Goal: Information Seeking & Learning: Learn about a topic

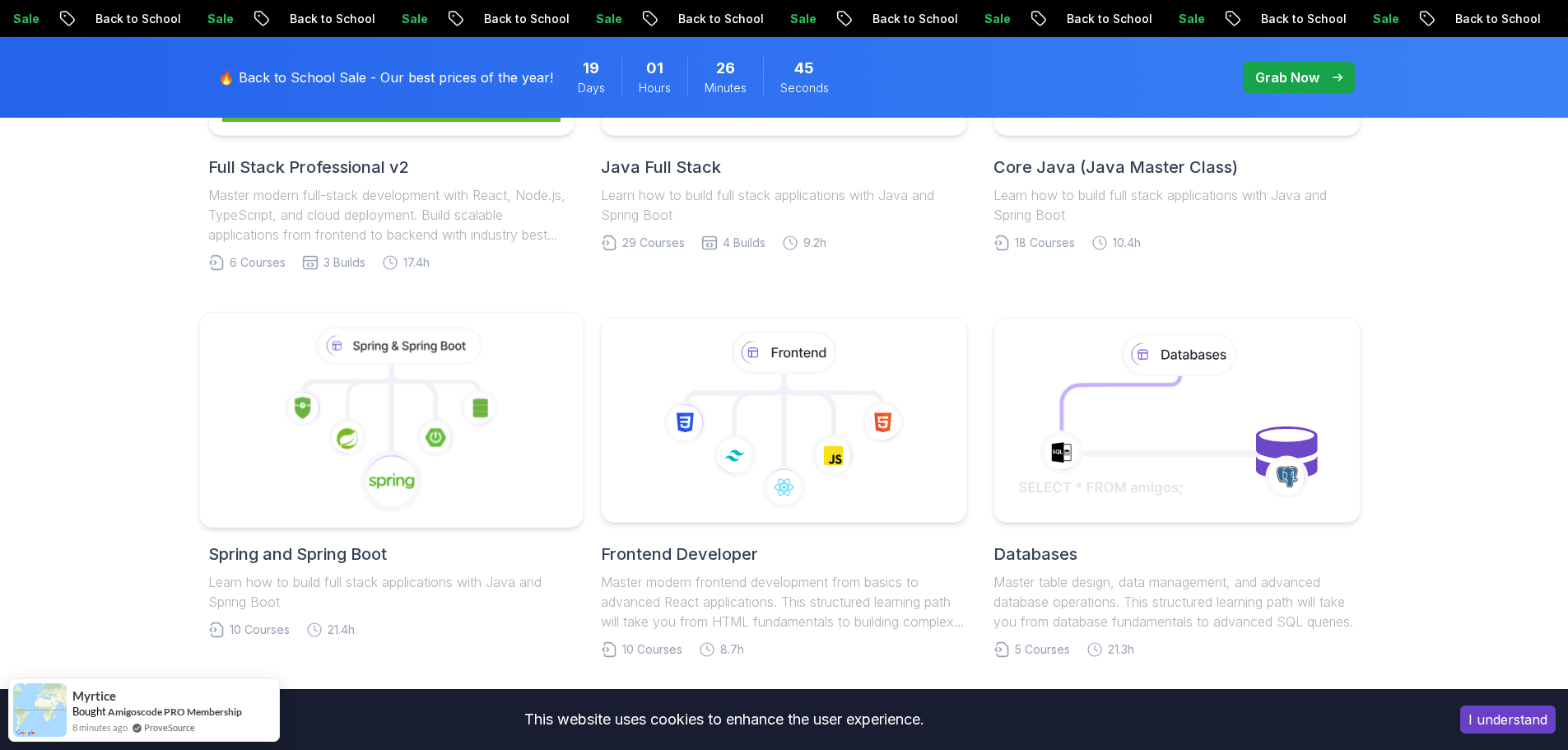
scroll to position [740, 0]
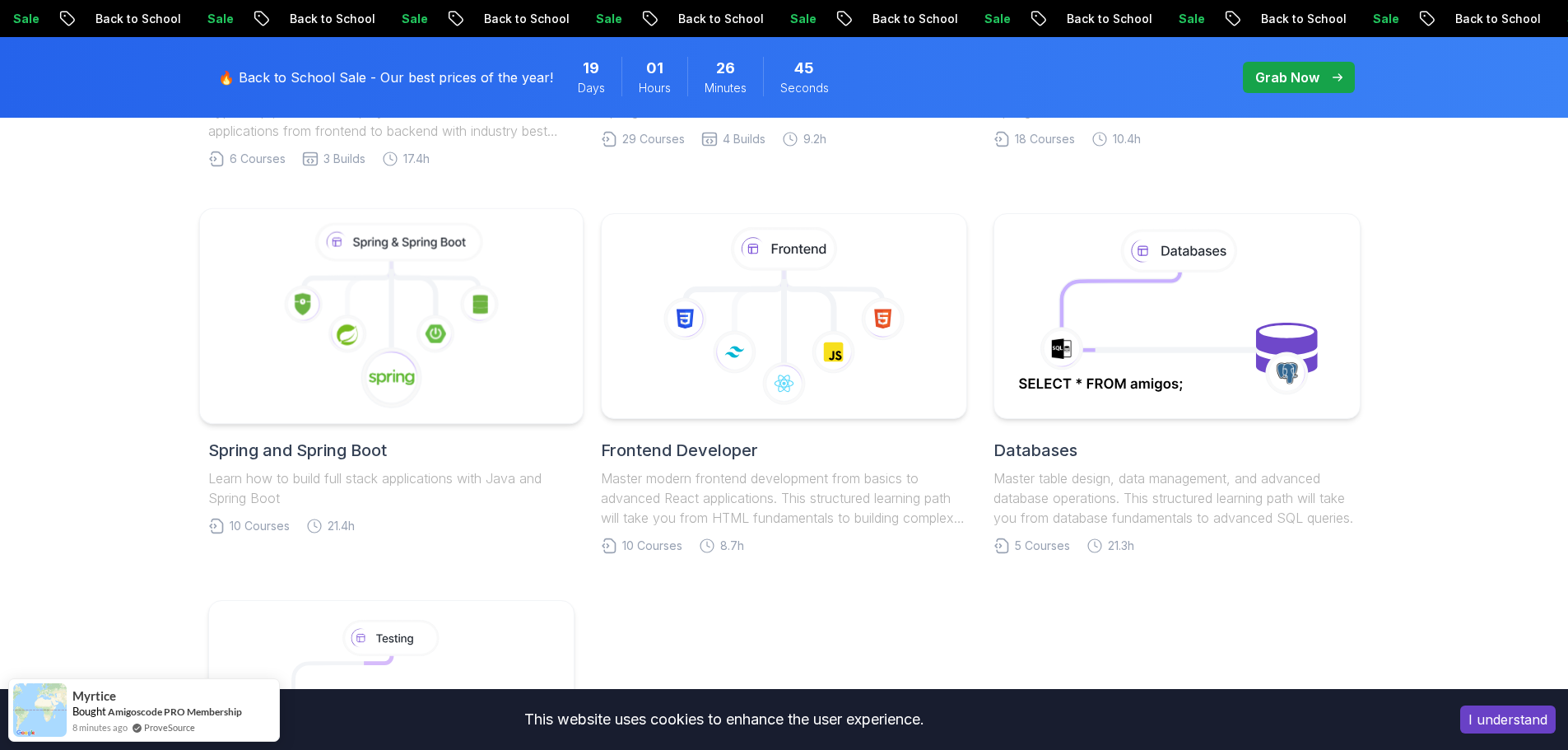
click at [399, 321] on icon at bounding box center [391, 316] width 355 height 187
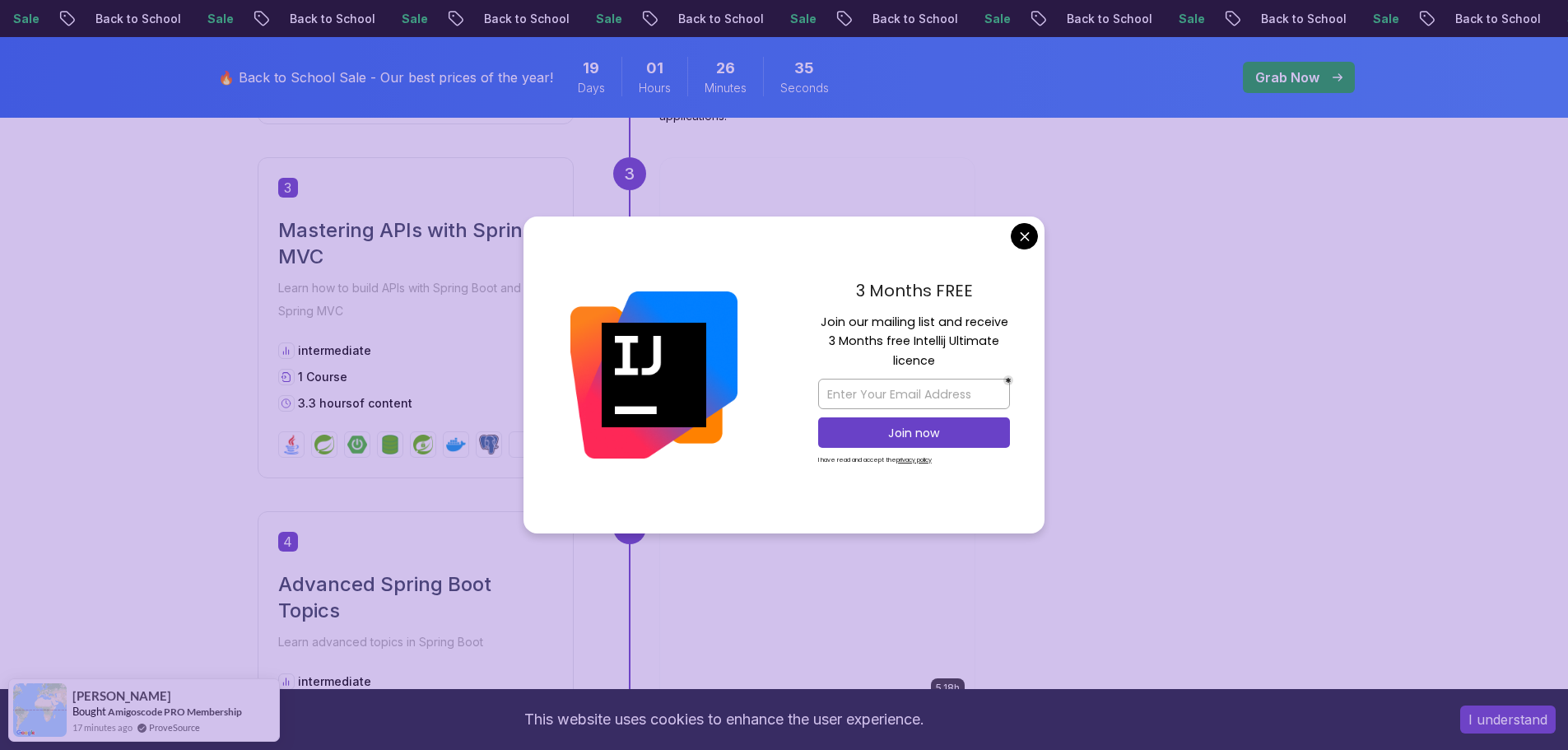
scroll to position [1728, 0]
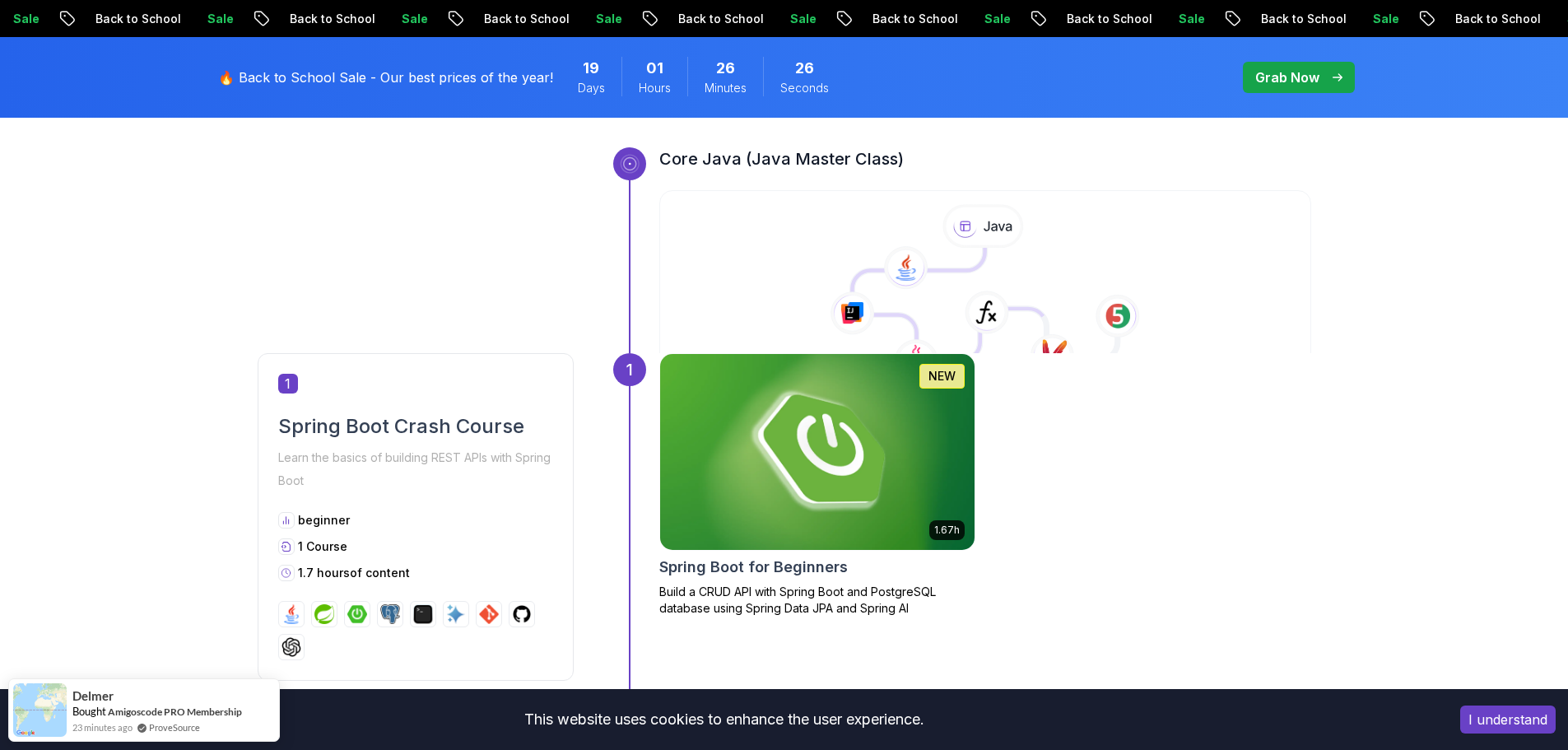
scroll to position [658, 0]
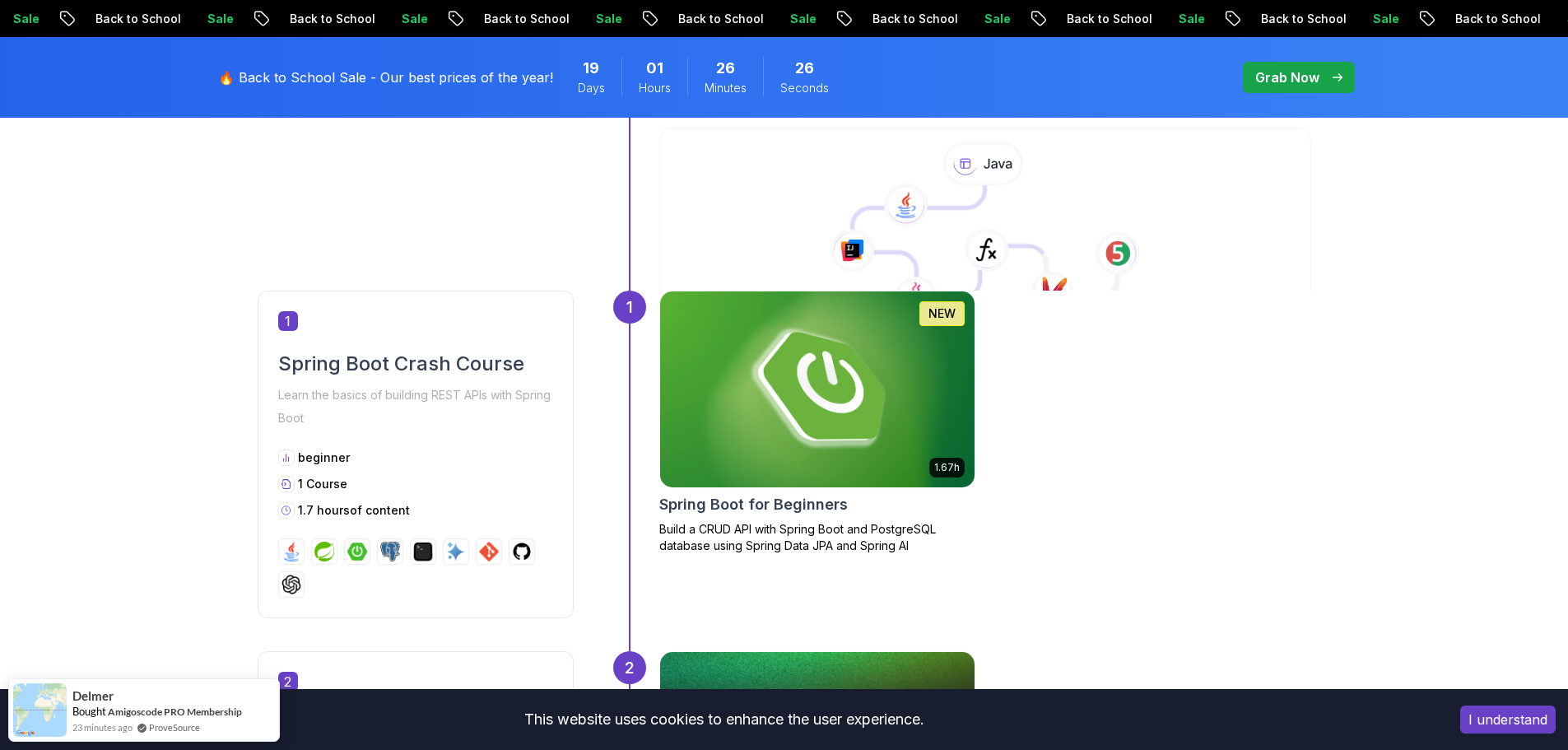
click at [852, 358] on img at bounding box center [817, 389] width 331 height 205
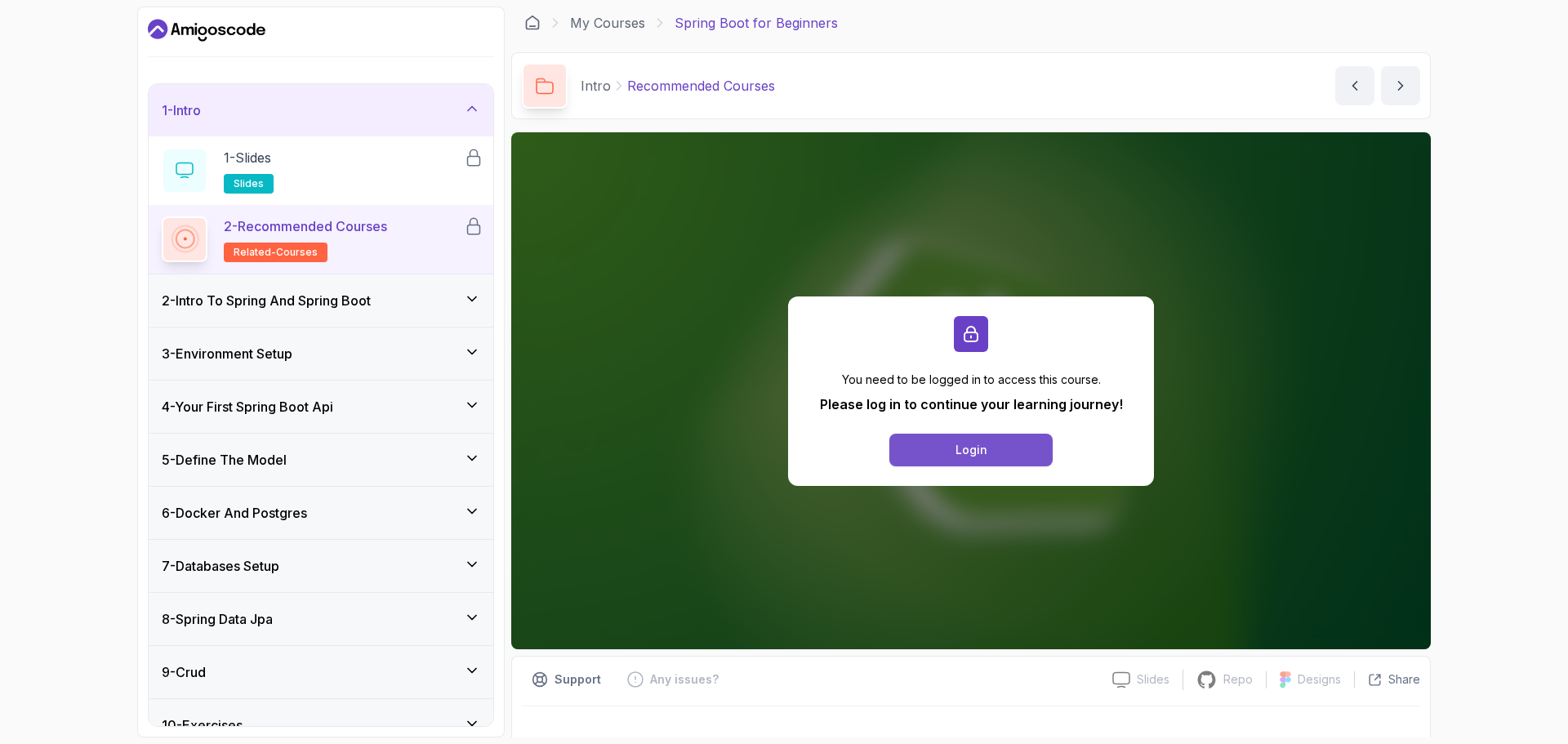
click at [980, 445] on div "Login" at bounding box center [972, 449] width 32 height 16
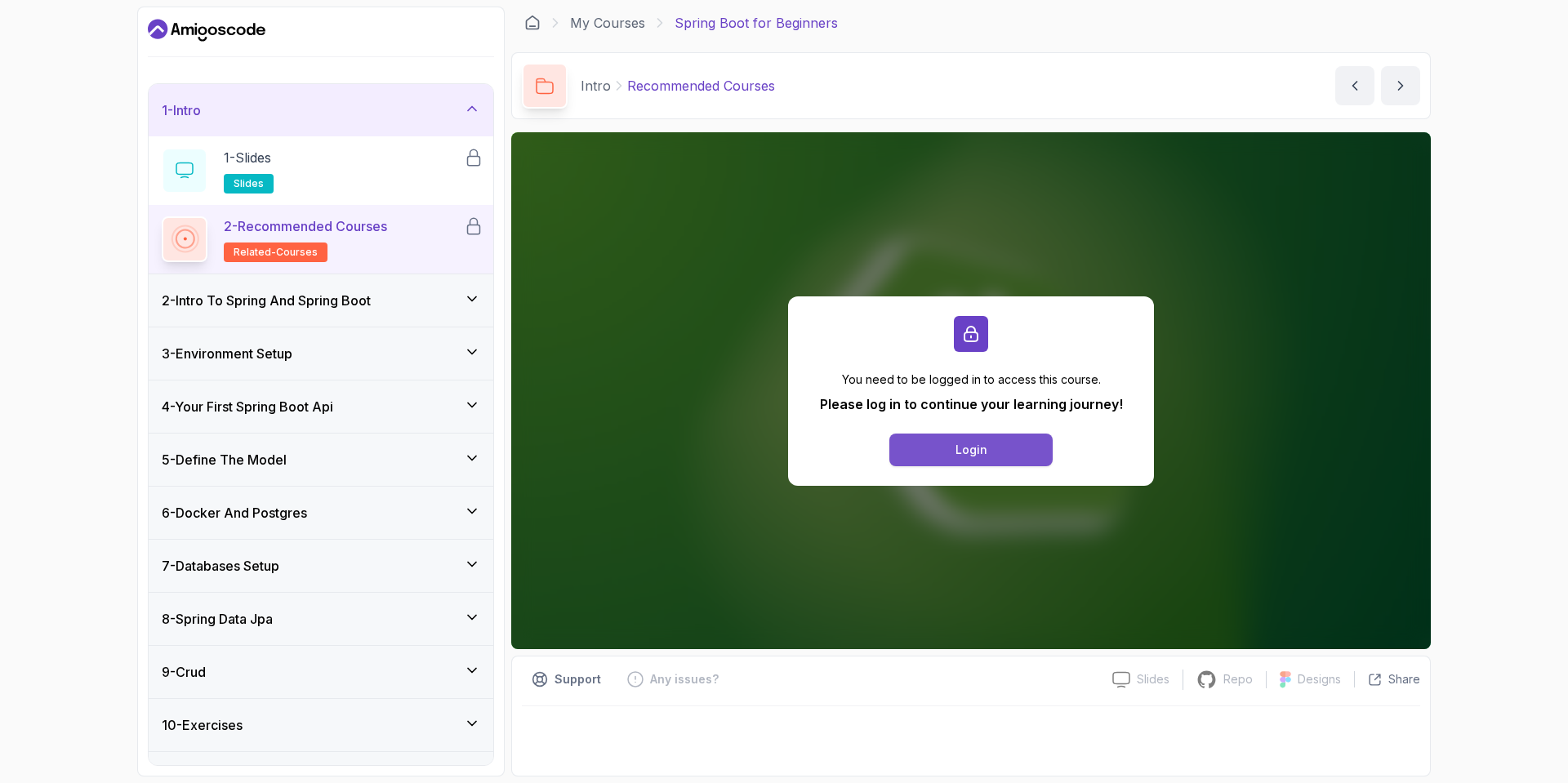
click at [994, 450] on button "Login" at bounding box center [971, 450] width 163 height 32
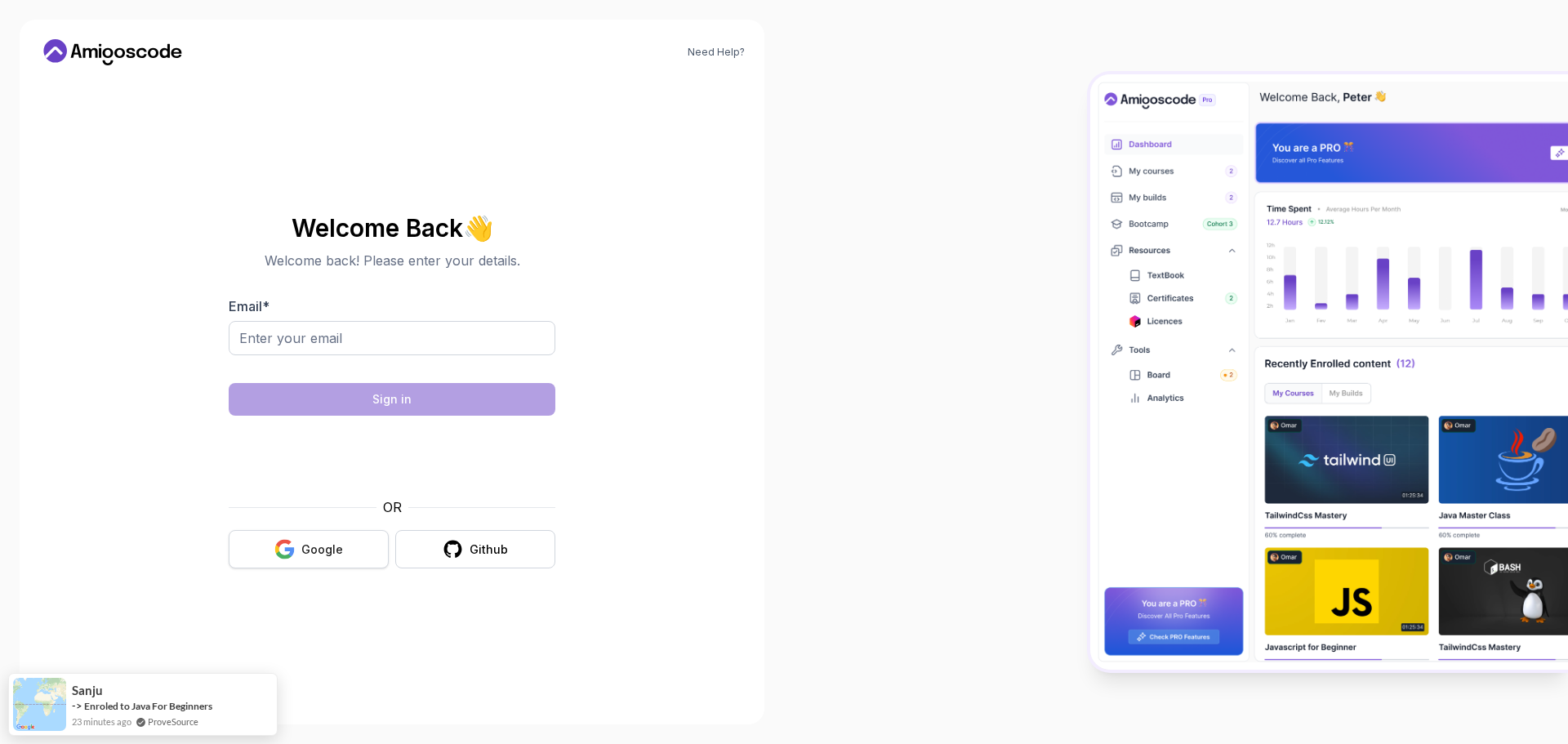
click at [316, 557] on button "Google" at bounding box center [308, 549] width 160 height 38
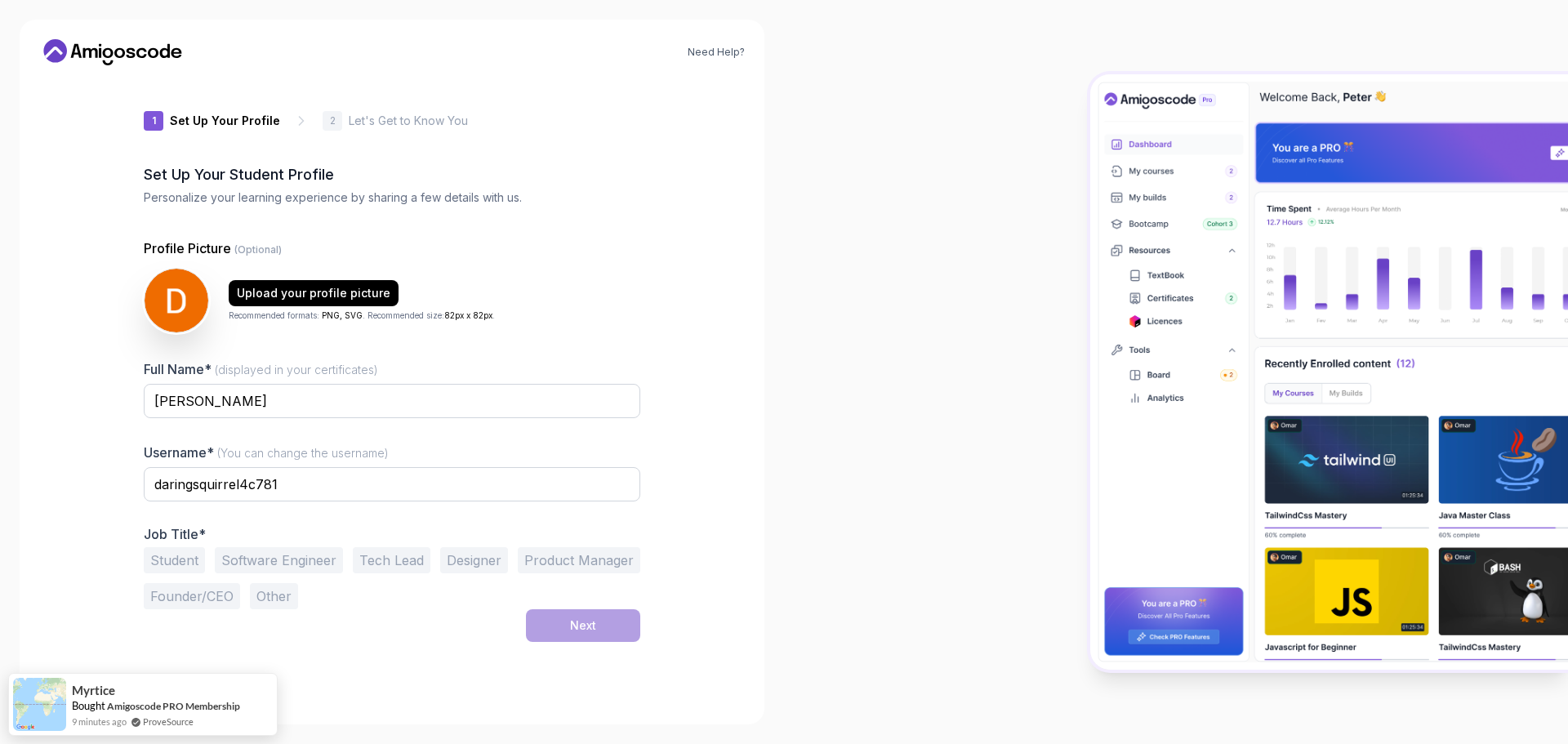
click at [298, 553] on button "Software Engineer" at bounding box center [279, 560] width 128 height 27
click at [560, 622] on button "Next" at bounding box center [583, 626] width 115 height 32
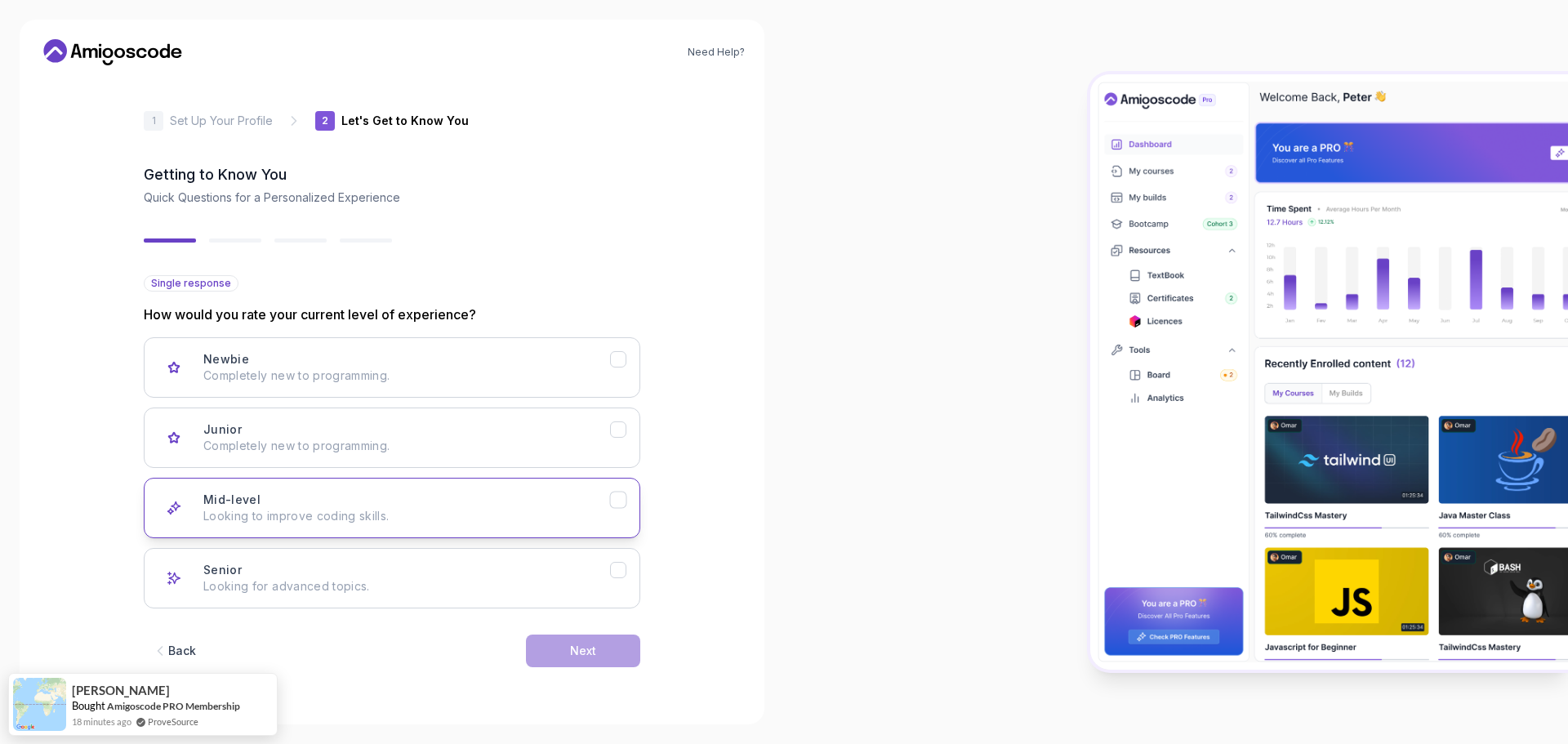
click at [359, 512] on p "Looking to improve coding skills." at bounding box center [407, 516] width 407 height 16
click at [555, 661] on button "Next" at bounding box center [583, 650] width 115 height 32
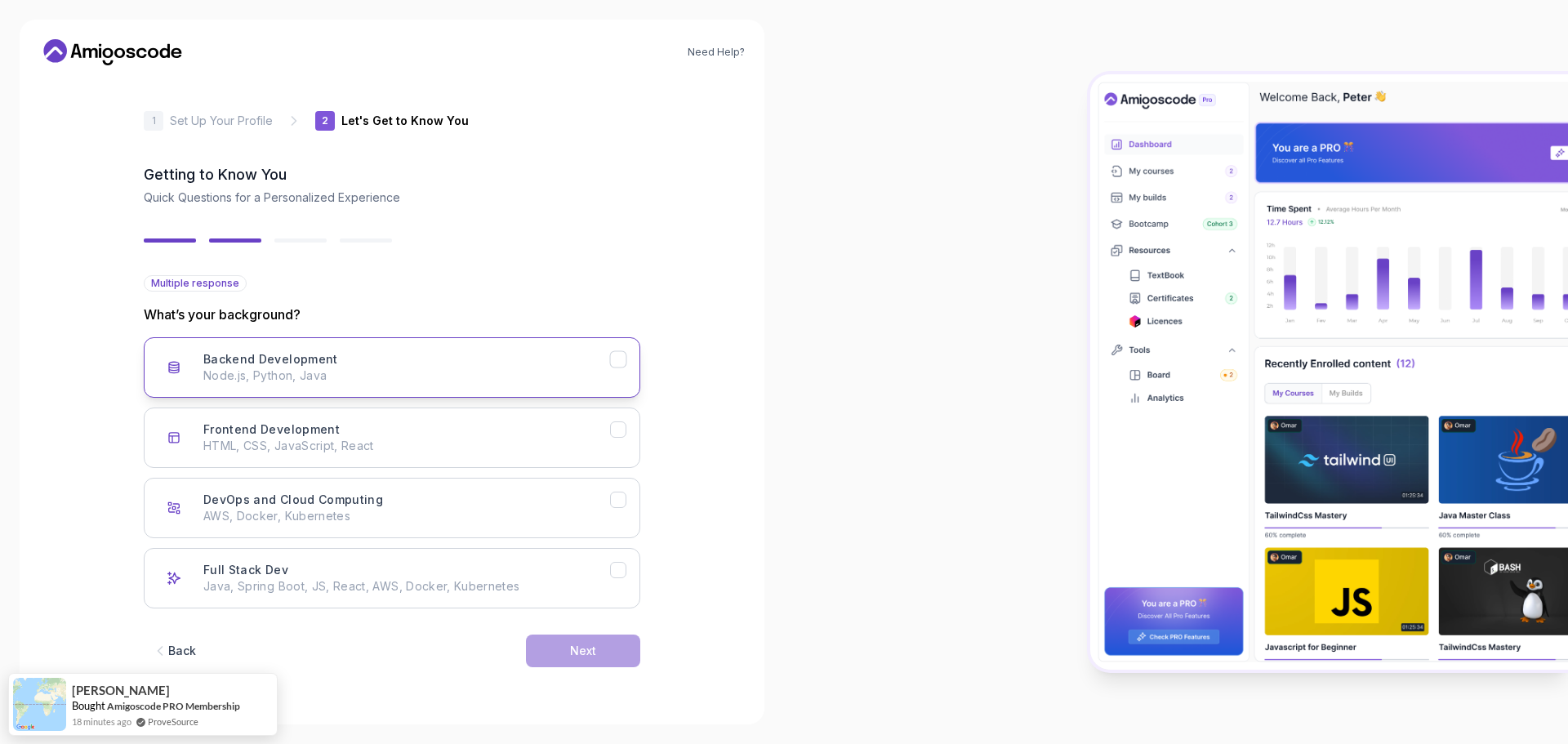
click at [410, 373] on p "Node.js, Python, Java" at bounding box center [407, 375] width 407 height 16
click at [532, 581] on p "Java, Spring Boot, JS, React, AWS, Docker, Kubernetes" at bounding box center [407, 586] width 407 height 16
click at [545, 592] on p "Java, Spring Boot, JS, React, AWS, Docker, Kubernetes" at bounding box center [407, 586] width 407 height 16
click at [556, 663] on button "Next" at bounding box center [583, 650] width 115 height 32
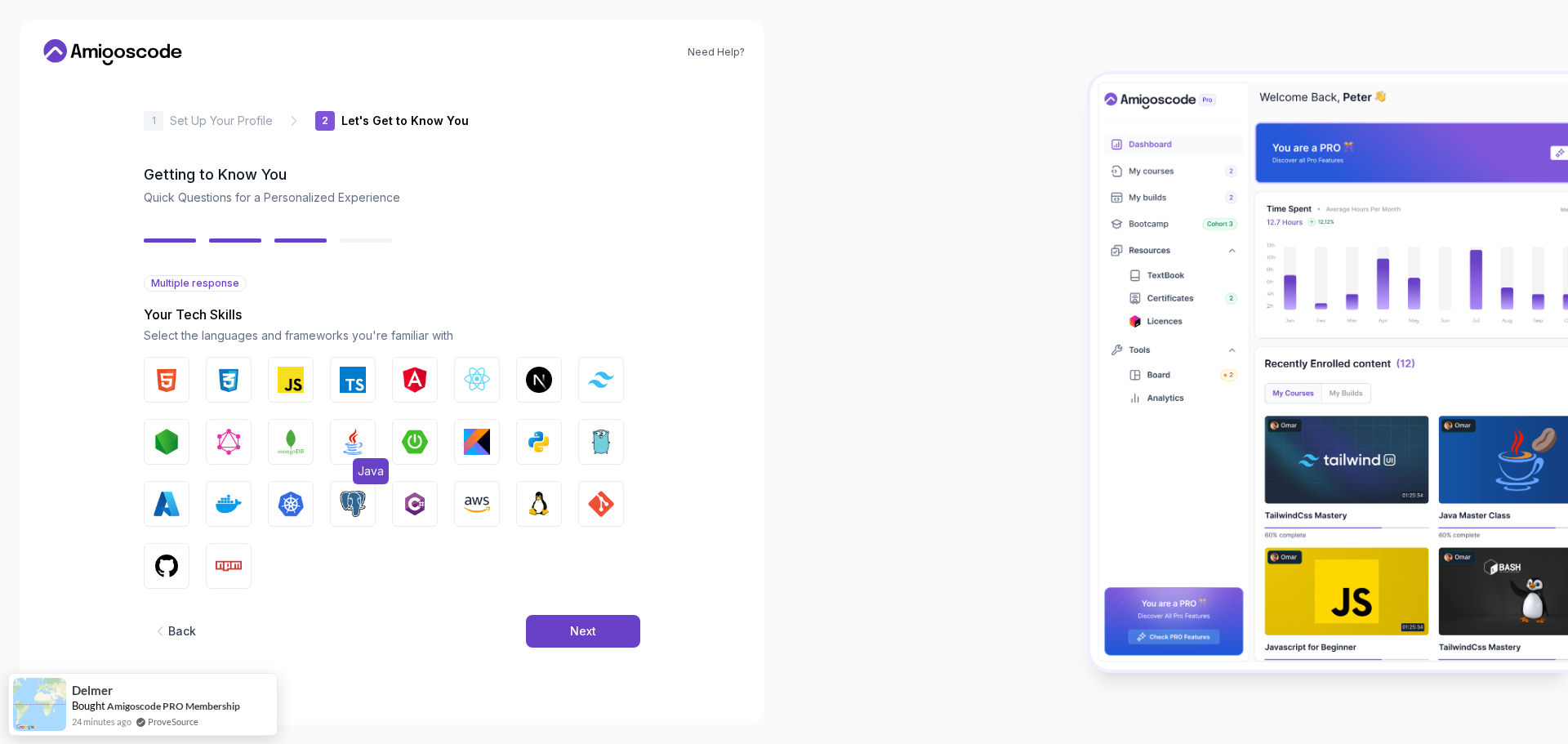
click at [351, 442] on img "button" at bounding box center [353, 442] width 27 height 27
click at [544, 503] on img "button" at bounding box center [539, 504] width 27 height 27
click at [605, 511] on img "button" at bounding box center [601, 504] width 27 height 27
click at [285, 490] on button "Kubernetes" at bounding box center [291, 503] width 46 height 45
click at [555, 627] on button "Next" at bounding box center [583, 631] width 115 height 32
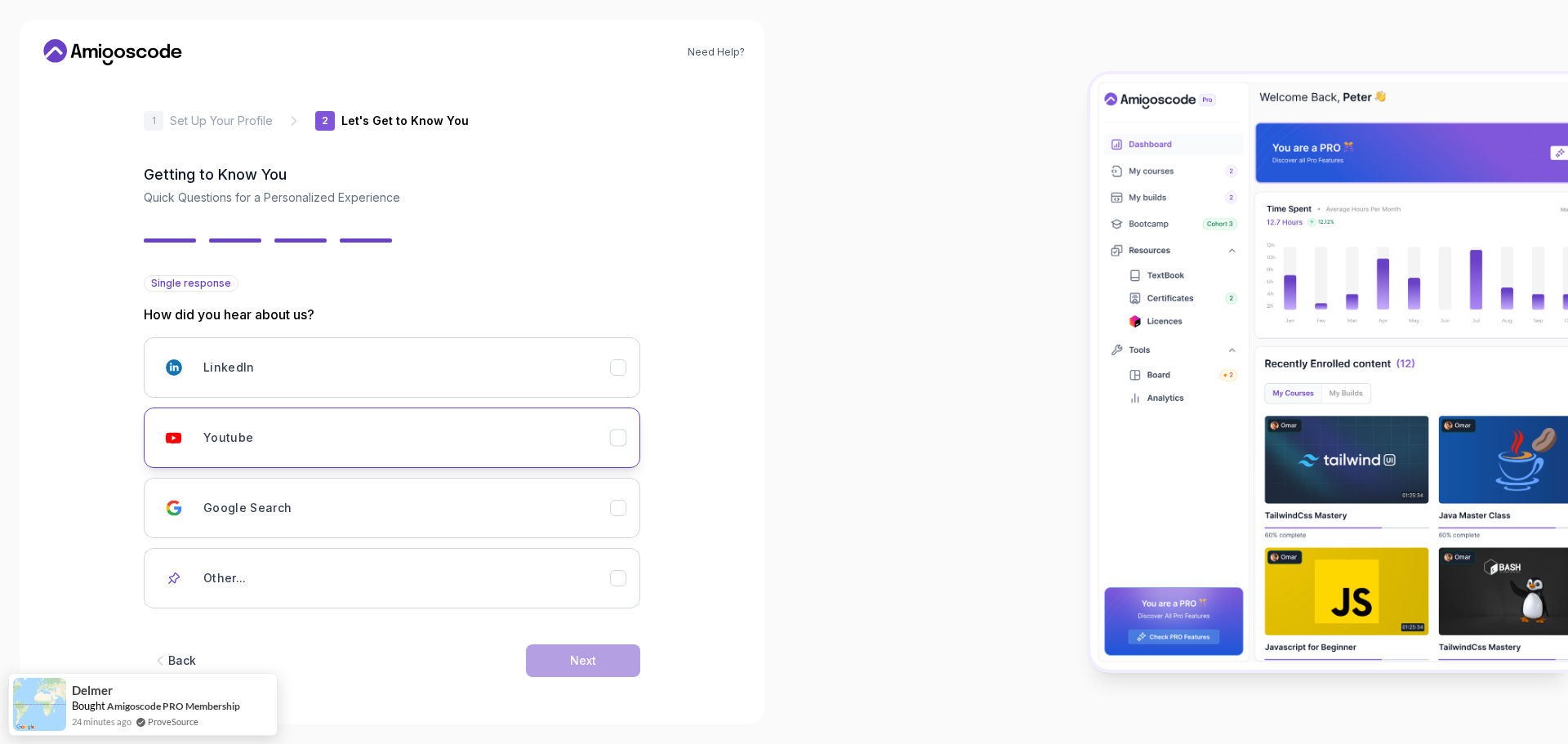
click at [349, 445] on div "Youtube" at bounding box center [407, 438] width 407 height 32
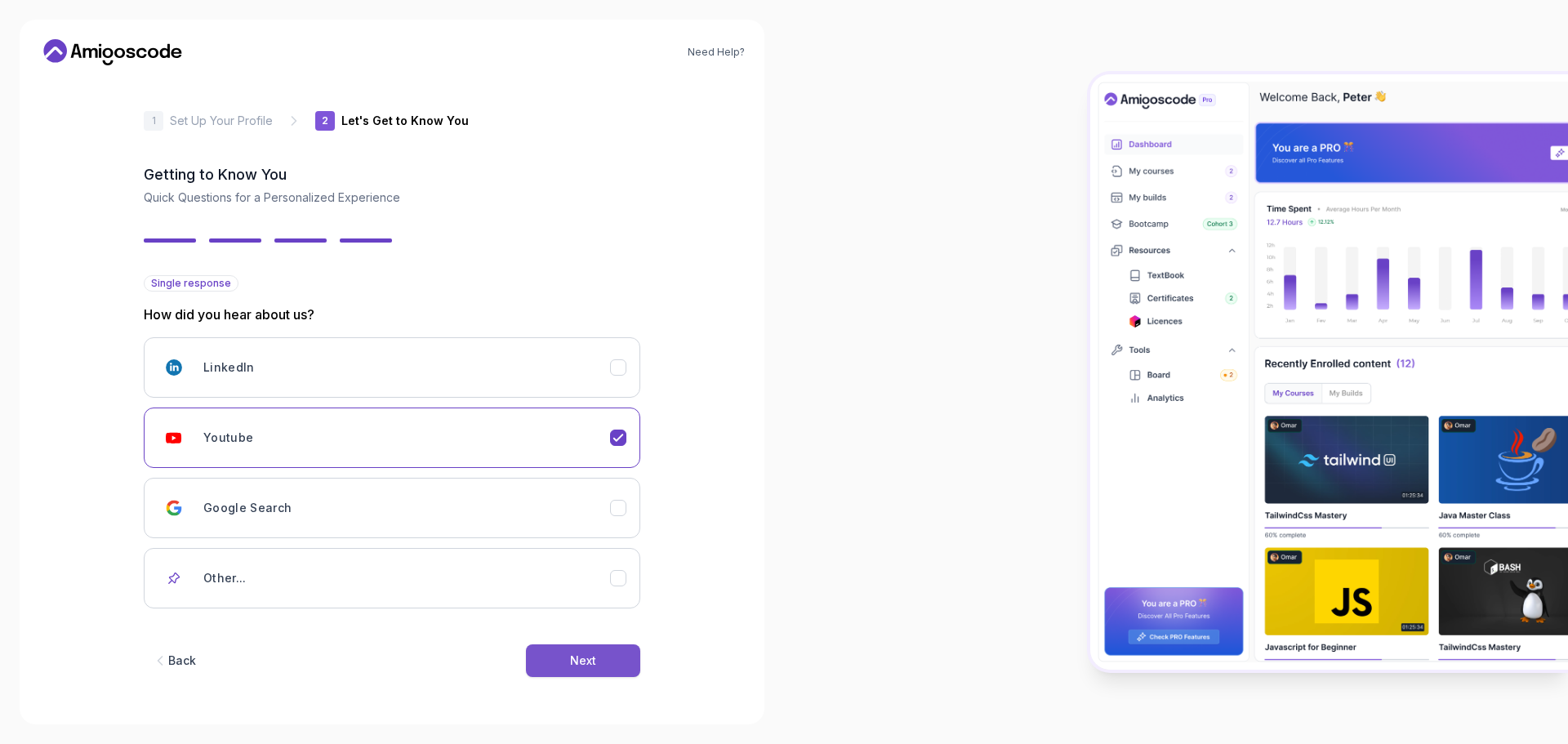
click at [555, 658] on button "Next" at bounding box center [583, 661] width 115 height 32
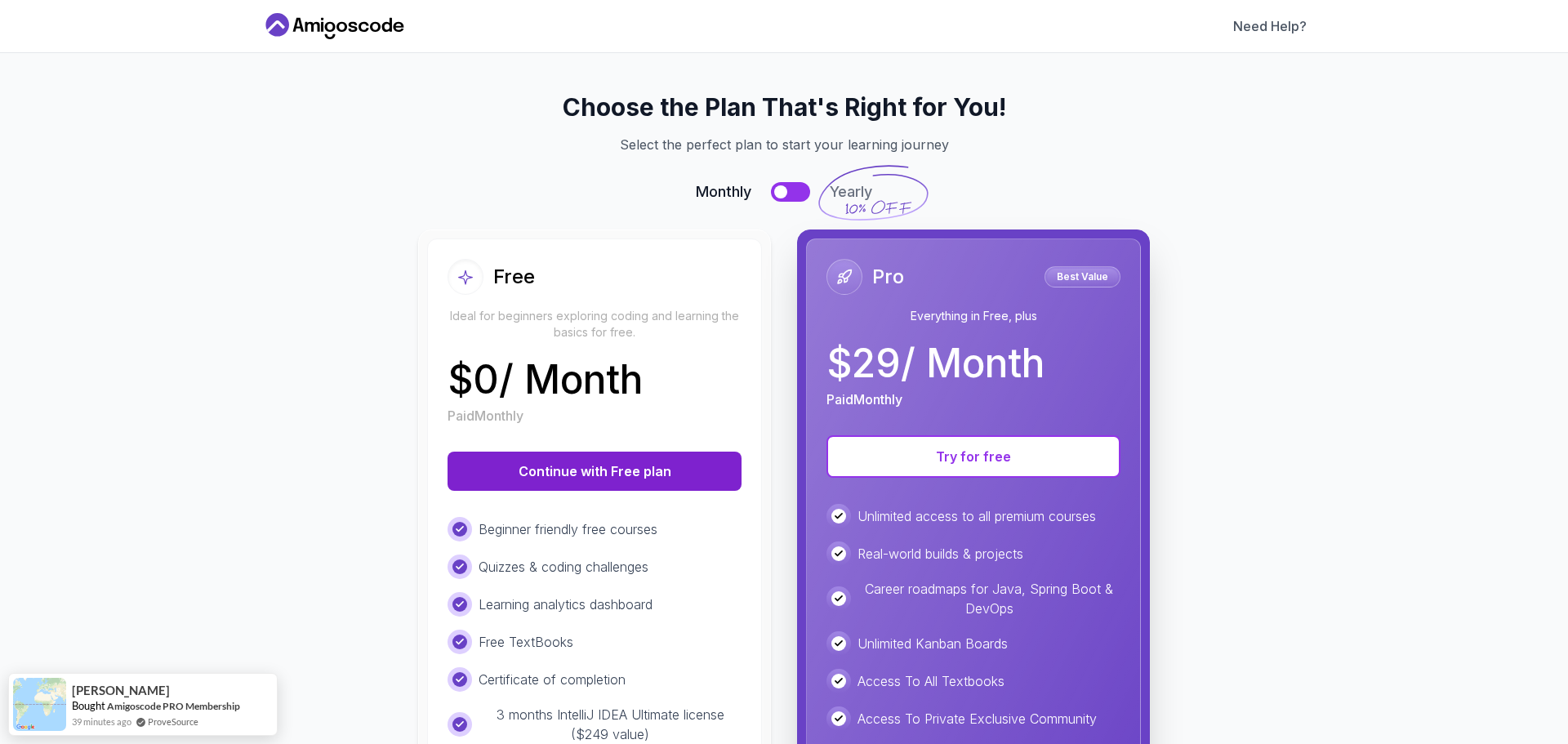
click at [570, 481] on button "Continue with Free plan" at bounding box center [594, 470] width 294 height 39
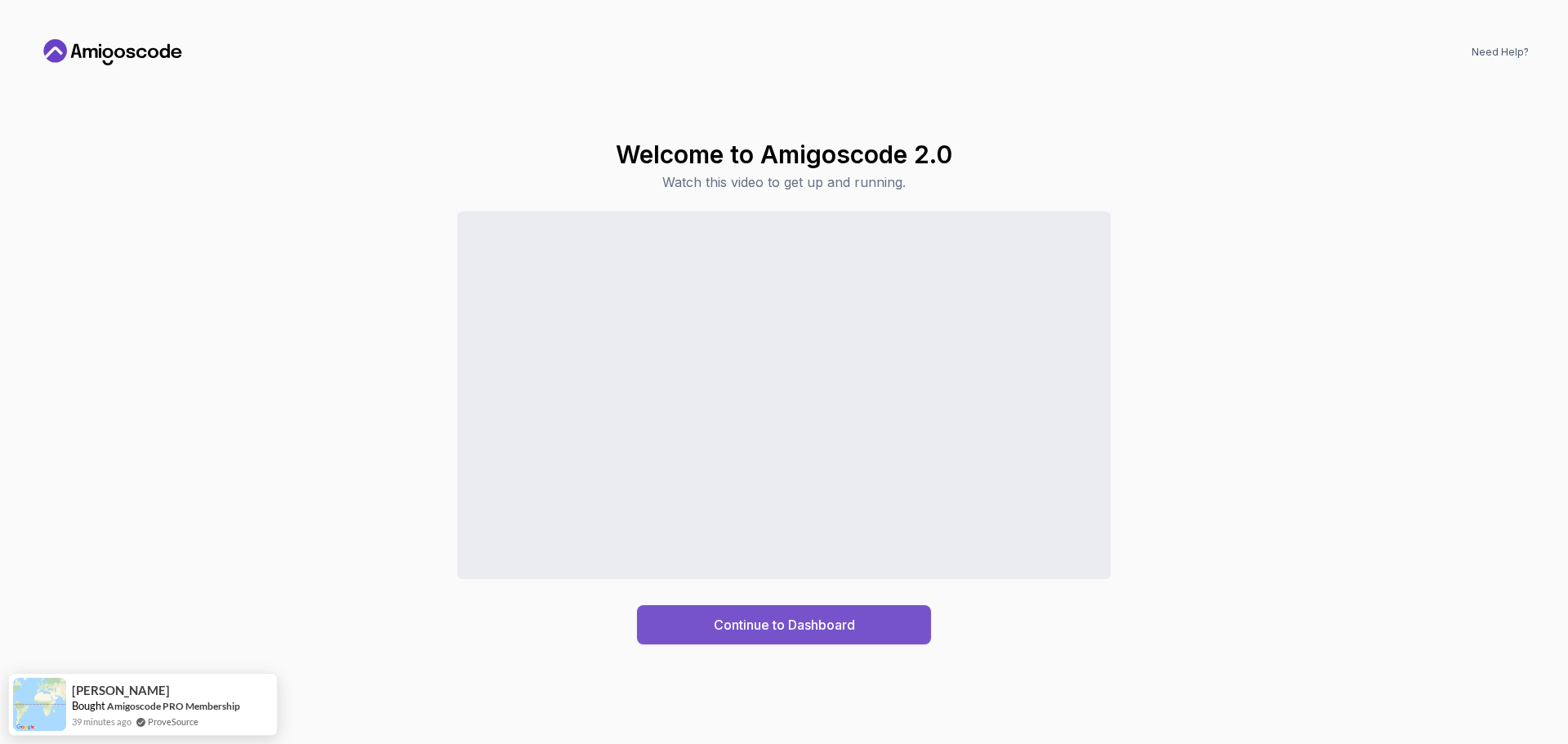
click at [718, 618] on div "Continue to Dashboard" at bounding box center [784, 625] width 141 height 20
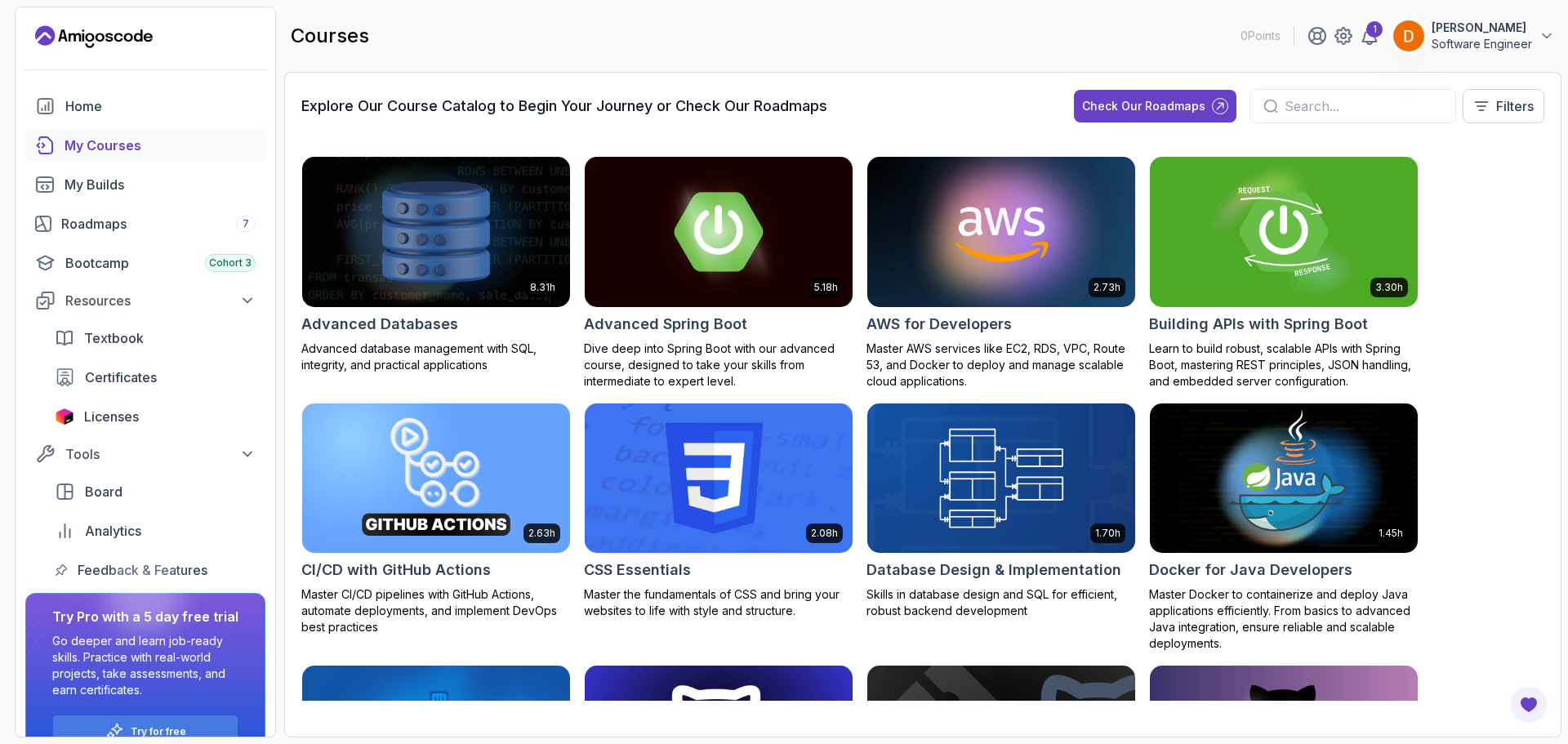
click at [1285, 92] on div at bounding box center [1353, 106] width 207 height 34
click at [1297, 103] on input "text" at bounding box center [1363, 106] width 157 height 20
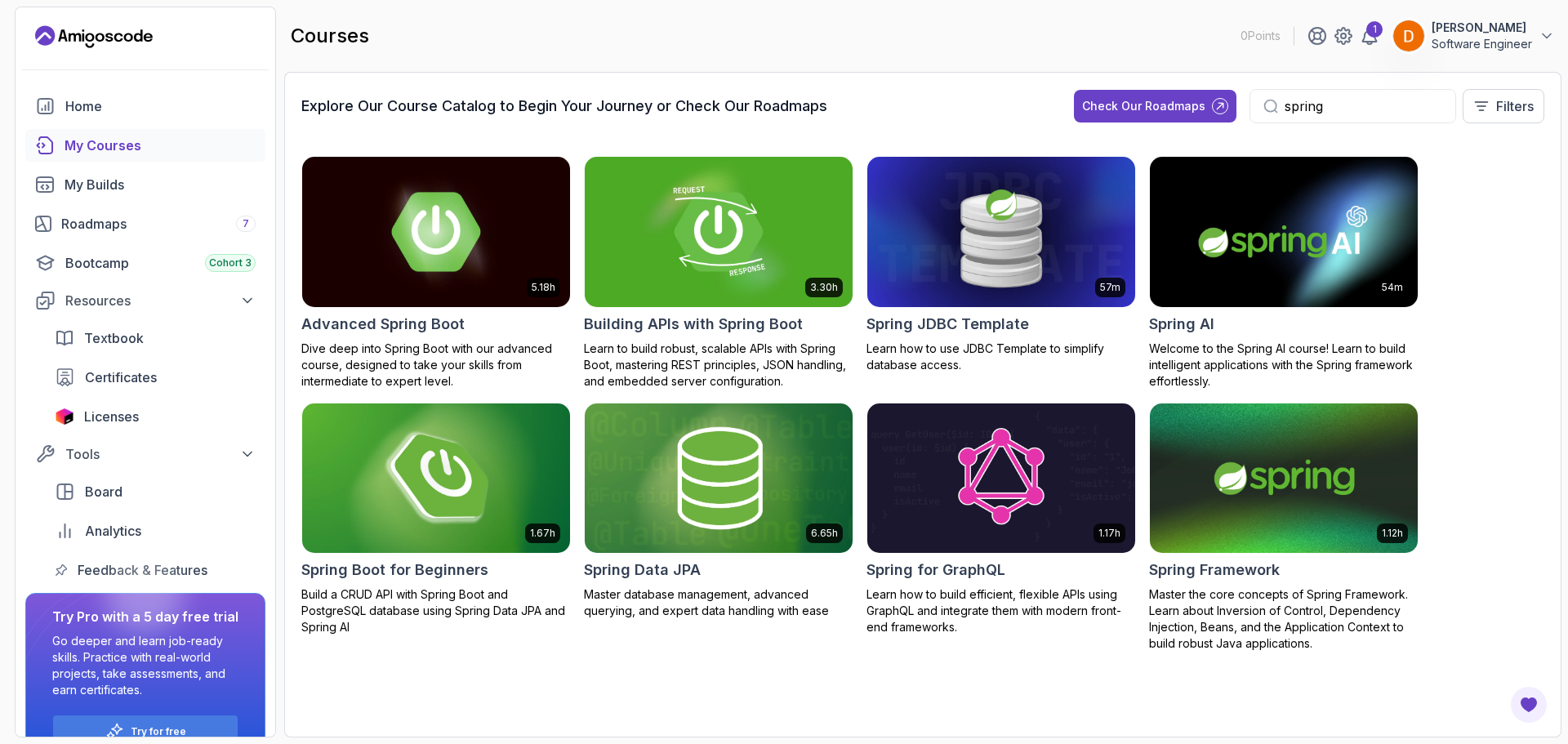
type input "spring"
click at [467, 492] on img at bounding box center [436, 478] width 281 height 157
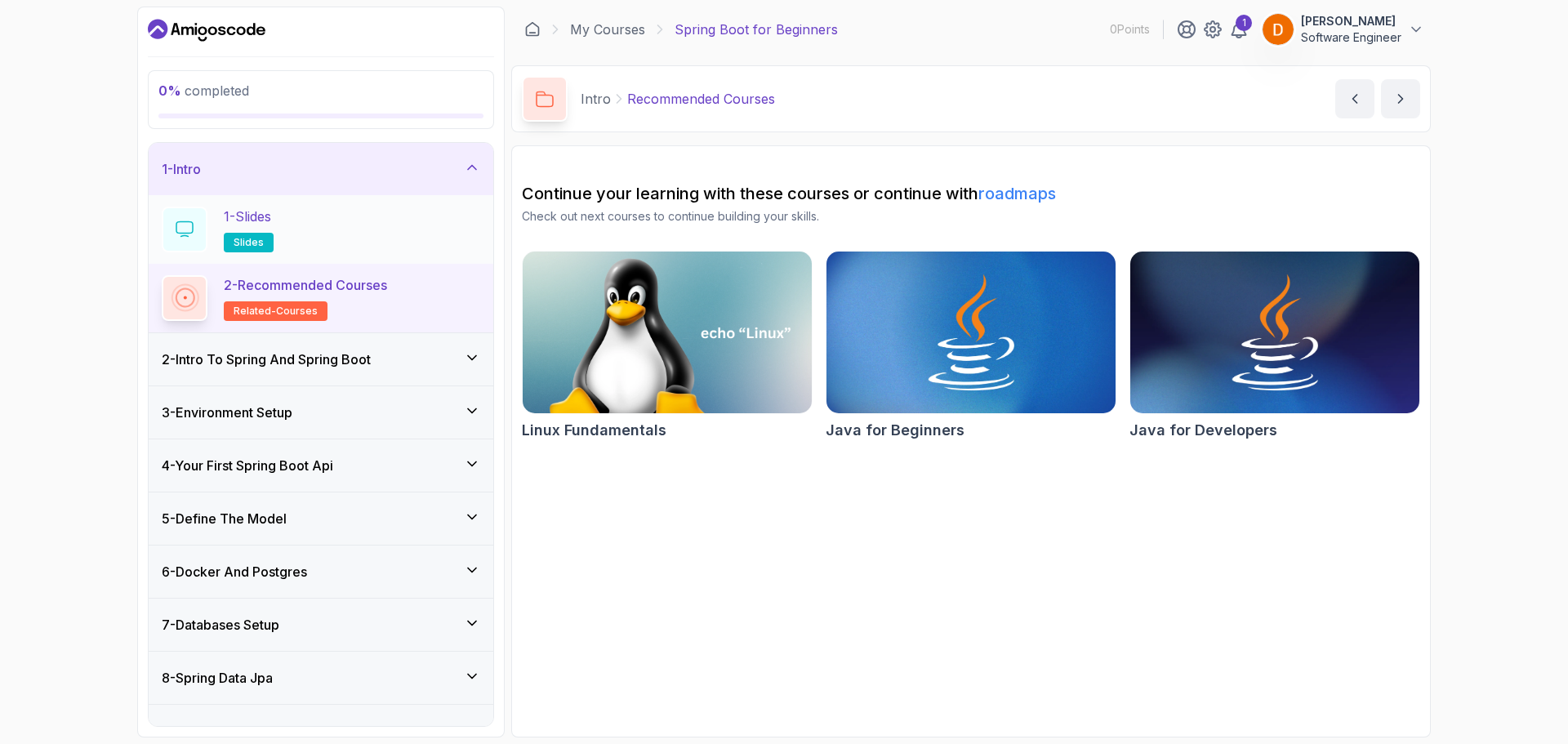
click at [292, 216] on div "1 - Slides slides" at bounding box center [321, 229] width 319 height 45
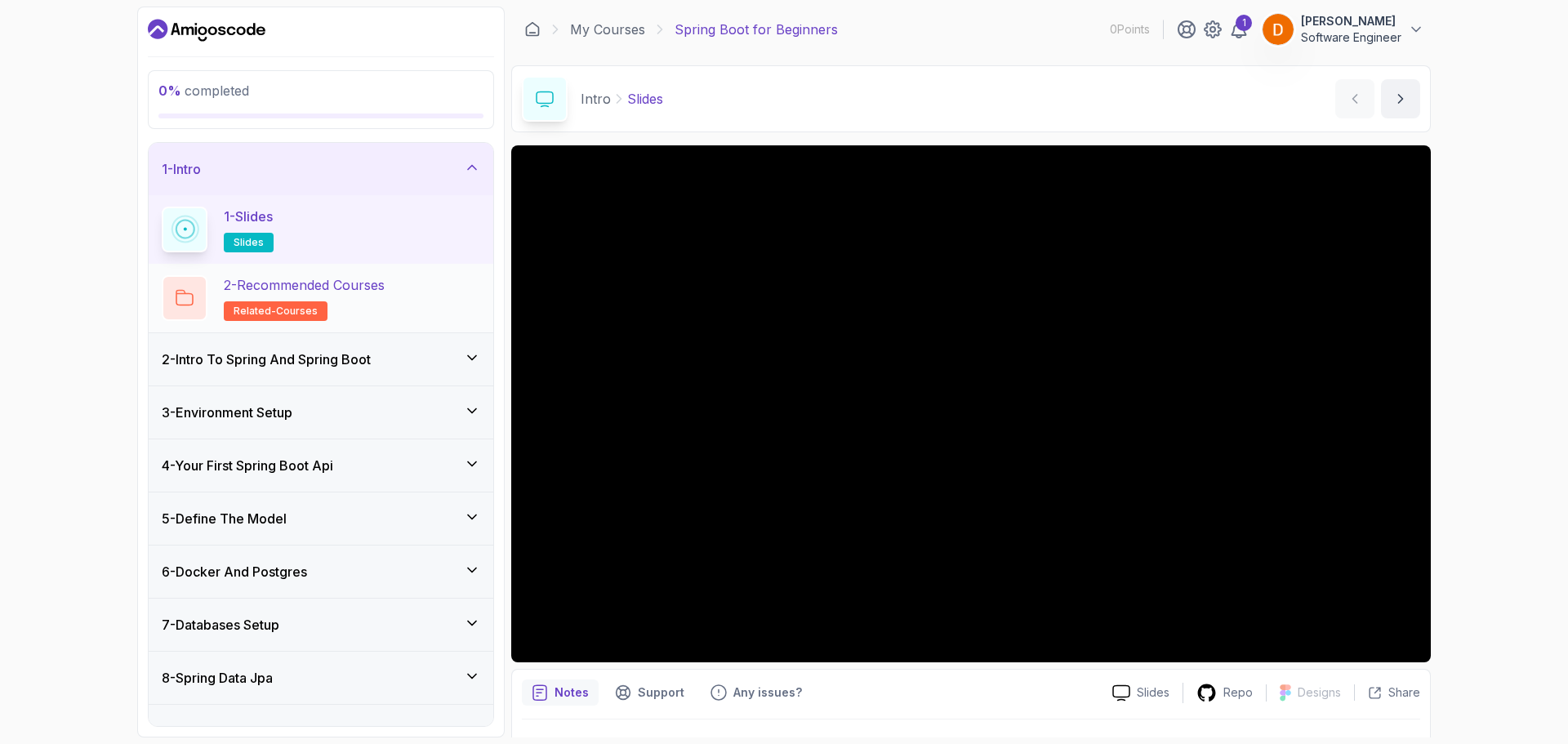
click at [356, 281] on p "2 - Recommended Courses" at bounding box center [304, 284] width 161 height 20
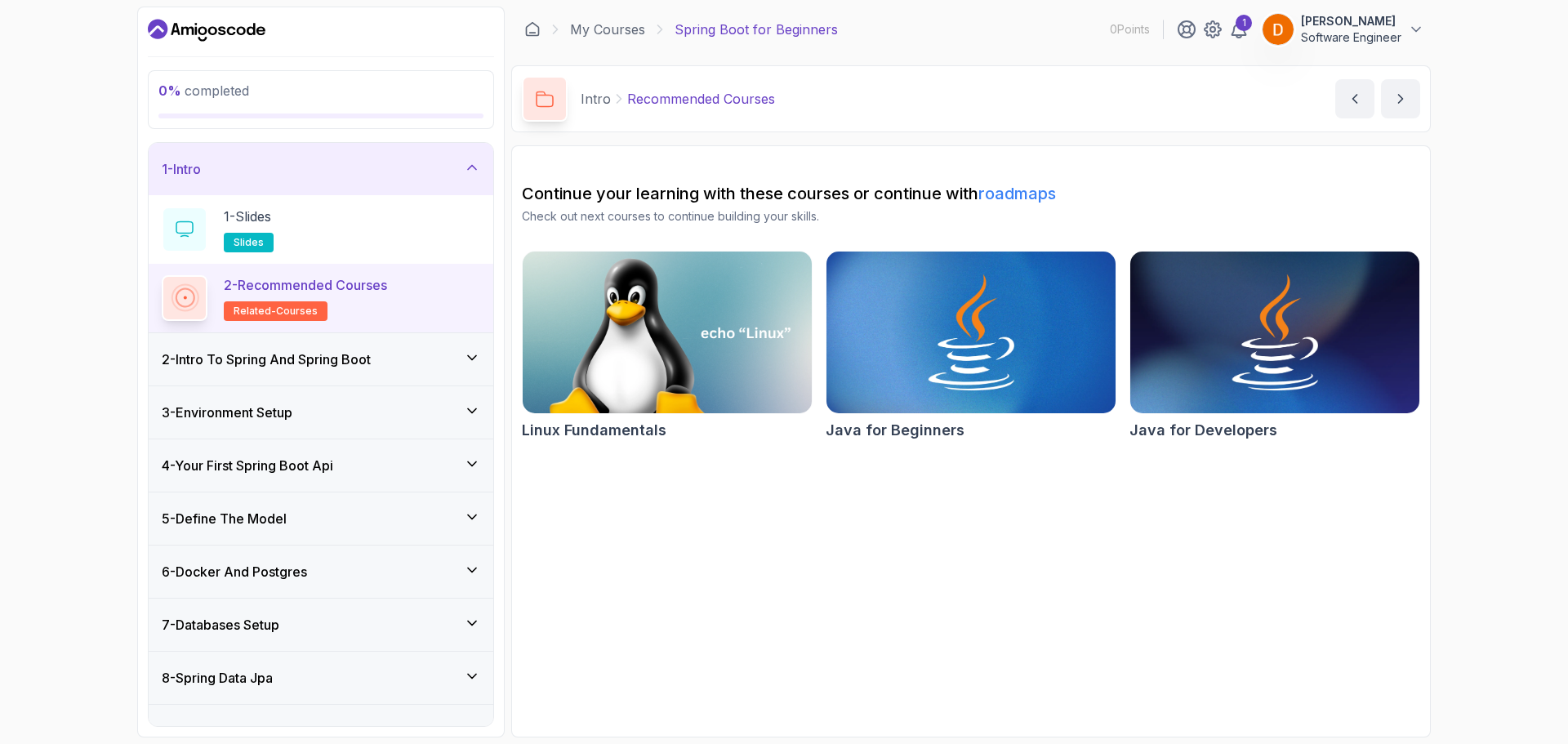
click at [398, 355] on div "2 - Intro To Spring And Spring Boot" at bounding box center [321, 359] width 319 height 20
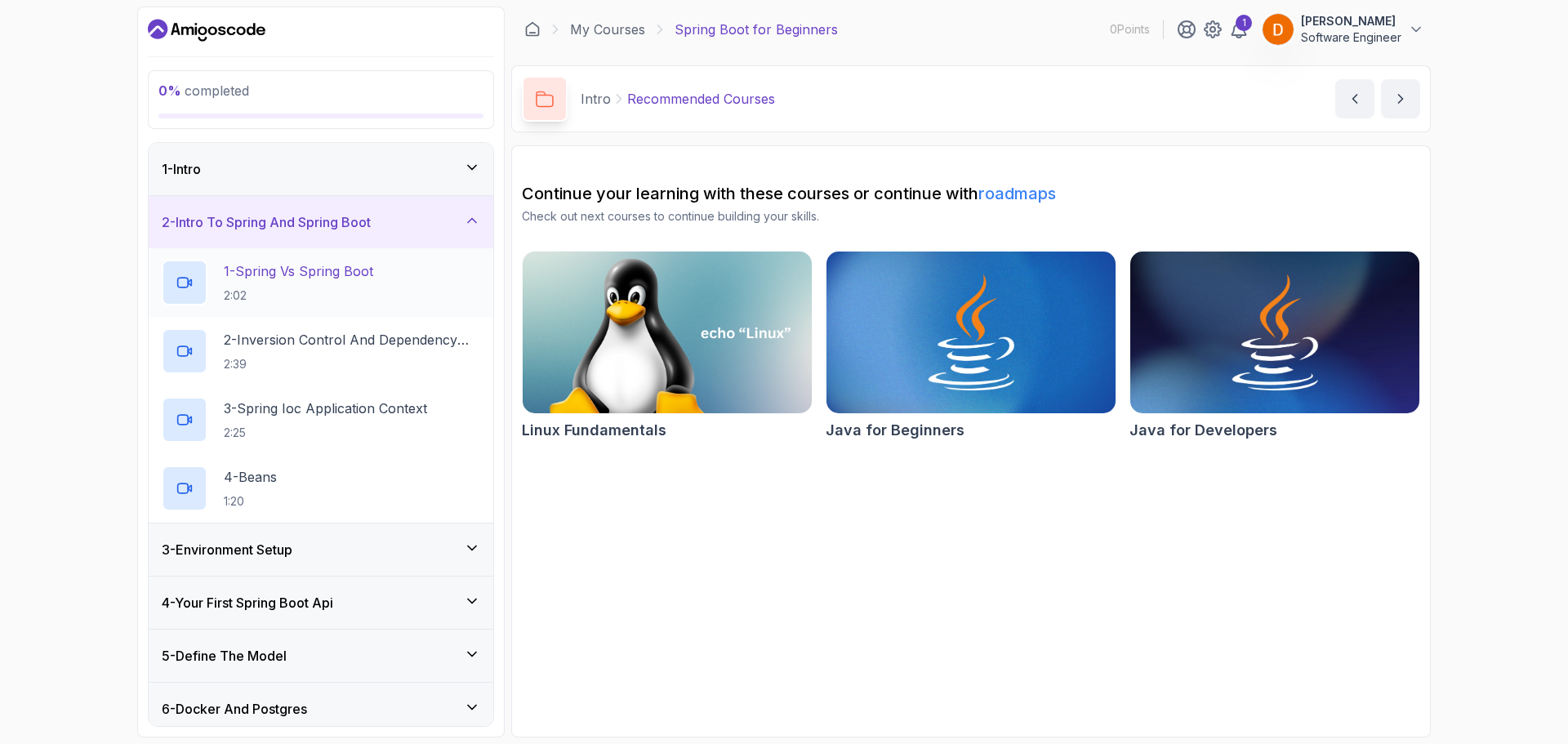
click at [261, 288] on p "2:02" at bounding box center [299, 295] width 150 height 16
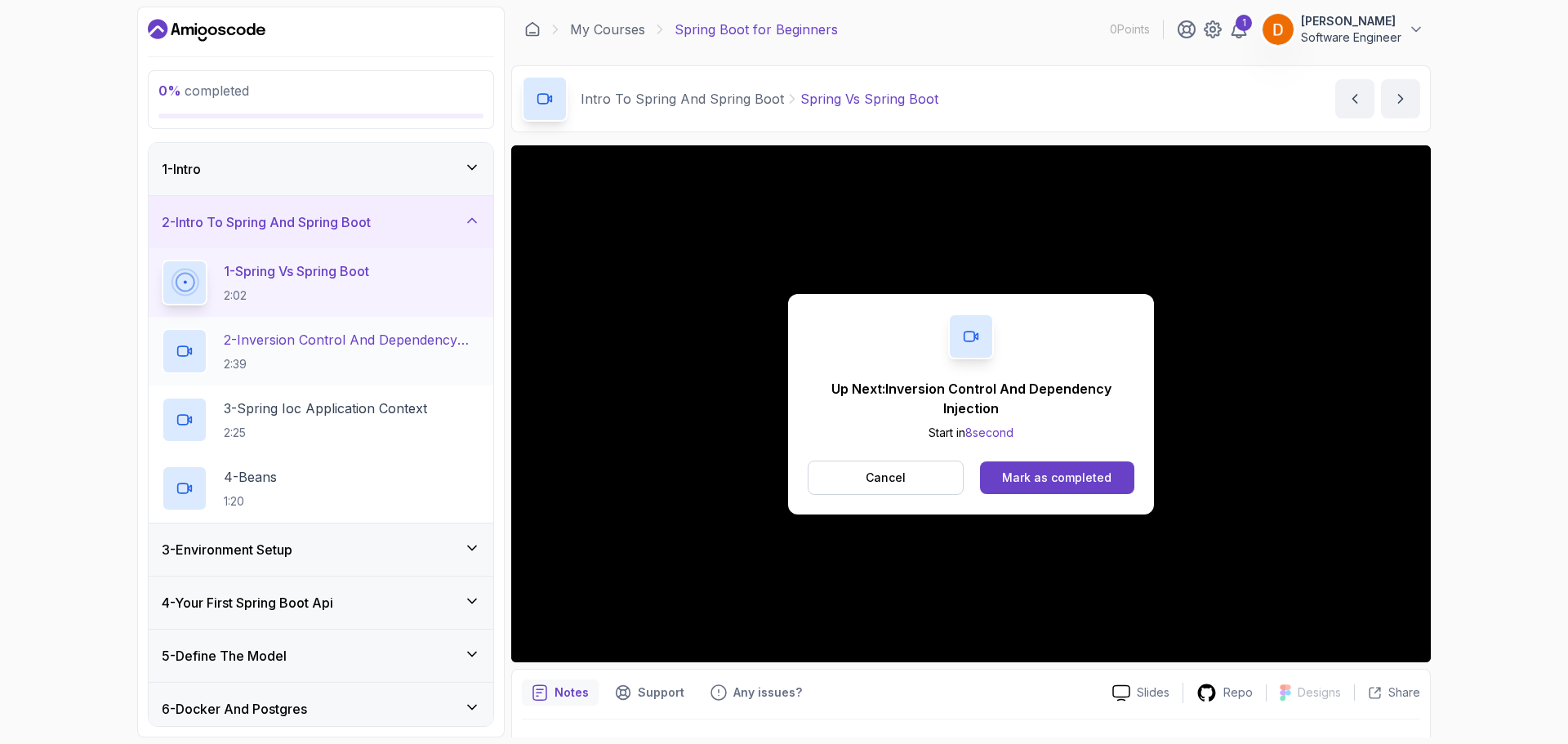
click at [382, 346] on p "2 - Inversion Control And Dependency Injection" at bounding box center [352, 339] width 257 height 20
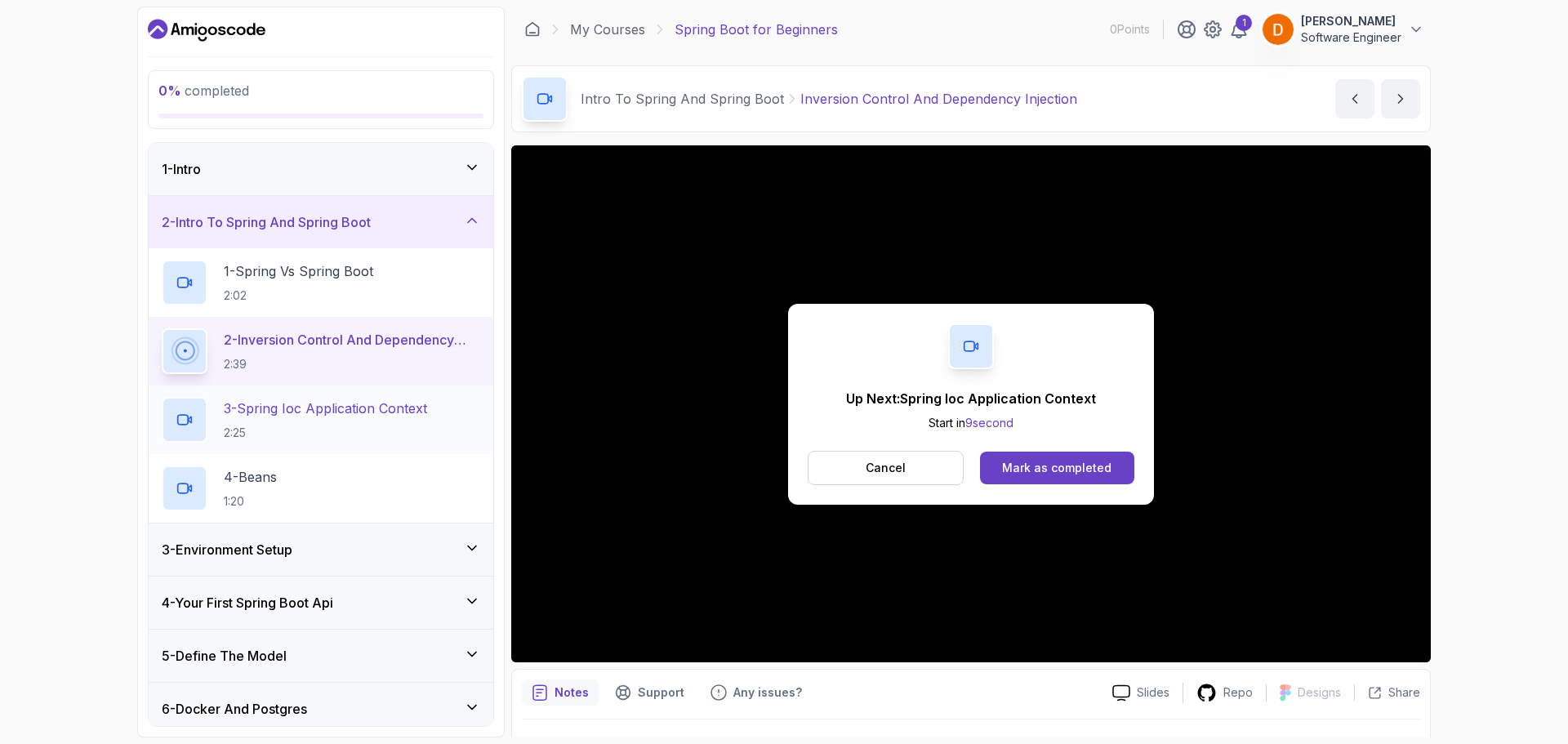
click at [251, 416] on p "3 - Spring Ioc Application Context" at bounding box center [325, 408] width 204 height 20
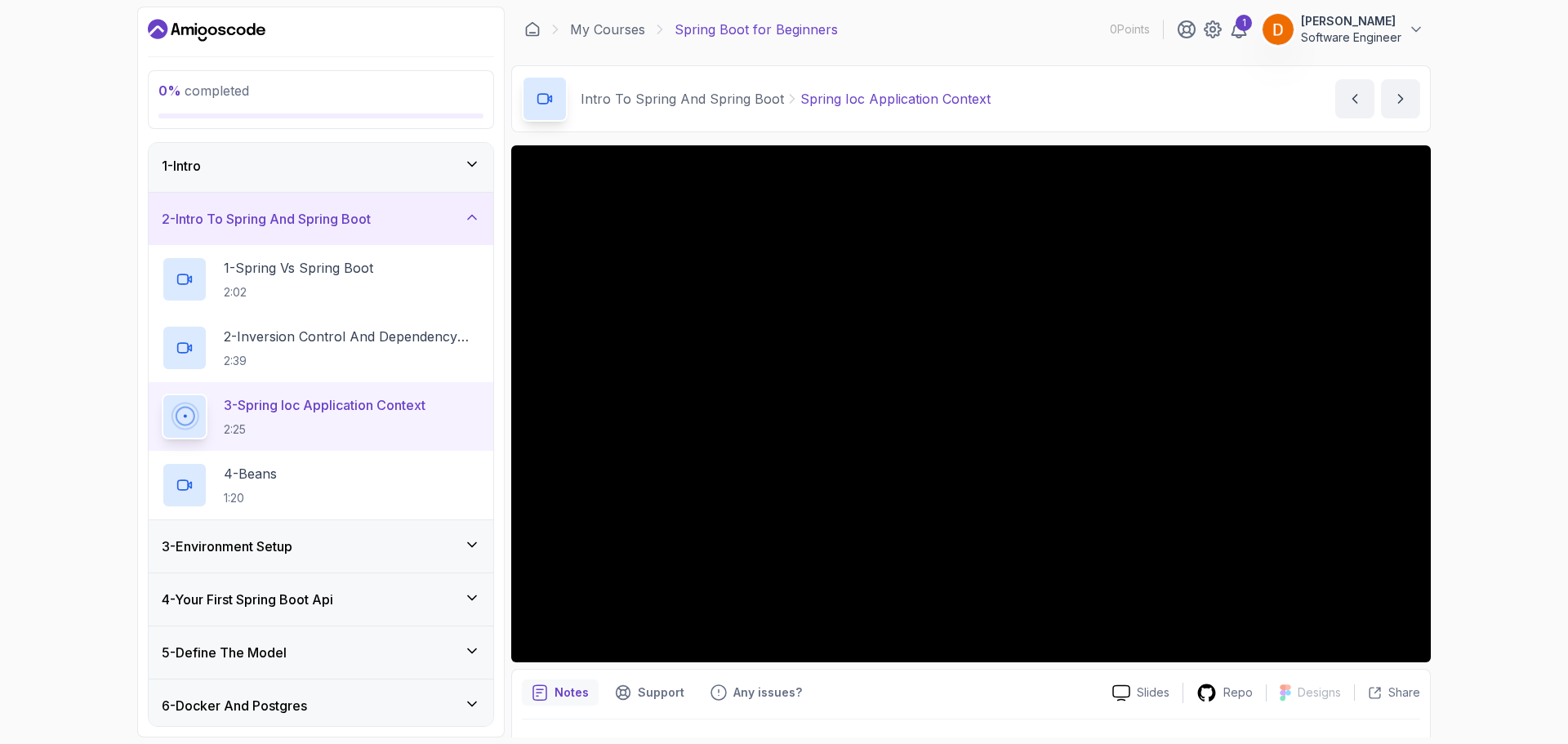
scroll to position [1, 0]
click at [282, 559] on div "3 - Environment Setup" at bounding box center [321, 548] width 345 height 52
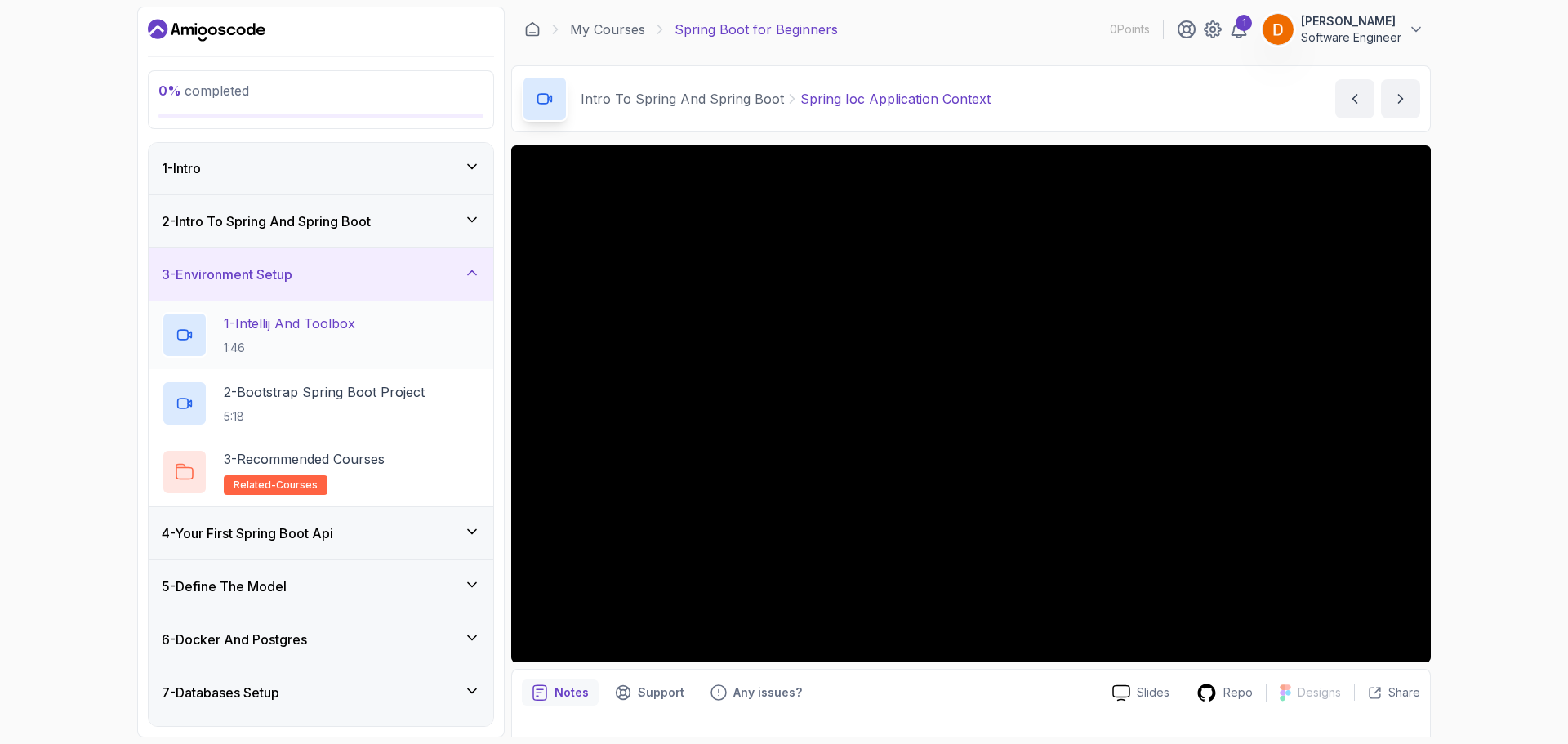
click at [316, 347] on p "1:46" at bounding box center [289, 347] width 132 height 16
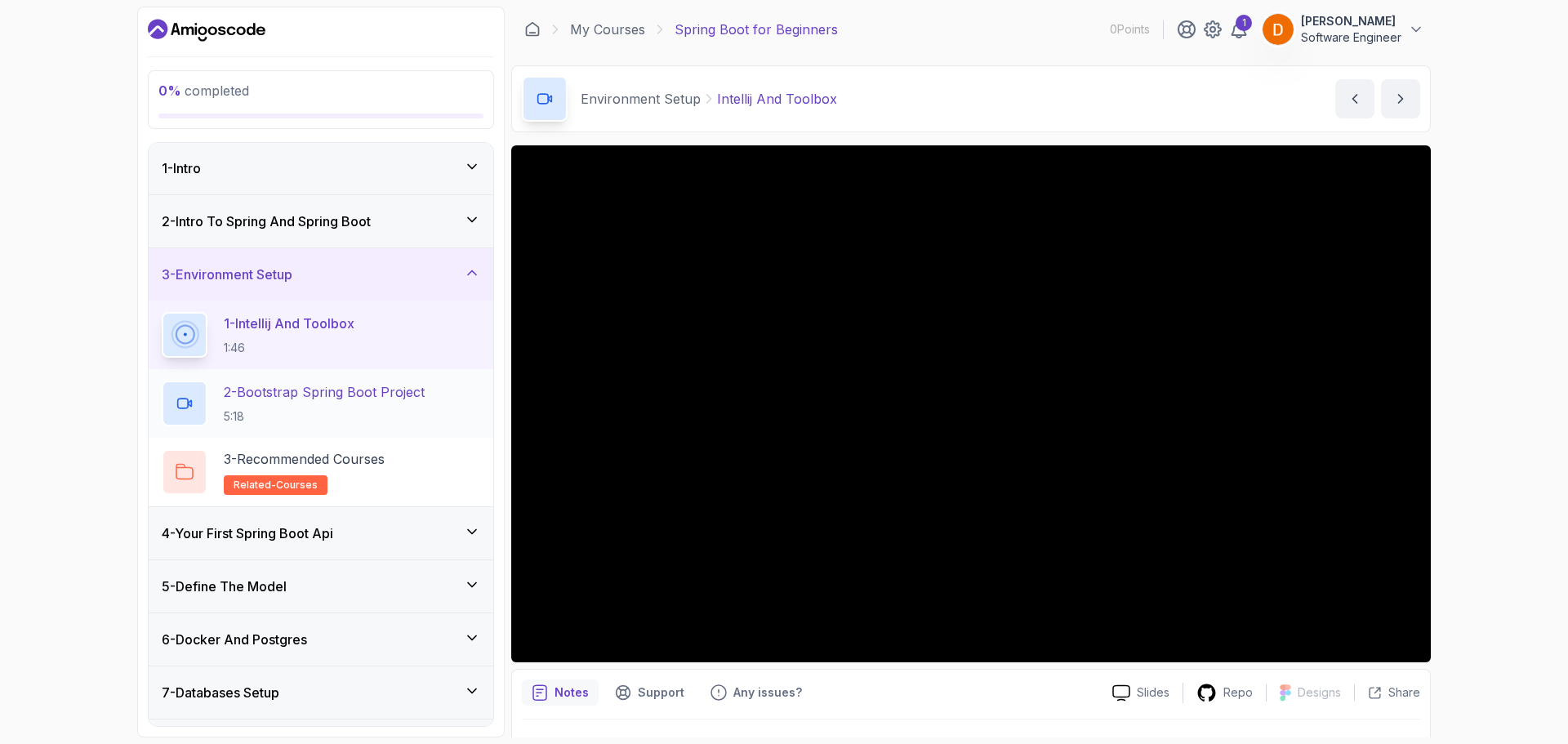
click at [377, 407] on h2 "2 - Bootstrap Spring Boot Project 5:18" at bounding box center [324, 403] width 201 height 43
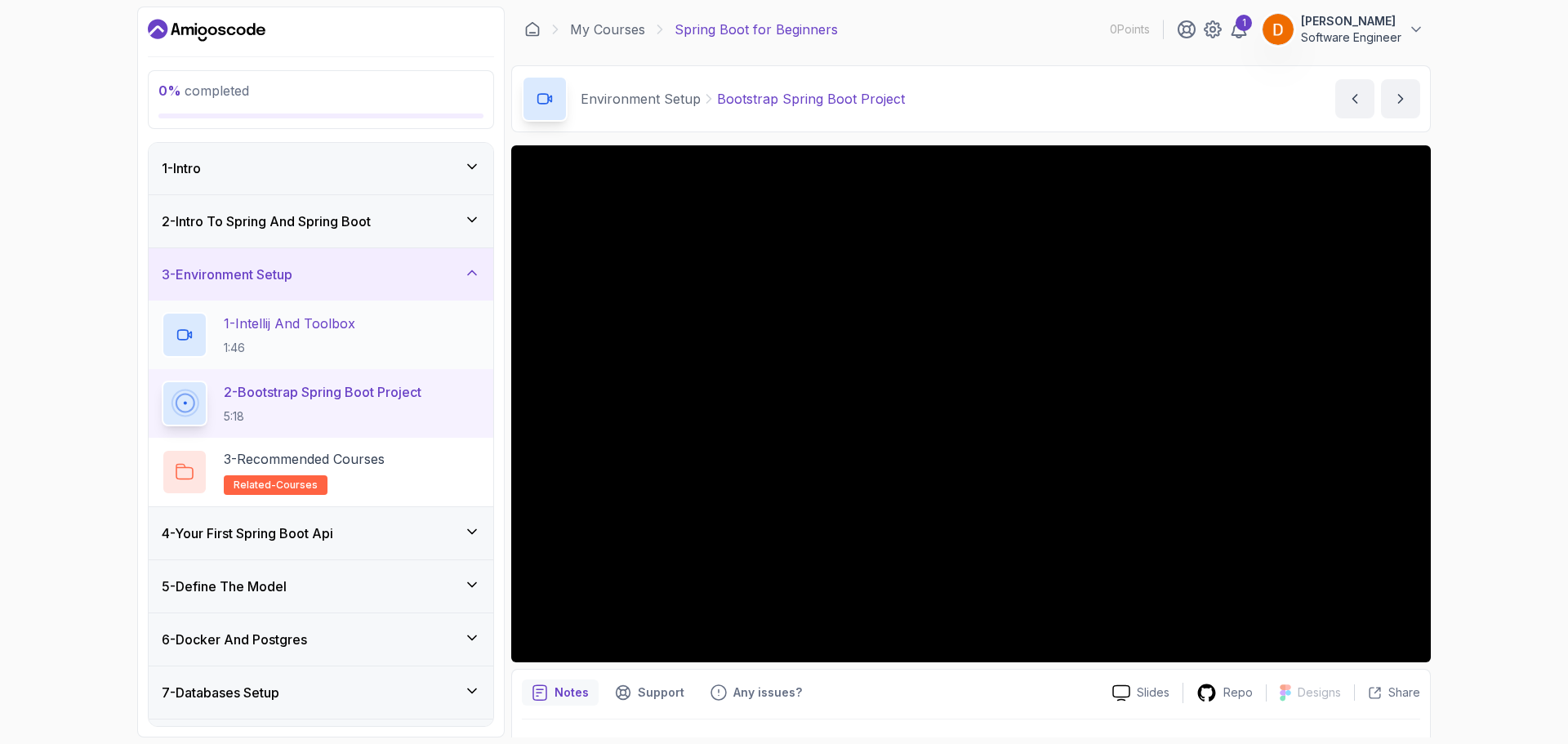
click at [264, 335] on h2 "1 - Intellij And Toolbox 1:46" at bounding box center [289, 335] width 132 height 43
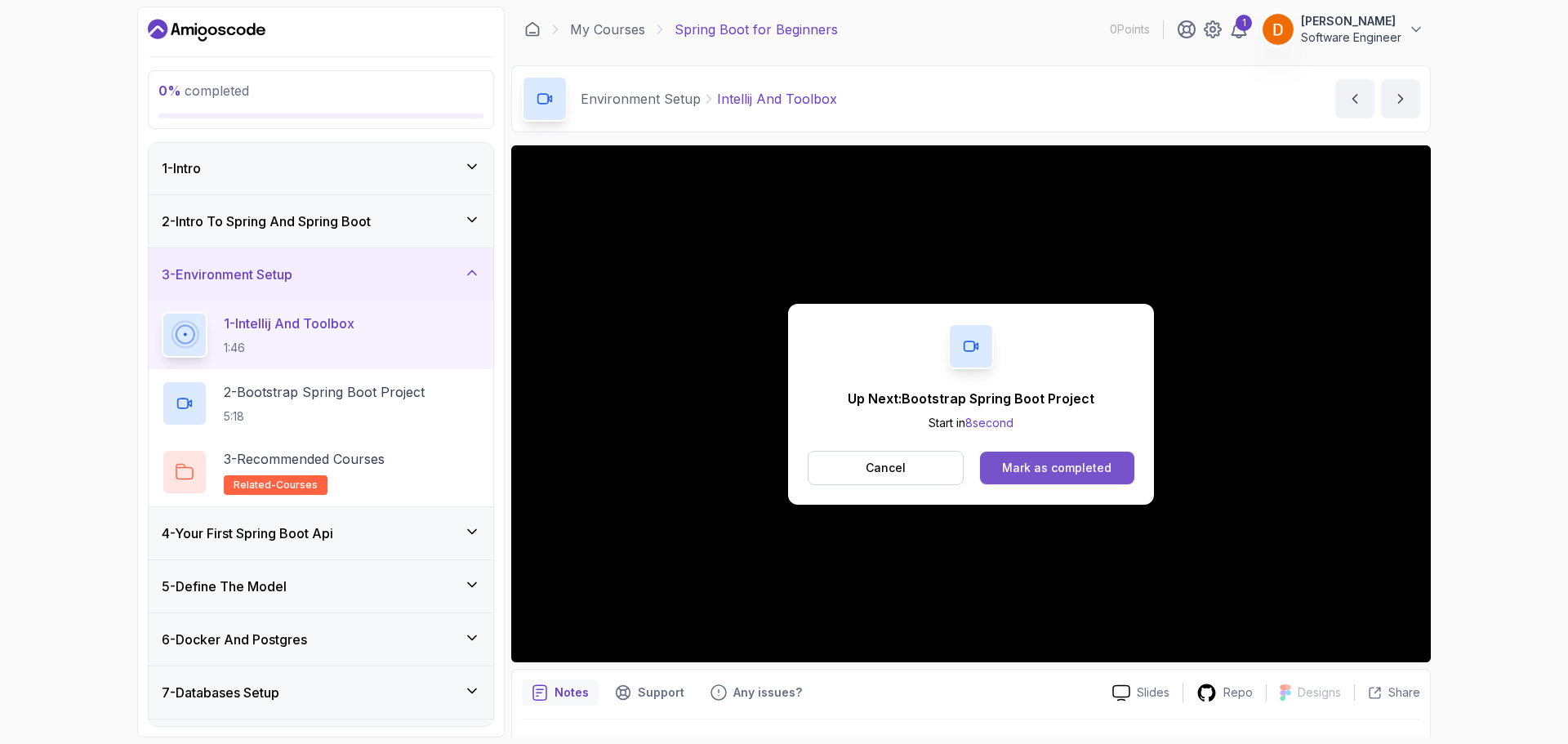
click at [1054, 457] on button "Mark as completed" at bounding box center [1057, 467] width 155 height 32
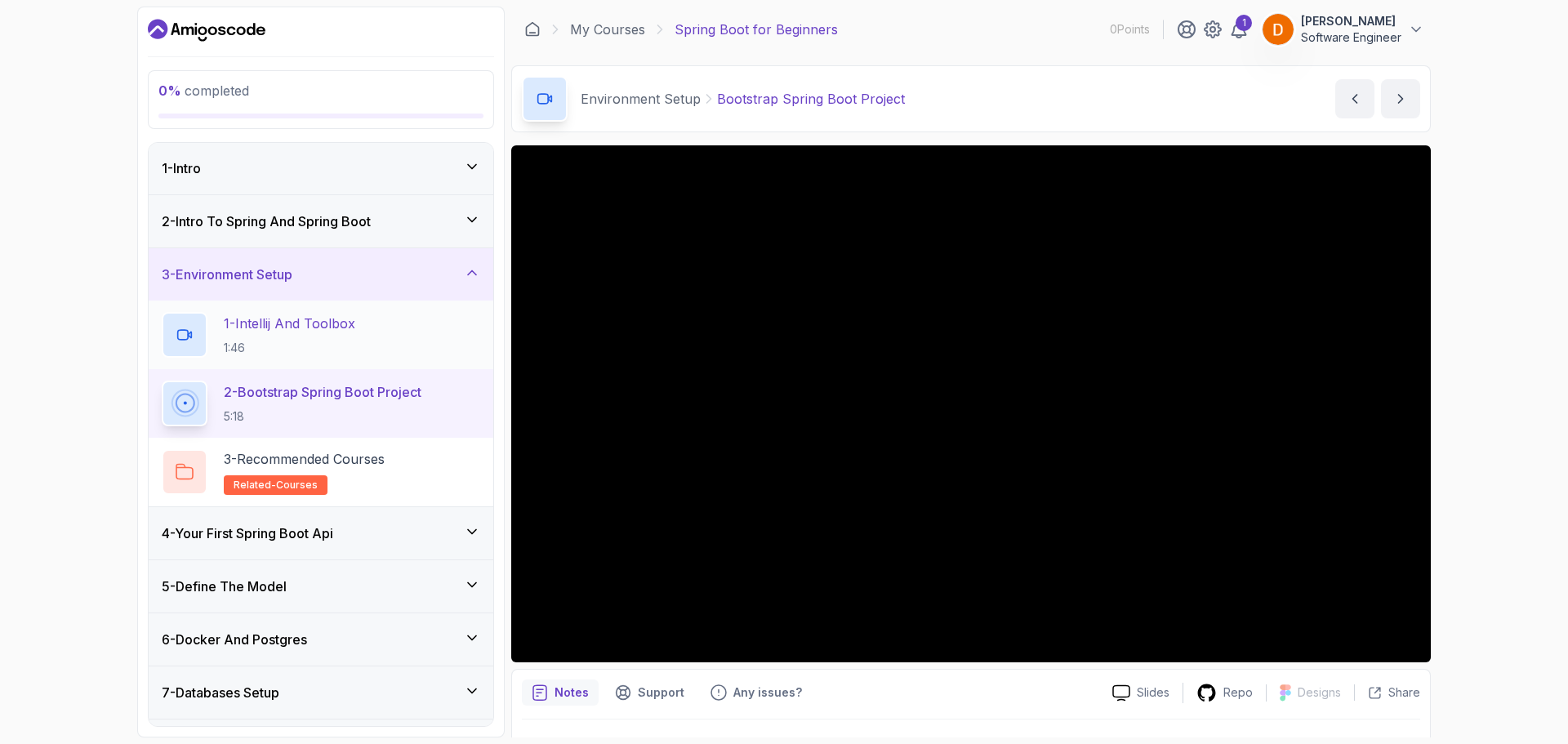
click at [233, 307] on div "1 - Intellij And Toolbox 1:46" at bounding box center [321, 335] width 345 height 68
click at [280, 346] on p "1:46" at bounding box center [289, 347] width 132 height 16
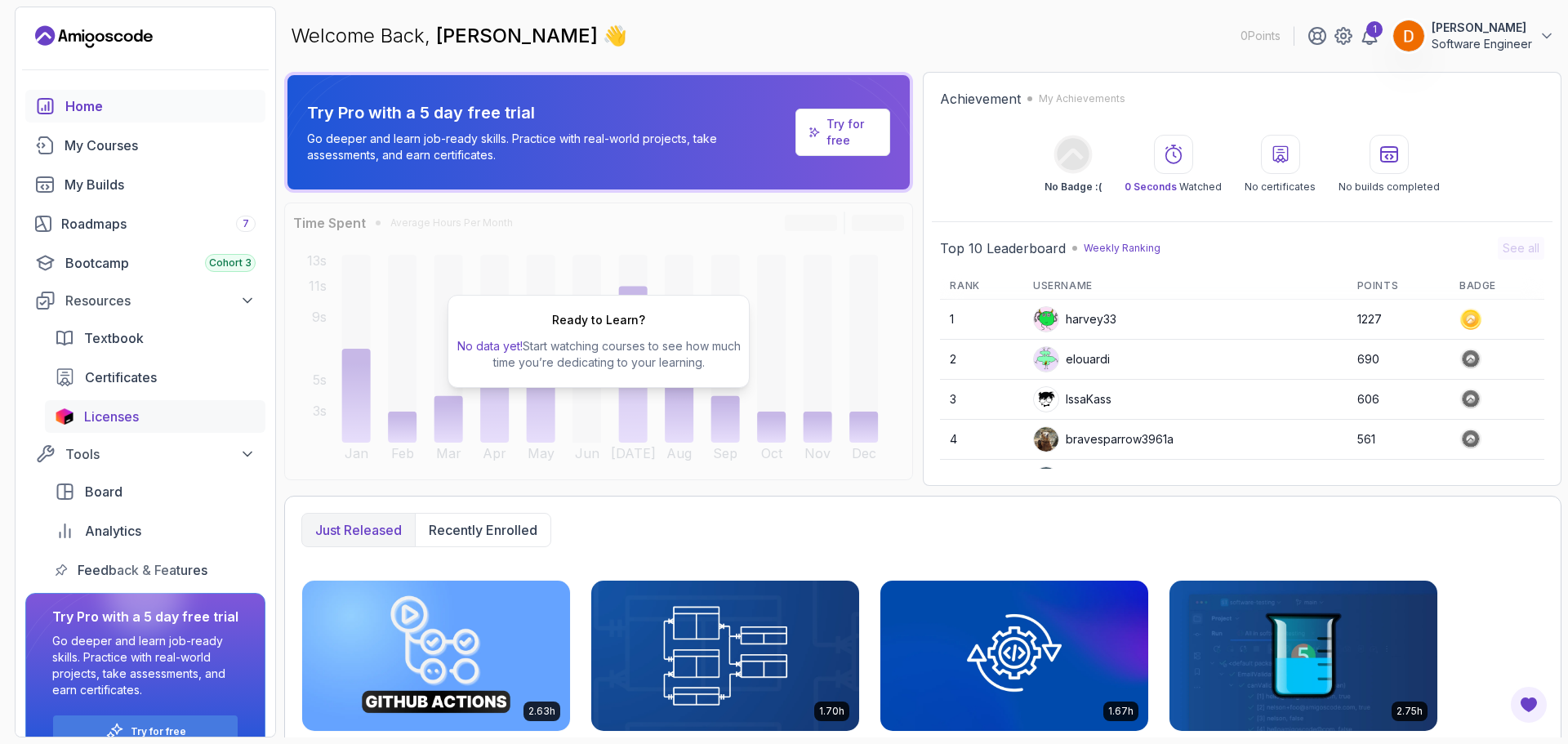
click at [93, 413] on span "Licenses" at bounding box center [112, 416] width 55 height 20
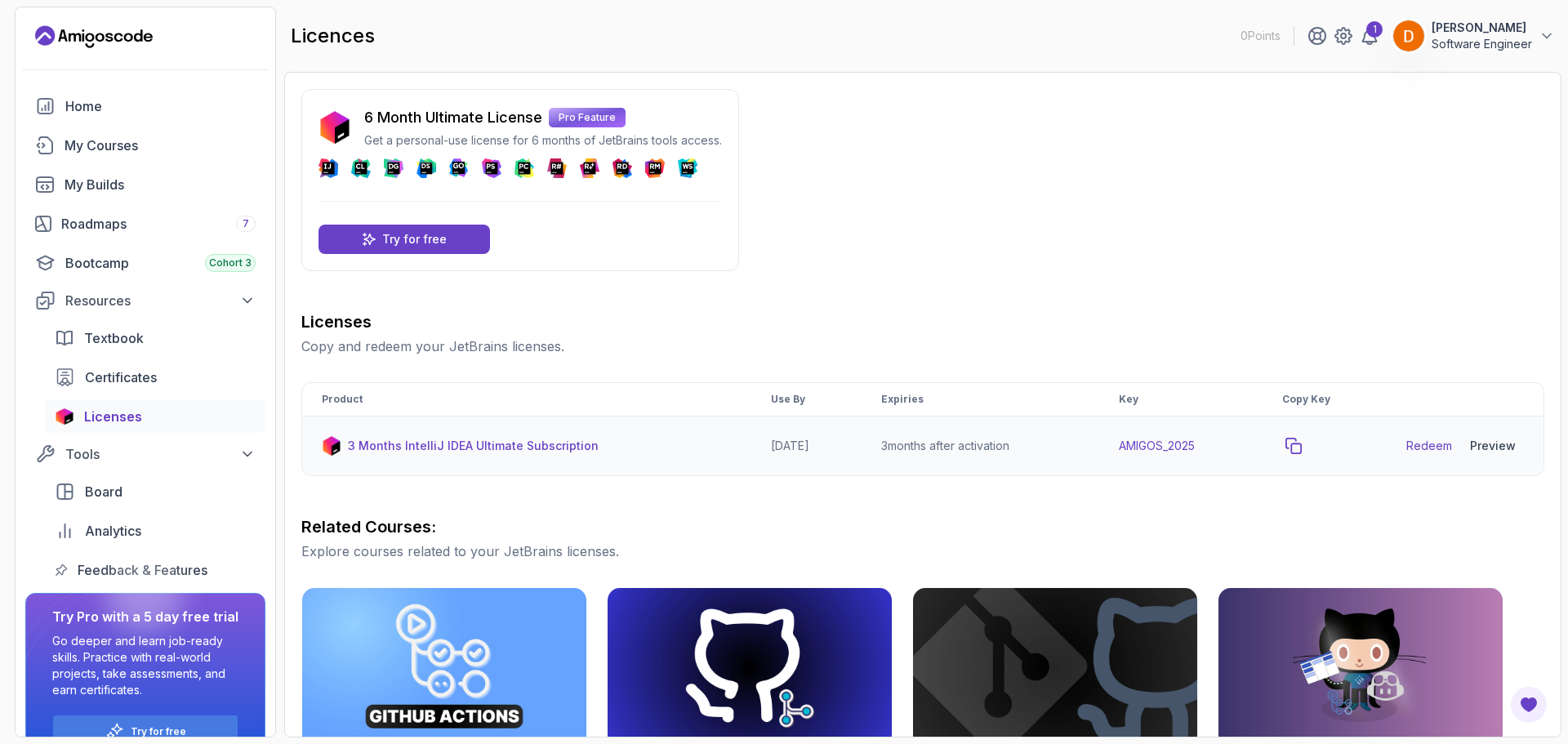
click at [1305, 436] on button "copy-button" at bounding box center [1294, 445] width 23 height 23
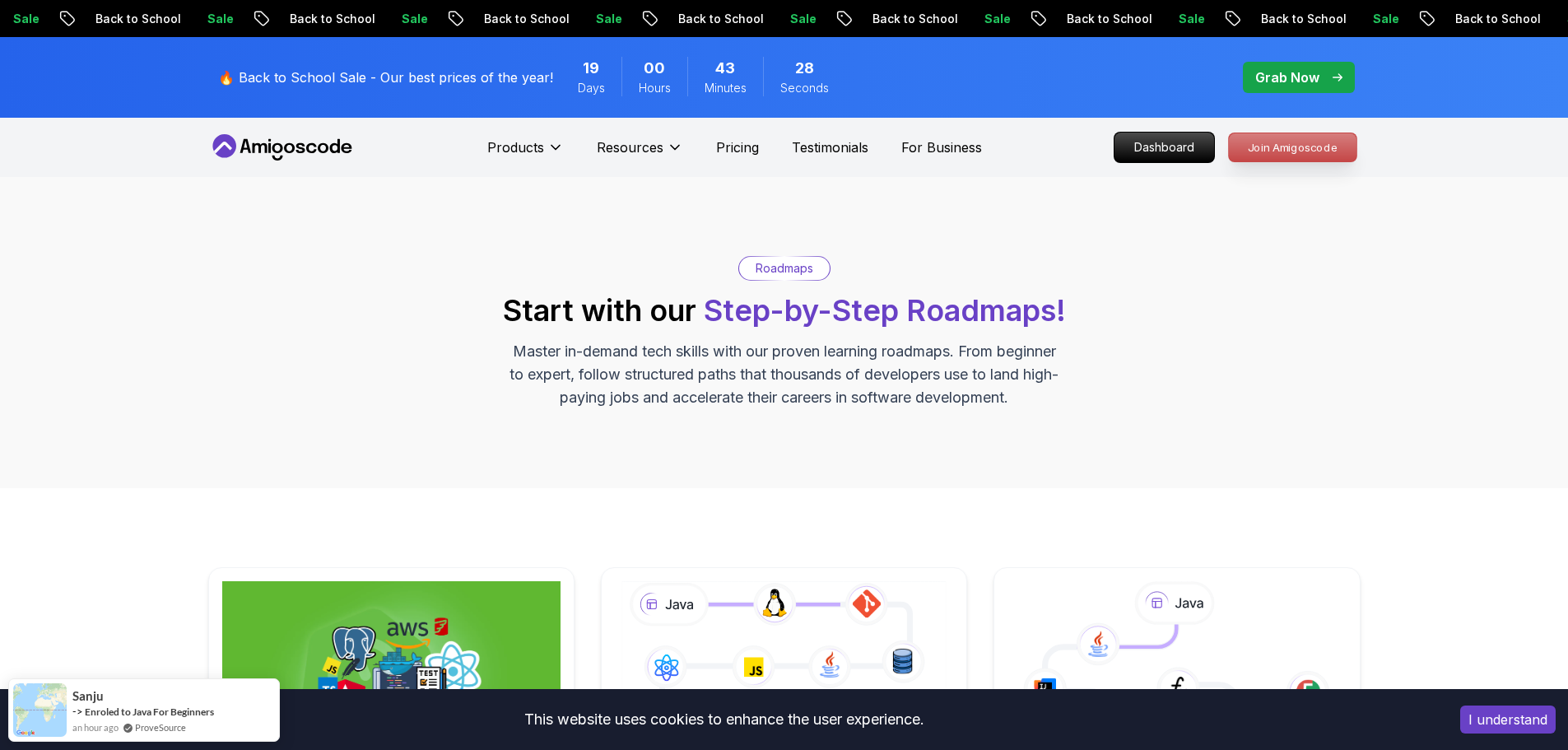
click at [1280, 142] on p "Join Amigoscode" at bounding box center [1293, 147] width 128 height 28
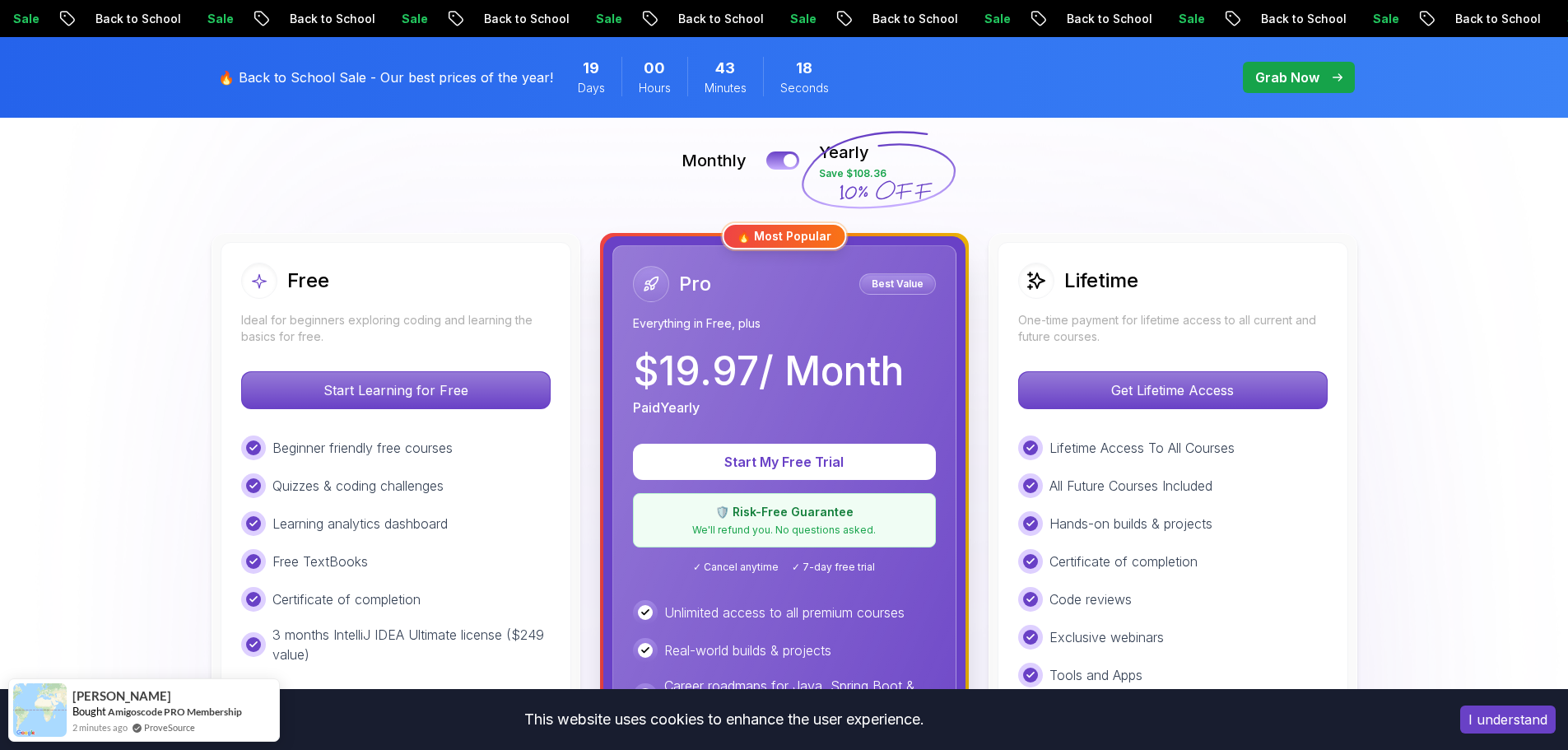
scroll to position [494, 0]
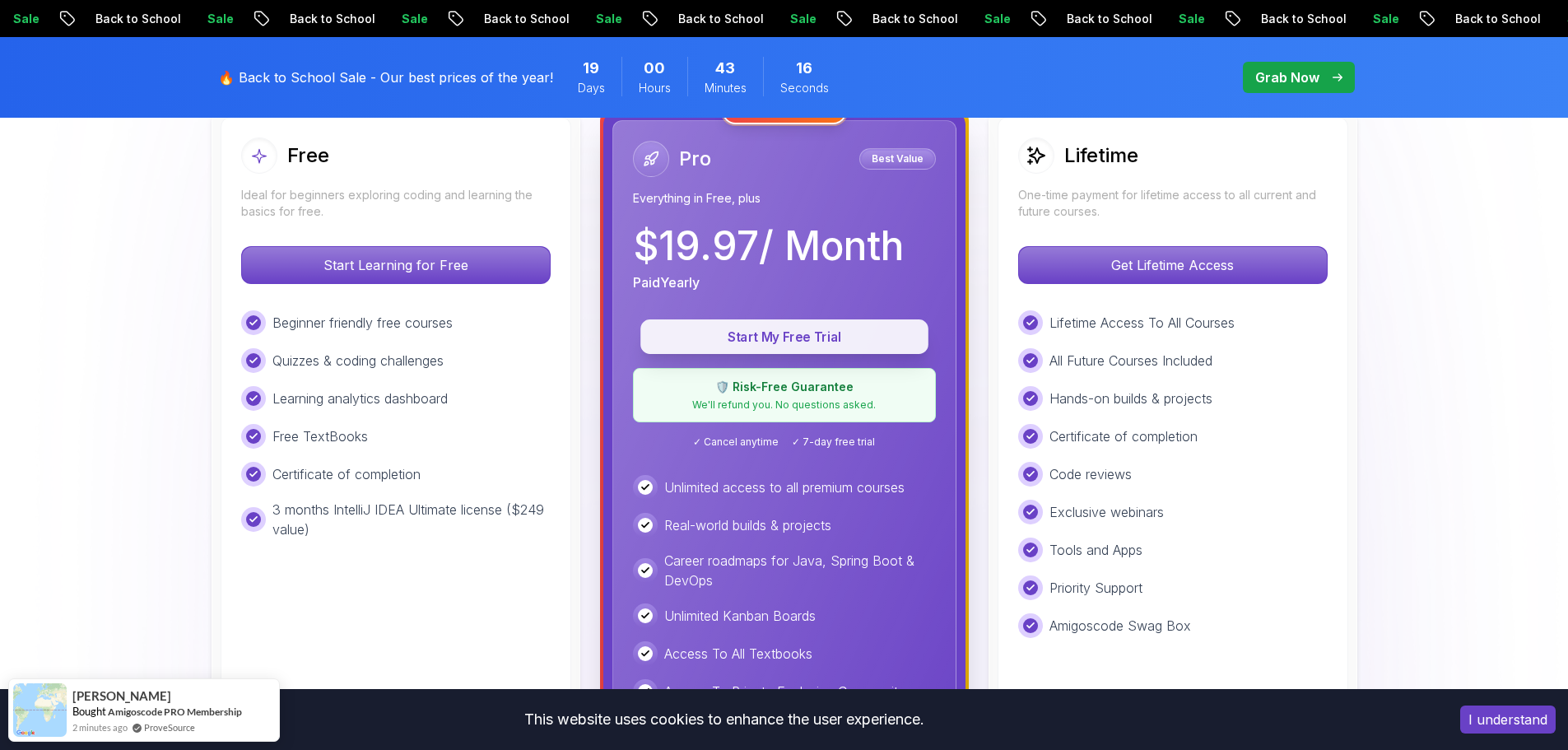
click at [794, 348] on button "Start My Free Trial" at bounding box center [784, 336] width 289 height 34
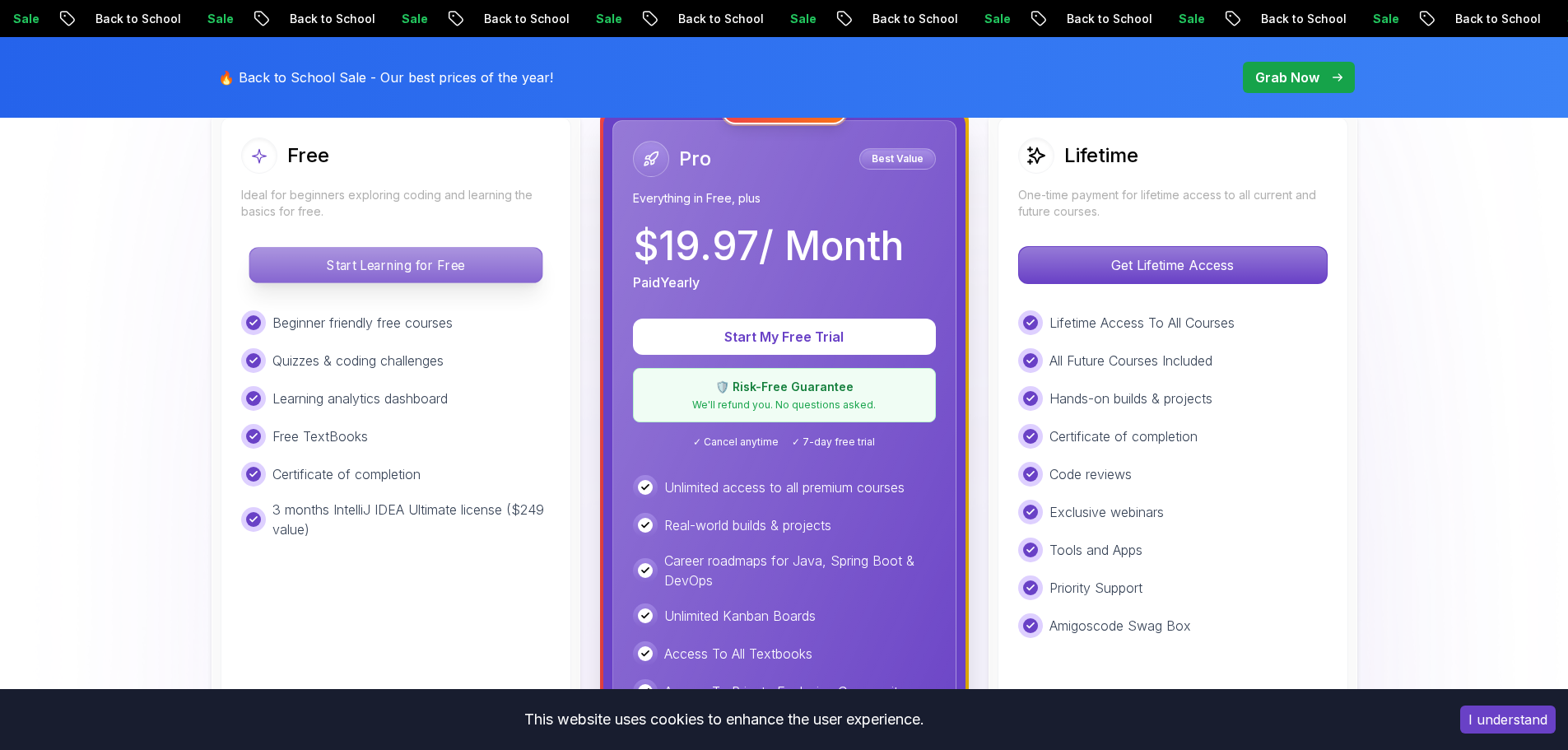
click at [390, 259] on p "Start Learning for Free" at bounding box center [396, 265] width 292 height 34
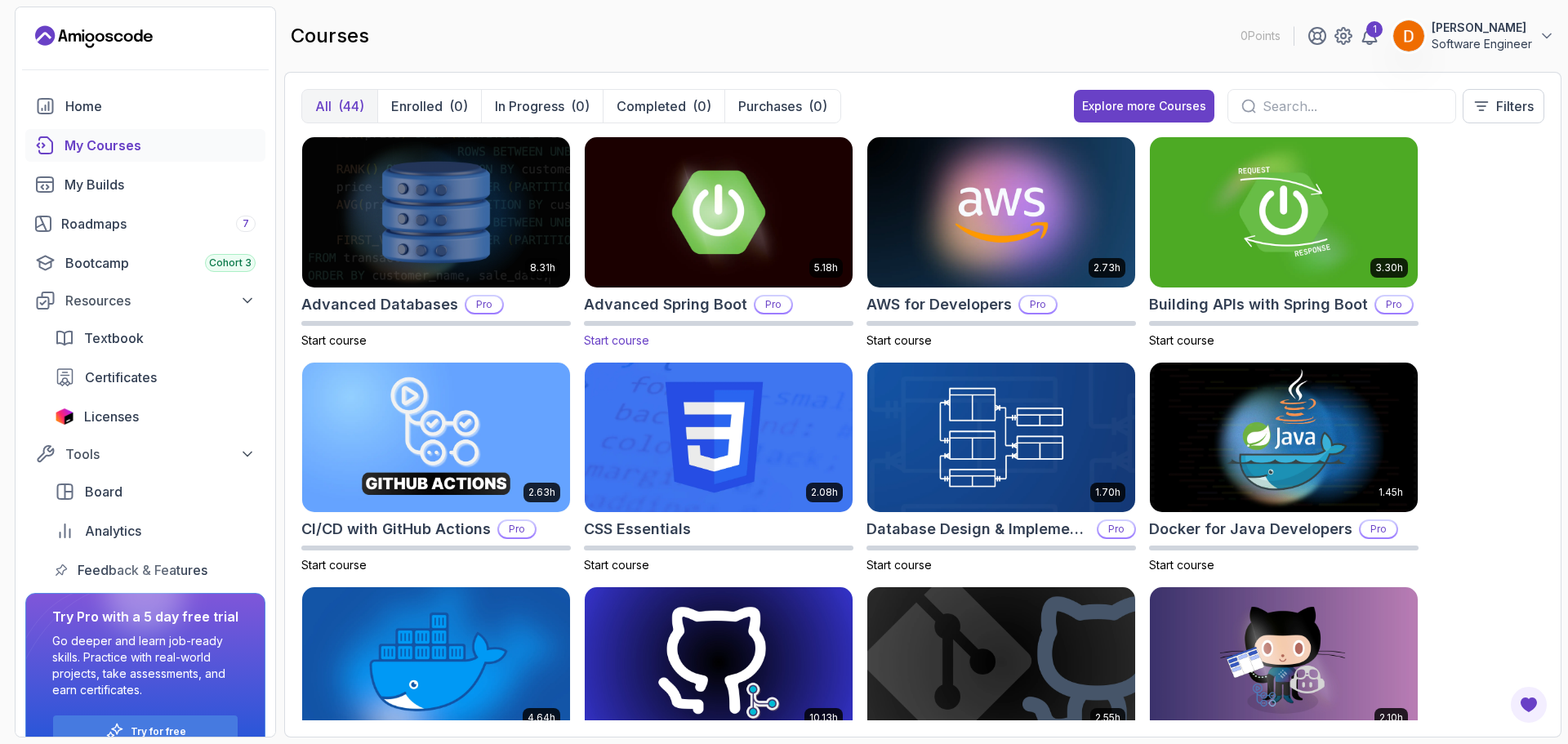
click at [690, 205] on img at bounding box center [719, 211] width 281 height 157
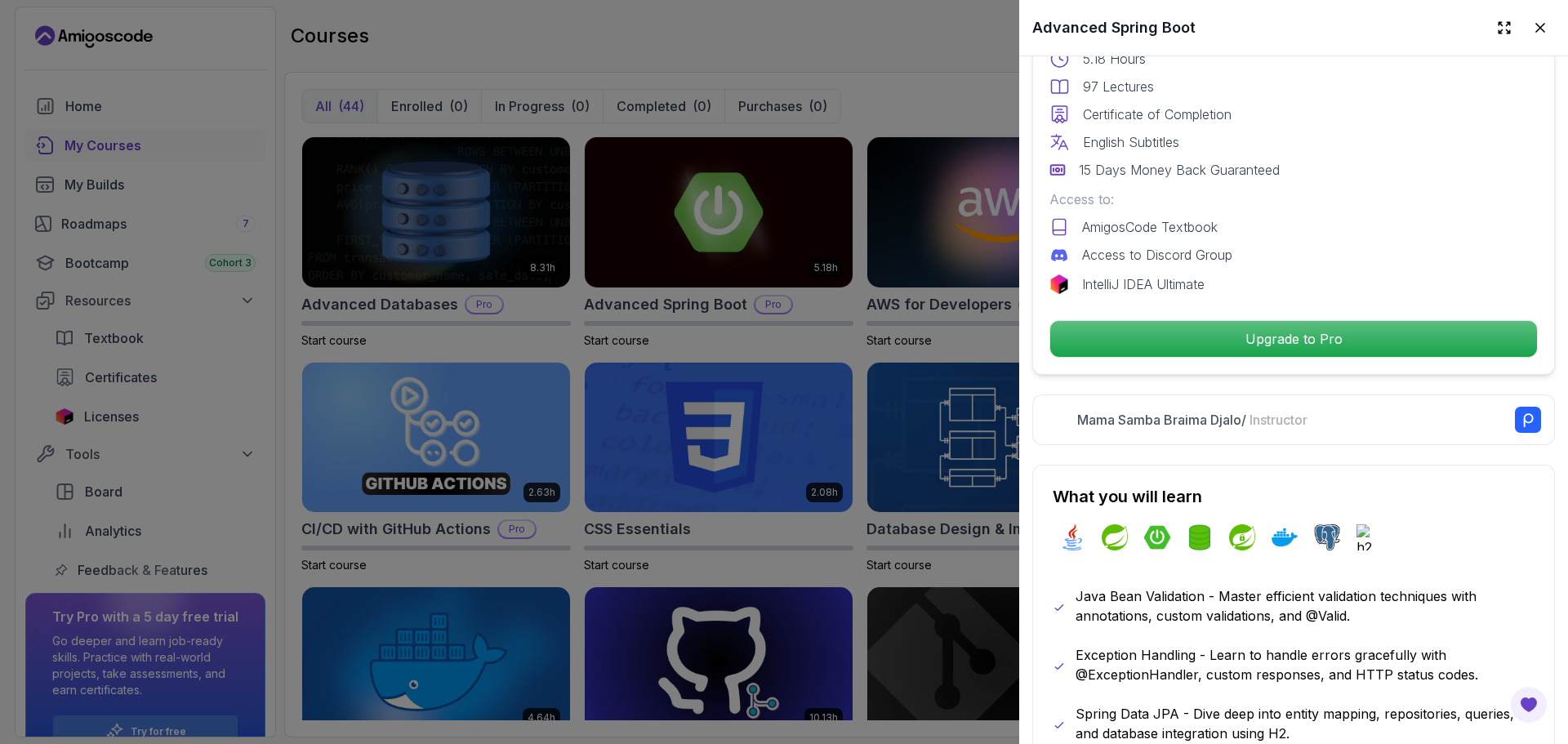
scroll to position [408, 0]
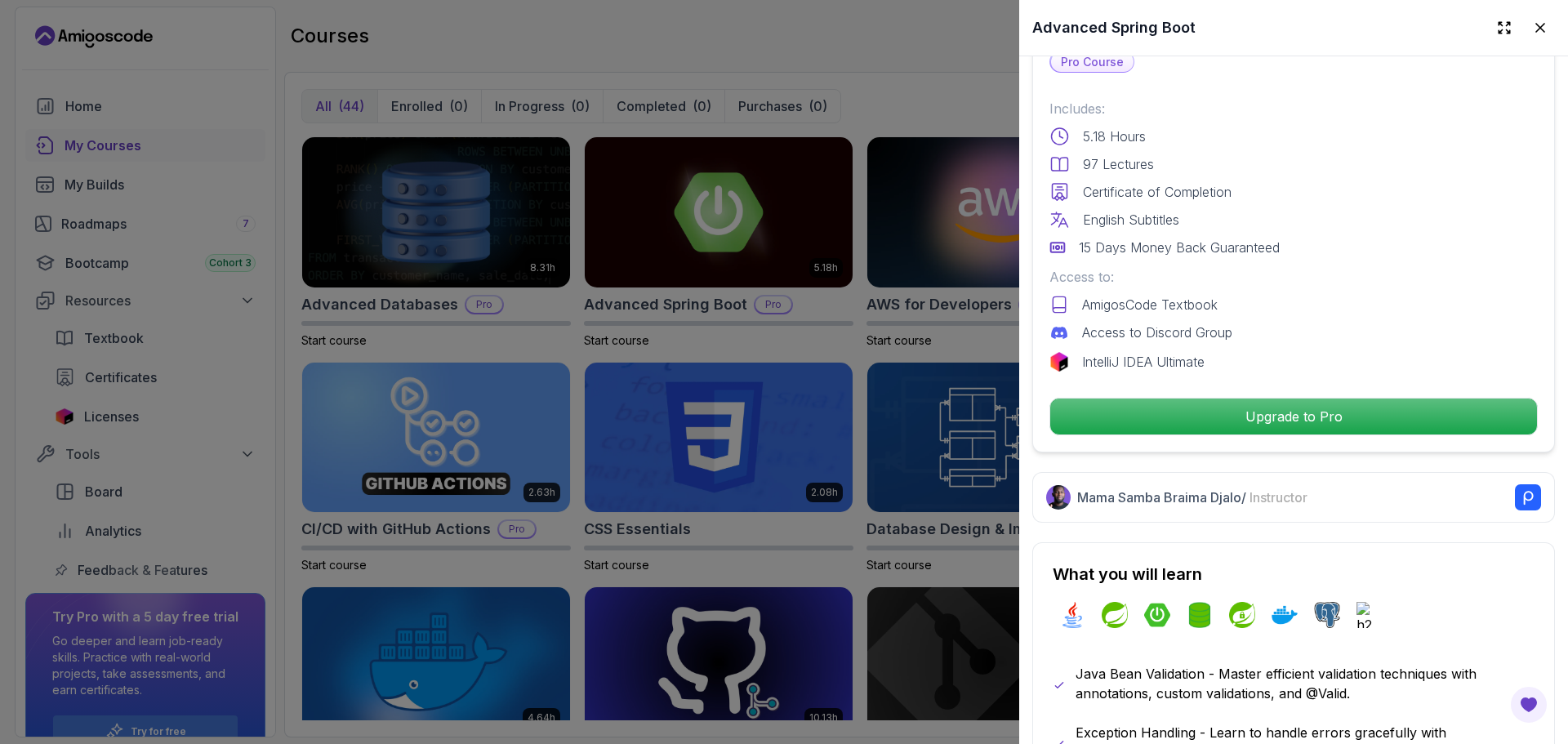
click at [846, 348] on div at bounding box center [784, 372] width 1568 height 744
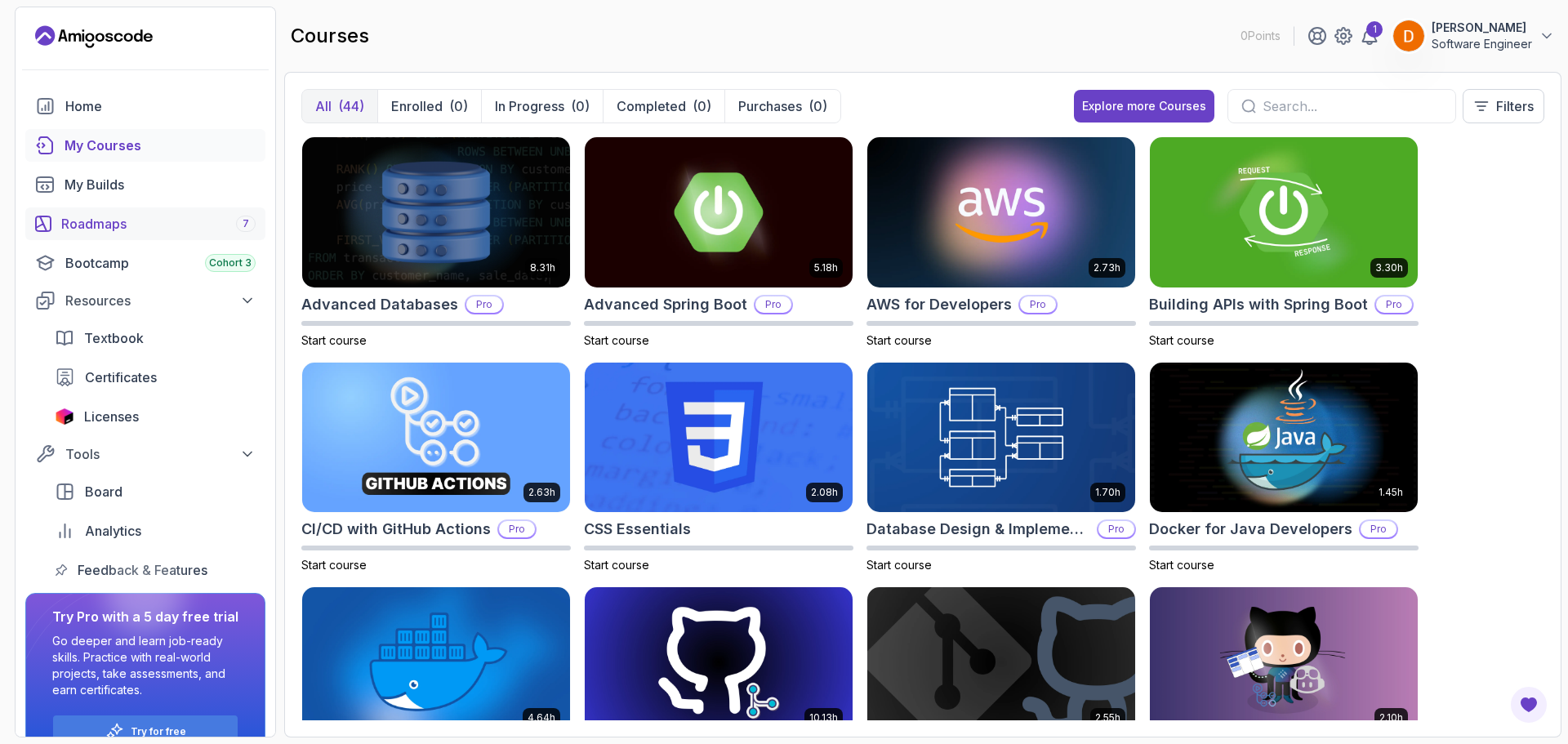
click at [192, 227] on div "Roadmaps 7" at bounding box center [158, 224] width 194 height 20
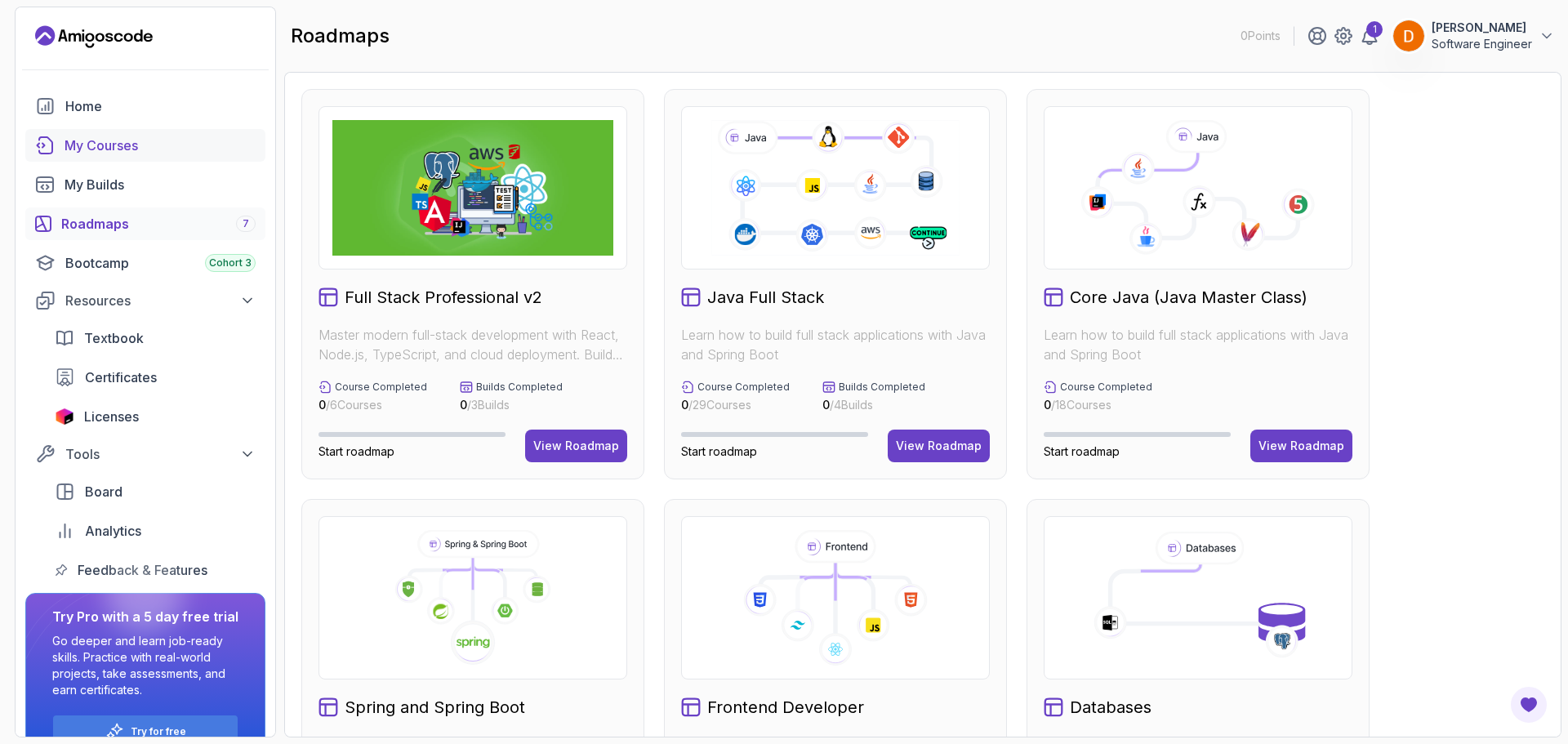
click at [101, 156] on link "My Courses" at bounding box center [145, 145] width 240 height 32
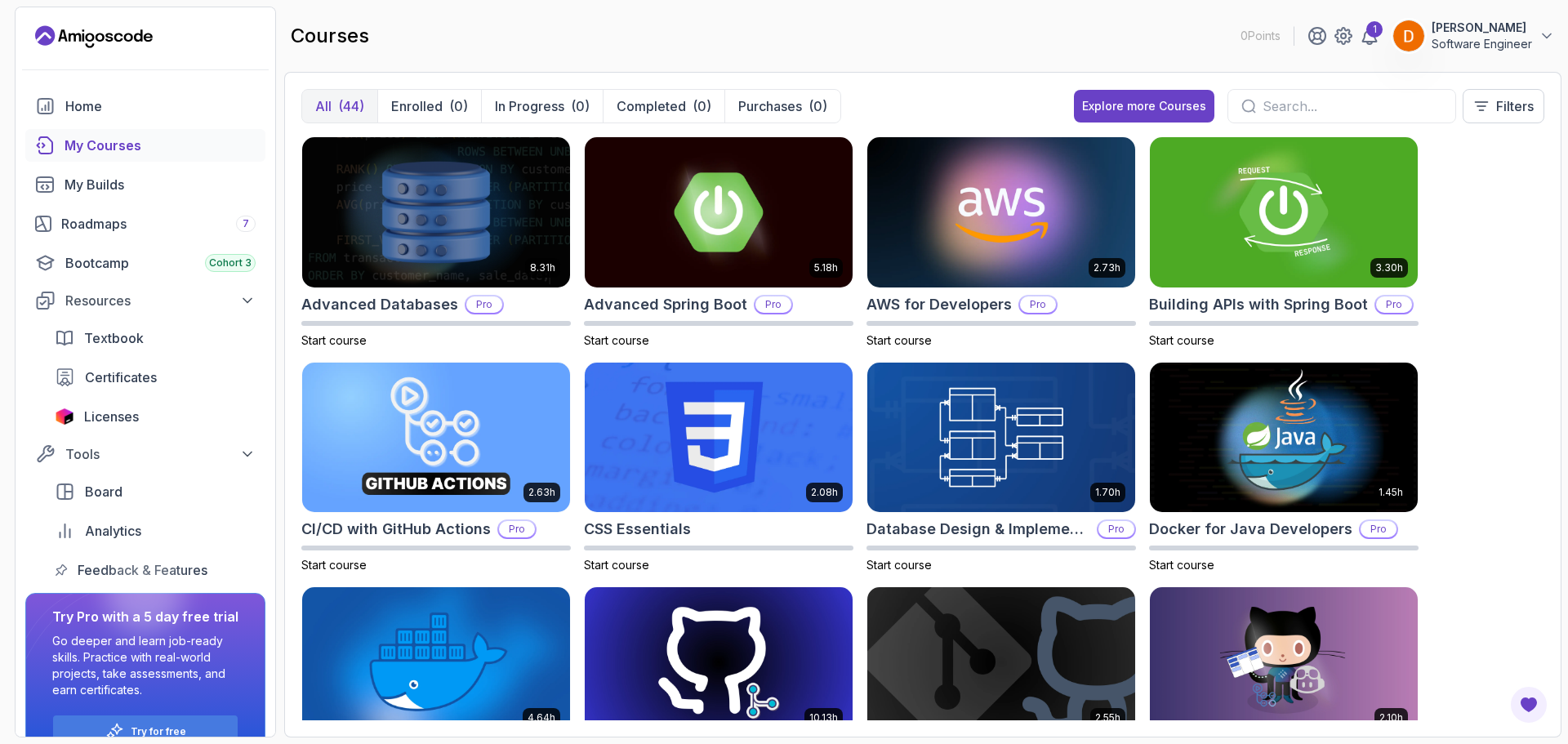
click at [1310, 97] on input "text" at bounding box center [1353, 106] width 180 height 20
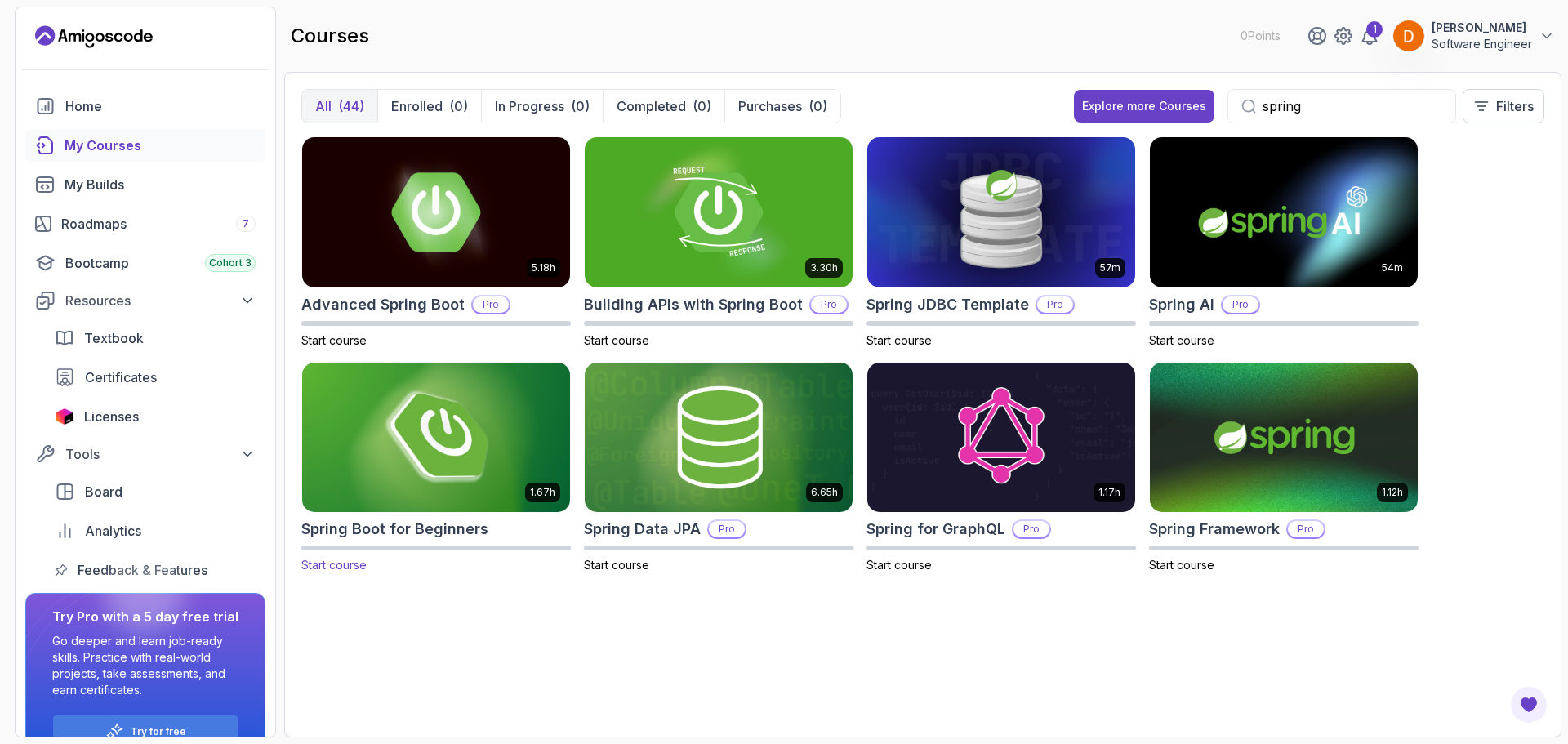
type input "spring"
click at [494, 440] on img at bounding box center [436, 437] width 281 height 157
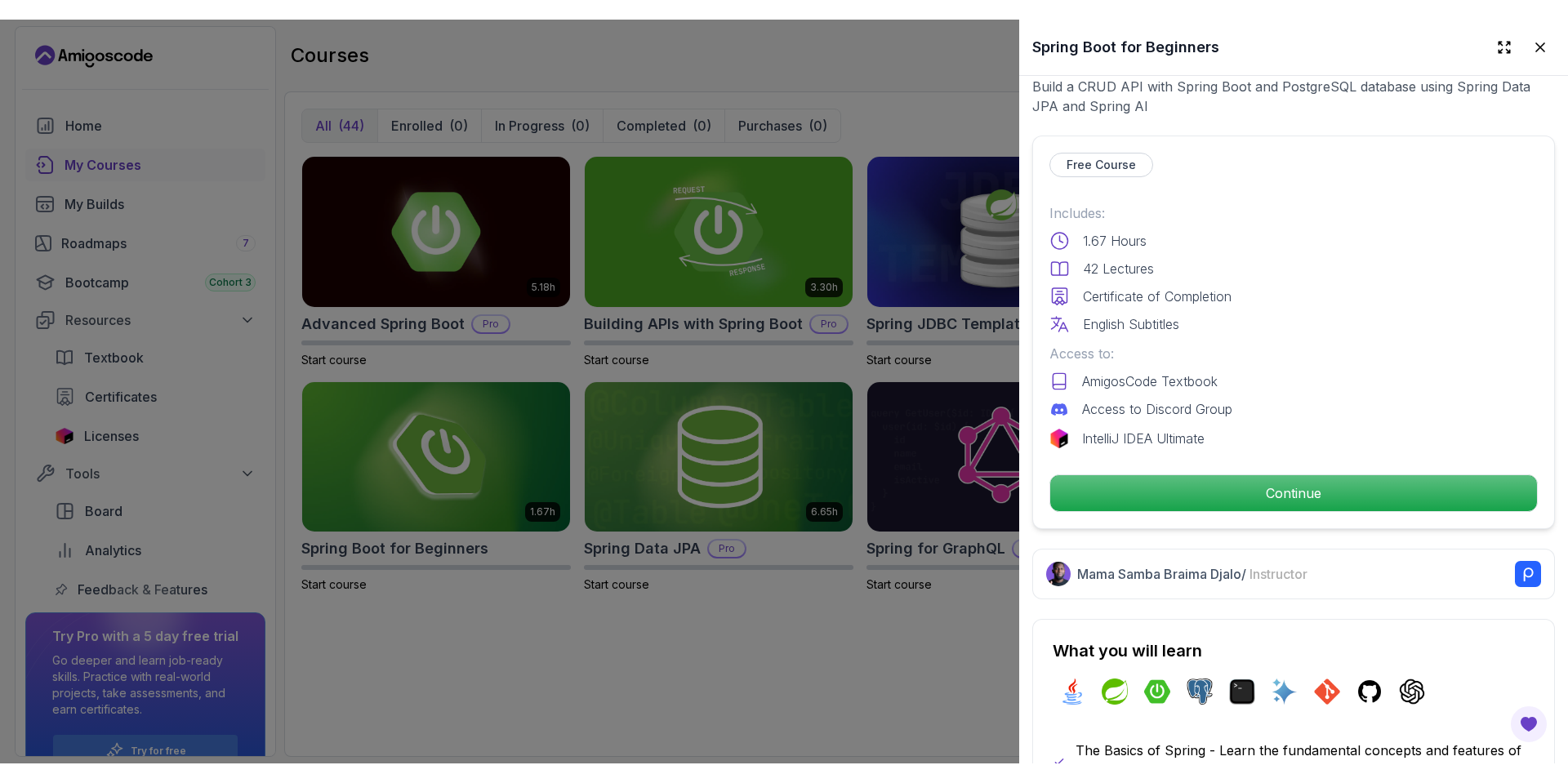
scroll to position [327, 0]
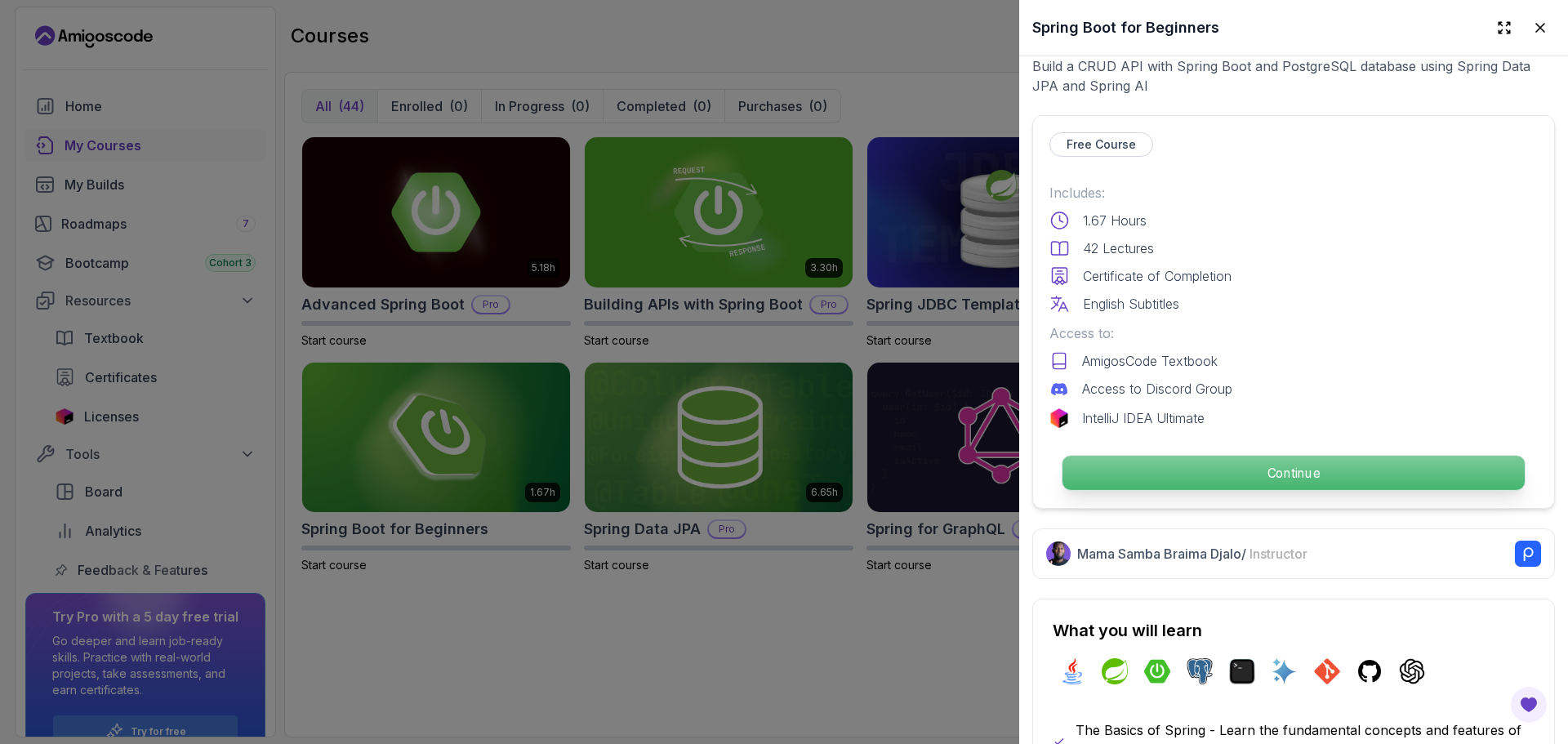
click at [1282, 471] on p "Continue" at bounding box center [1294, 473] width 463 height 34
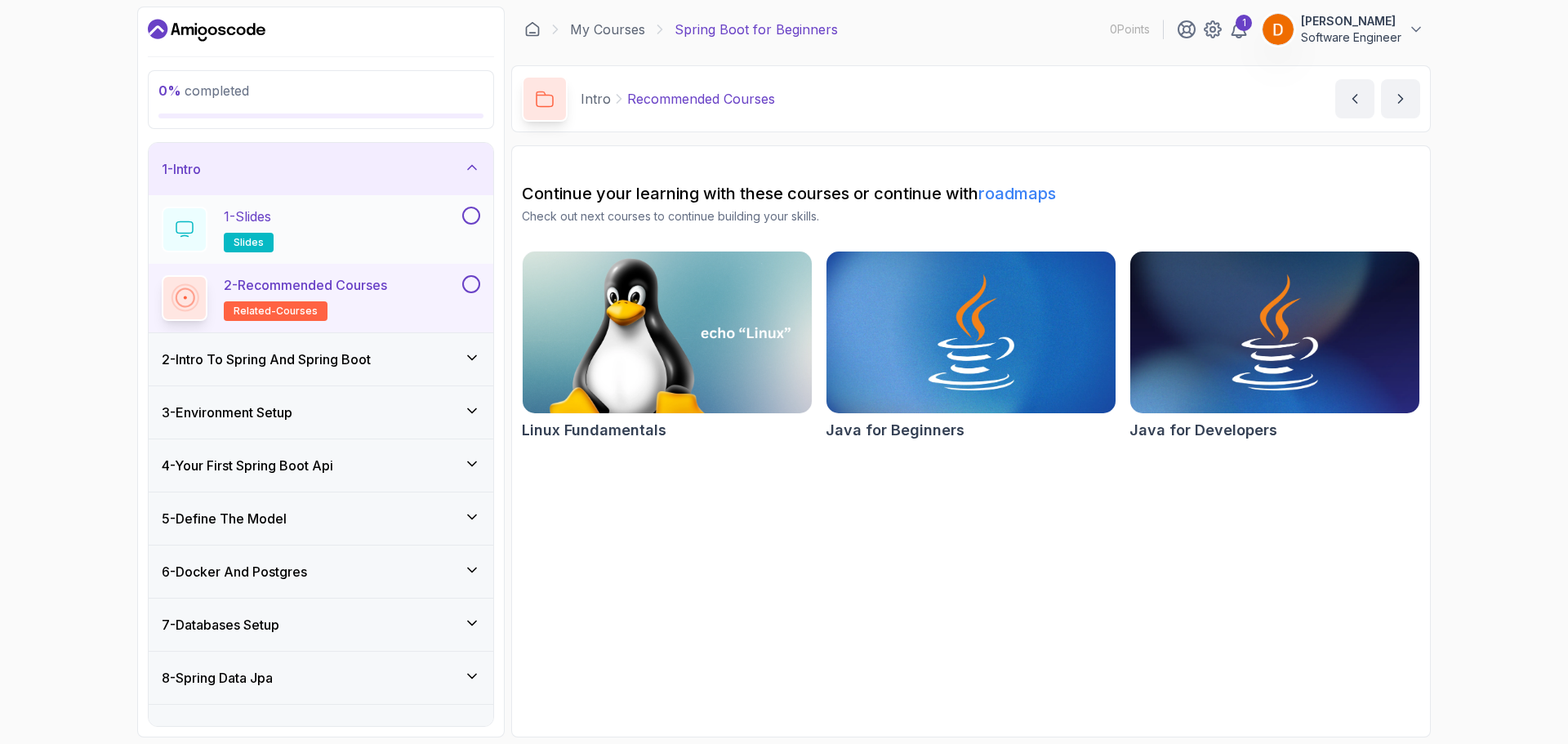
click at [471, 215] on button at bounding box center [471, 215] width 18 height 18
click at [469, 356] on icon at bounding box center [471, 357] width 16 height 16
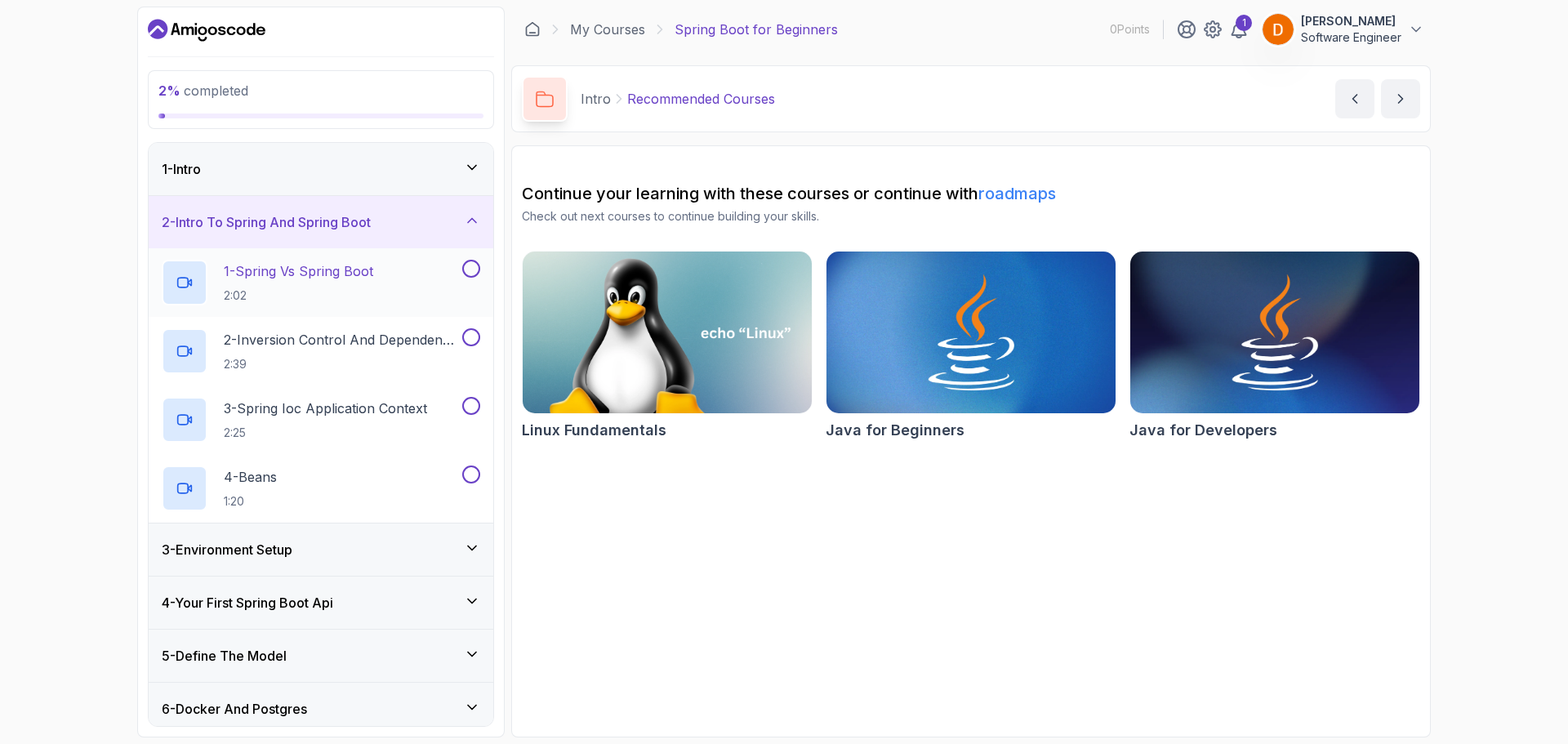
click at [475, 275] on button at bounding box center [471, 268] width 18 height 18
drag, startPoint x: 474, startPoint y: 329, endPoint x: 472, endPoint y: 344, distance: 15.1
click at [474, 330] on button at bounding box center [471, 336] width 18 height 18
click at [468, 416] on button "3 - Spring Ioc Application Context 2:25" at bounding box center [321, 420] width 319 height 45
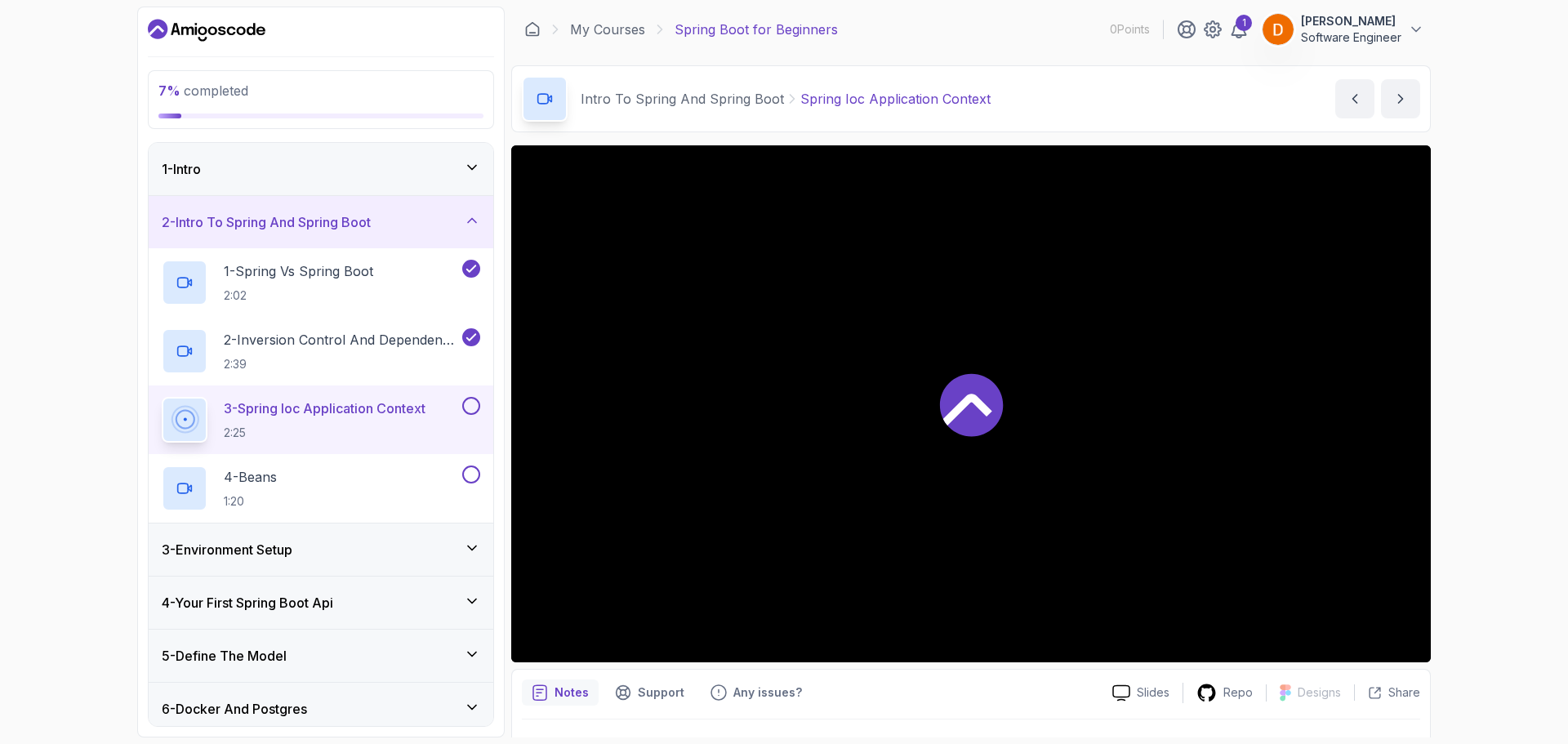
click at [469, 404] on button at bounding box center [471, 406] width 18 height 18
click at [474, 475] on button at bounding box center [471, 474] width 18 height 18
click at [337, 540] on div "3 - Environment Setup" at bounding box center [321, 550] width 319 height 20
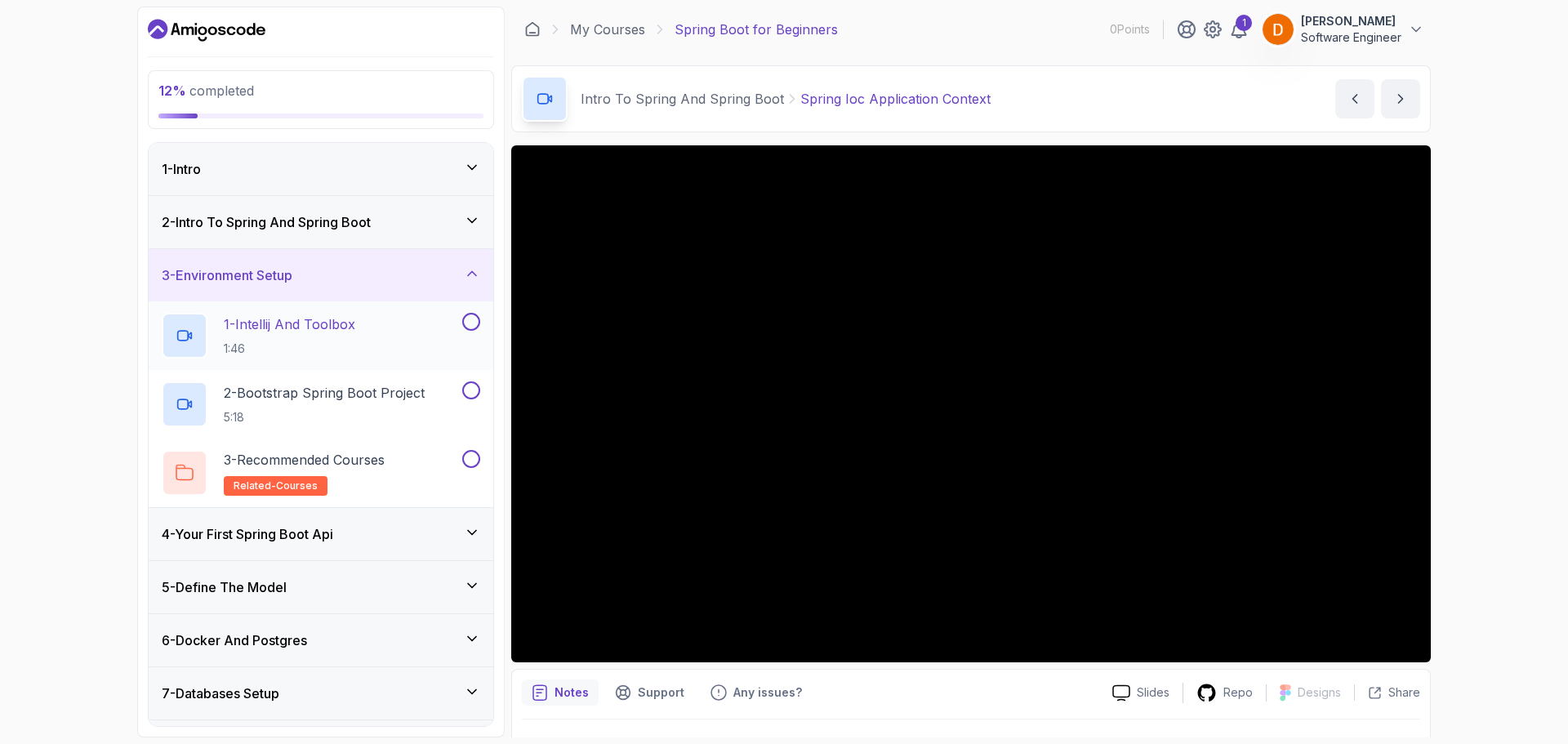
click at [356, 346] on p "1:46" at bounding box center [289, 348] width 132 height 16
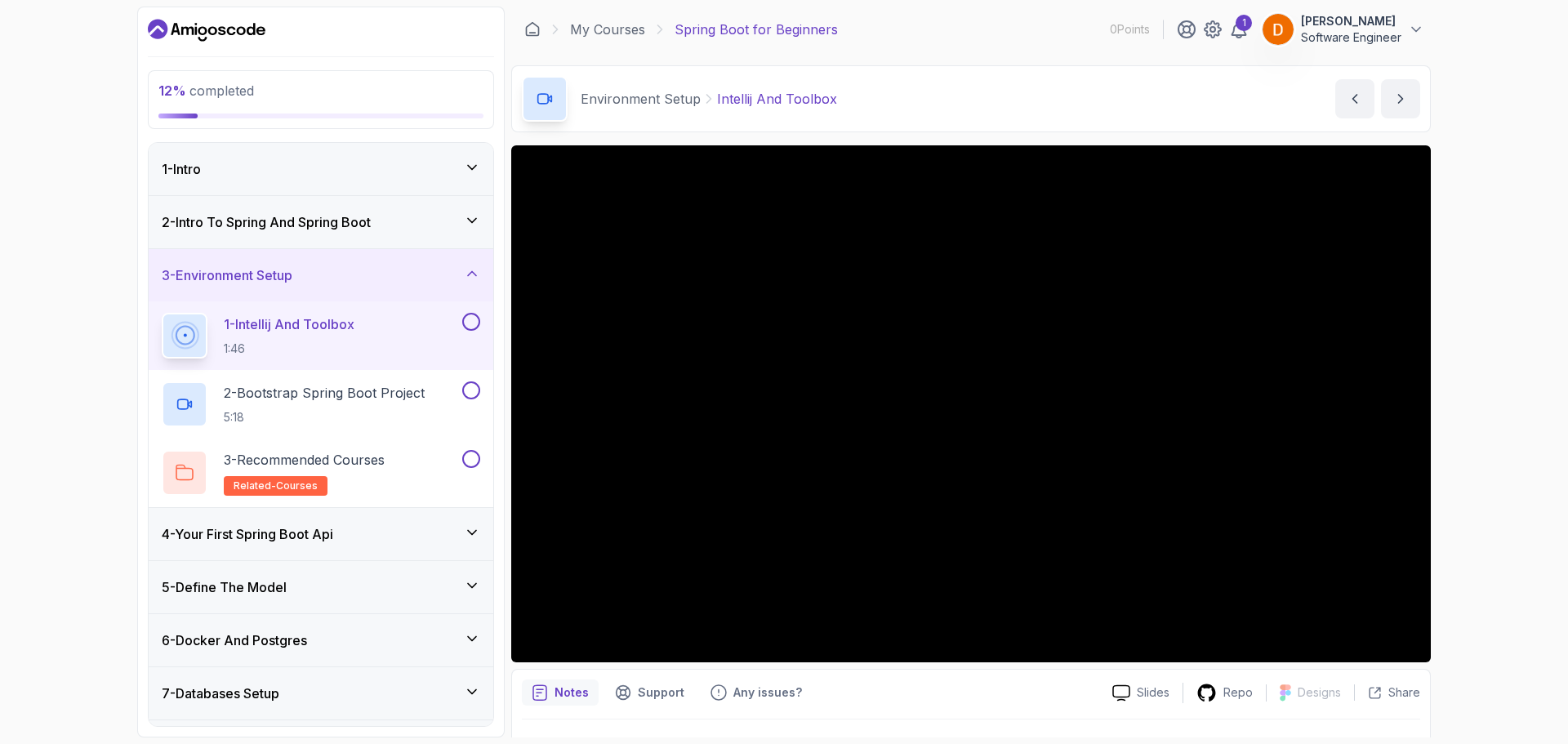
click at [475, 332] on button "1 - Intellij And Toolbox 1:46" at bounding box center [321, 336] width 319 height 45
click at [471, 332] on button "1 - Intellij And Toolbox 1:46" at bounding box center [321, 336] width 319 height 45
click at [473, 323] on button at bounding box center [471, 321] width 18 height 18
click at [402, 409] on p "5:18" at bounding box center [324, 417] width 201 height 16
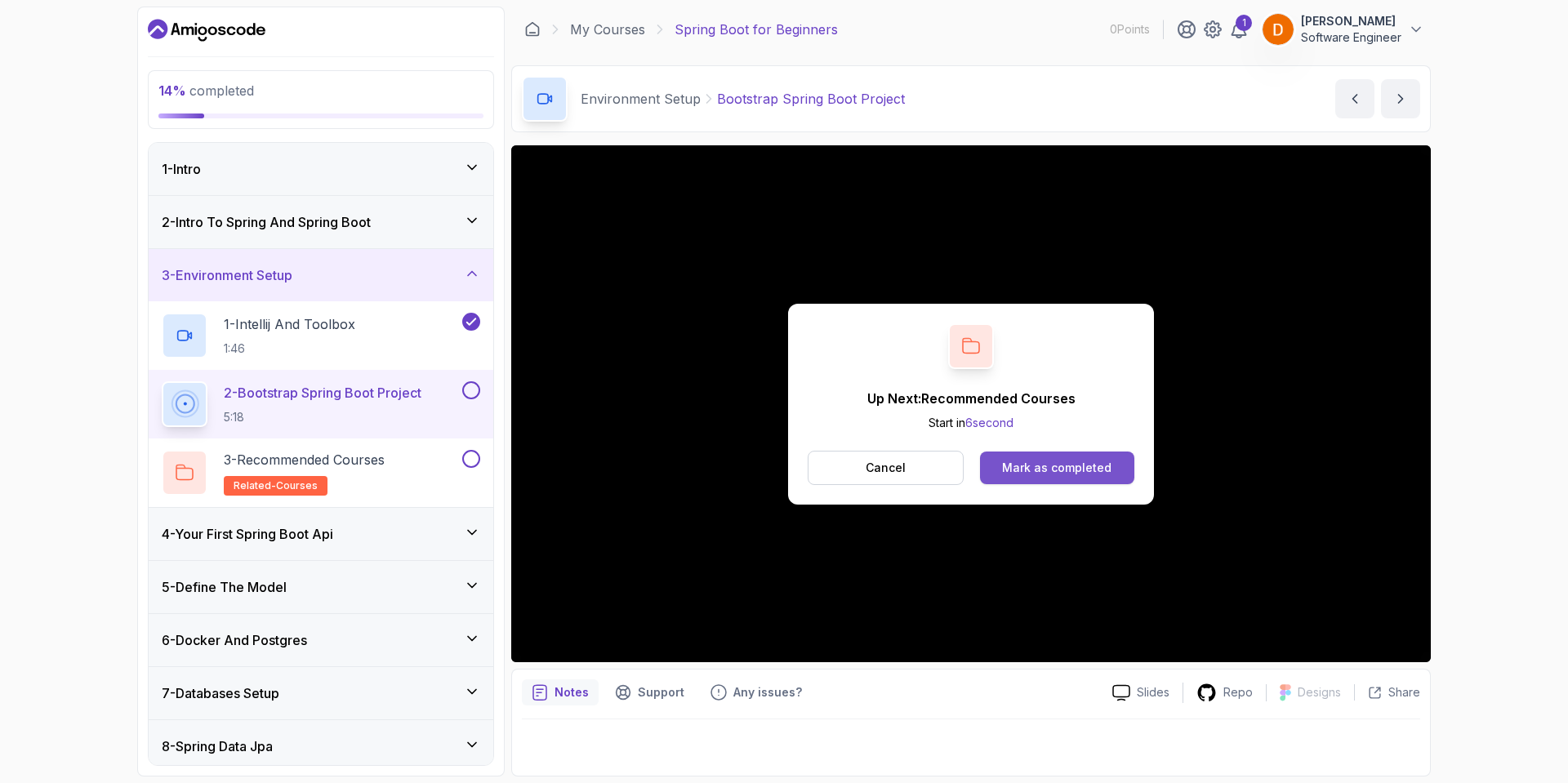
click at [1067, 474] on div "Mark as completed" at bounding box center [1056, 467] width 109 height 16
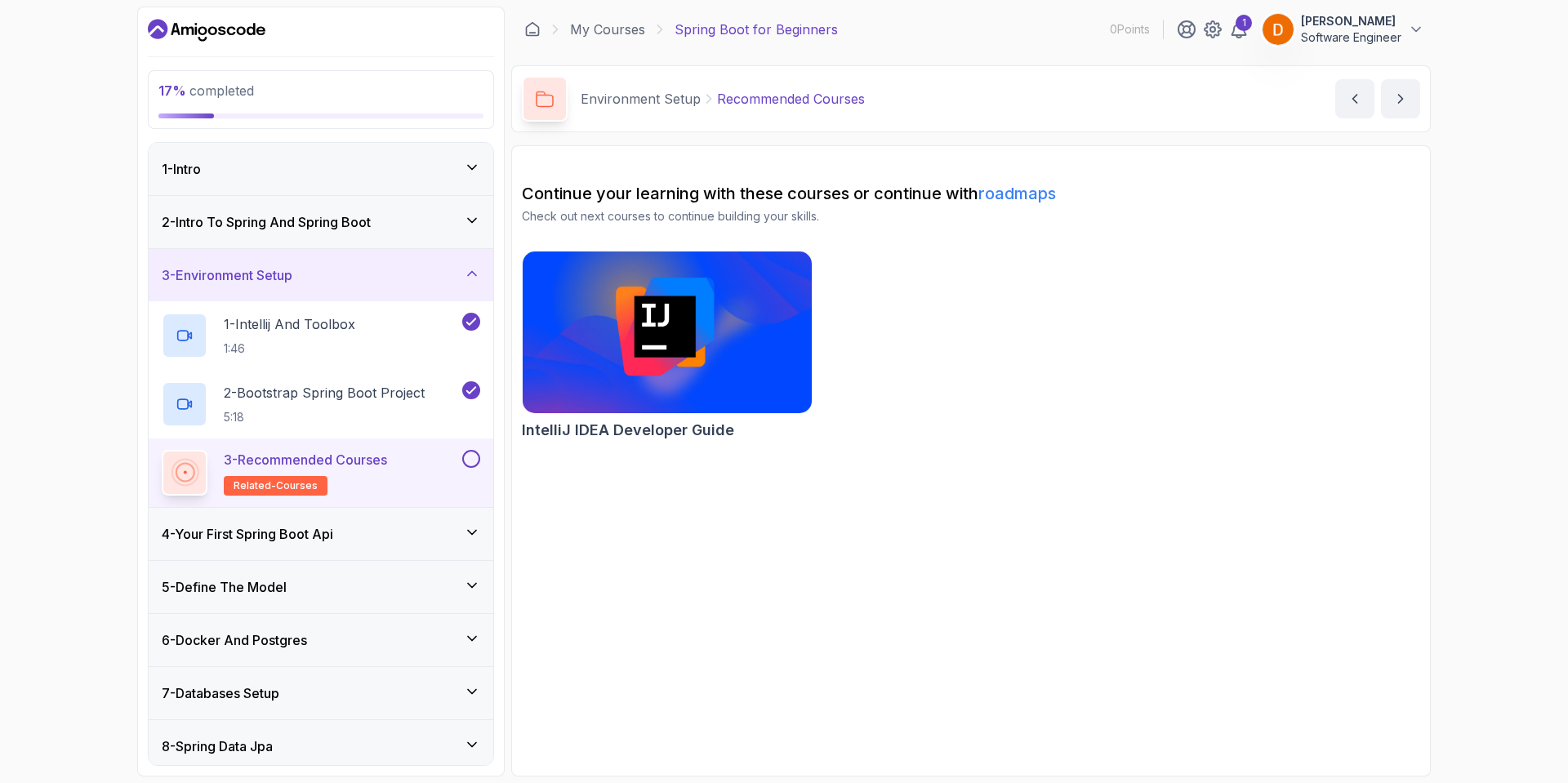
click at [434, 522] on div "4 - Your First Spring Boot Api" at bounding box center [321, 534] width 345 height 52
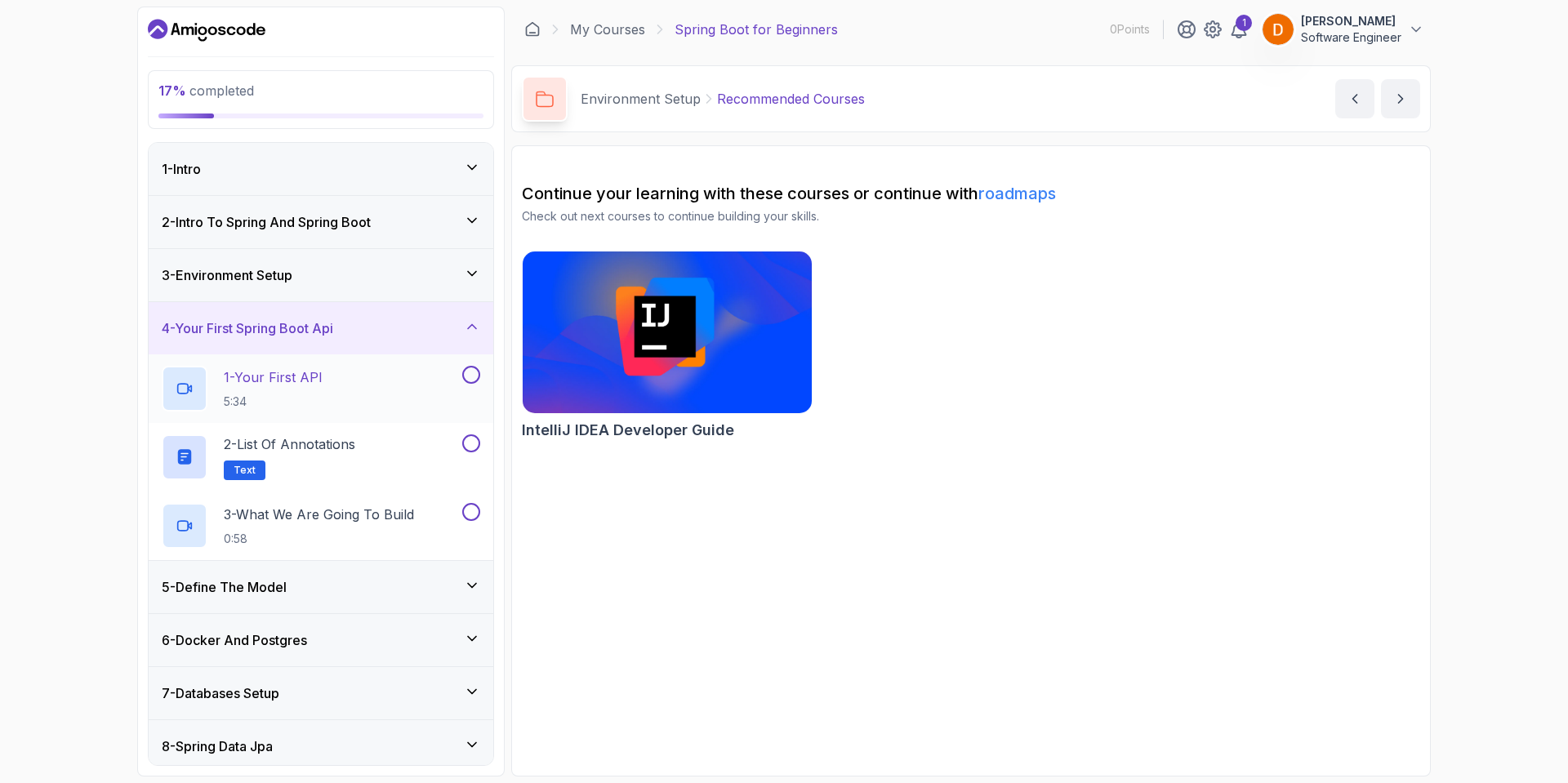
click at [378, 378] on div "1 - Your First API 5:34" at bounding box center [311, 389] width 298 height 46
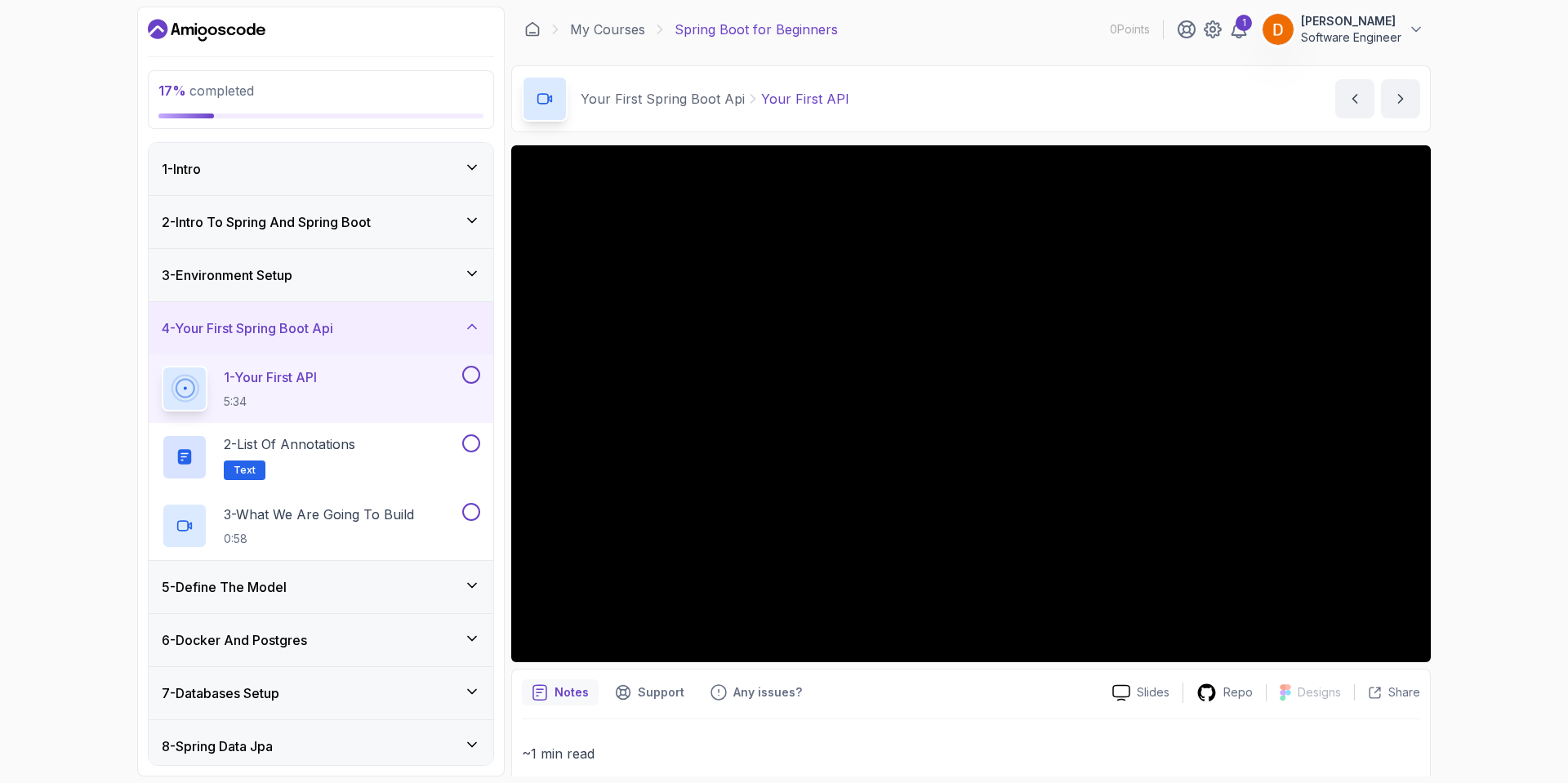
click at [393, 271] on div "3 - Environment Setup" at bounding box center [321, 275] width 319 height 20
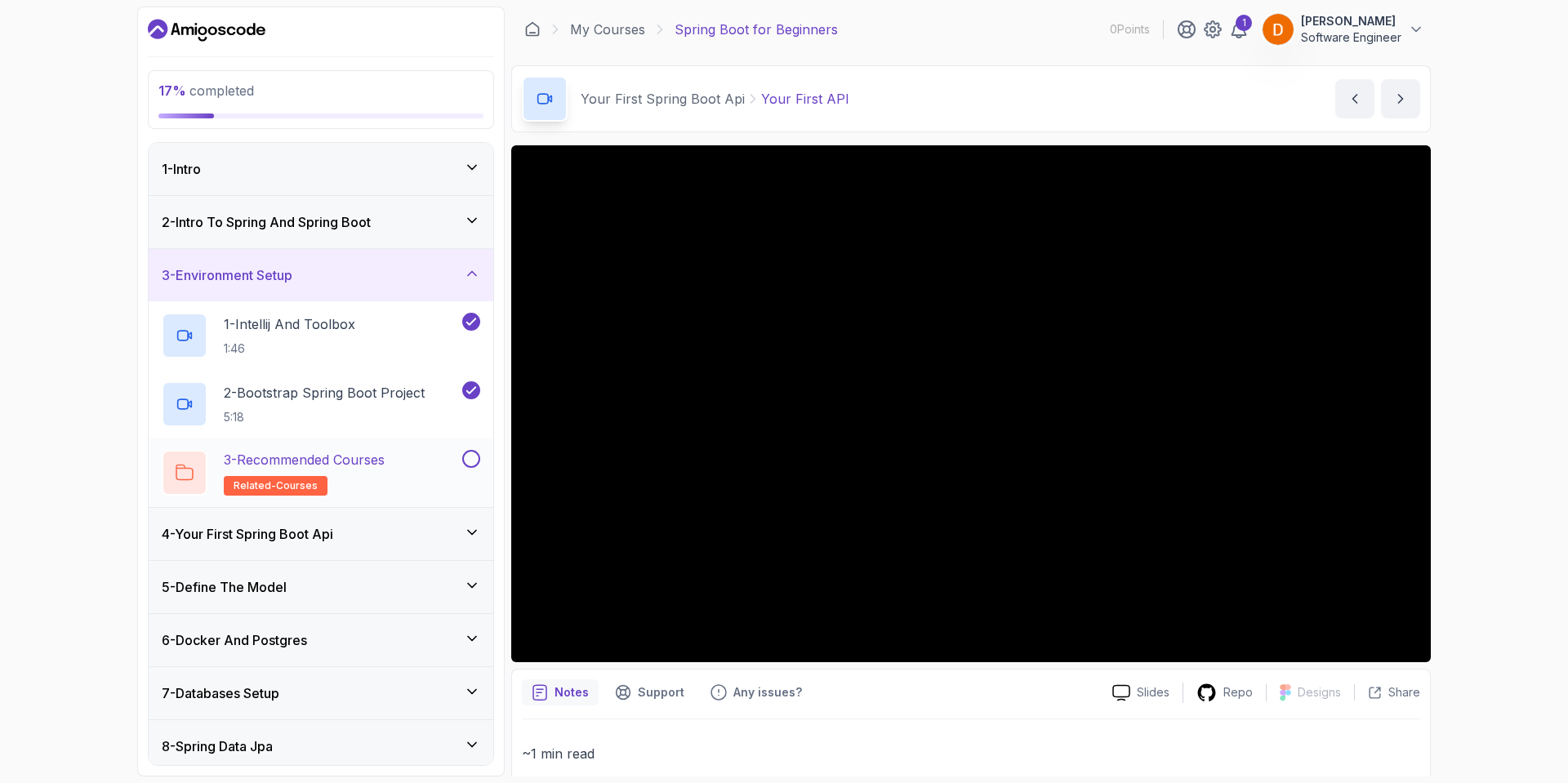
click at [473, 464] on button at bounding box center [471, 459] width 18 height 18
click at [464, 232] on div "2 - Intro To Spring And Spring Boot" at bounding box center [321, 222] width 345 height 52
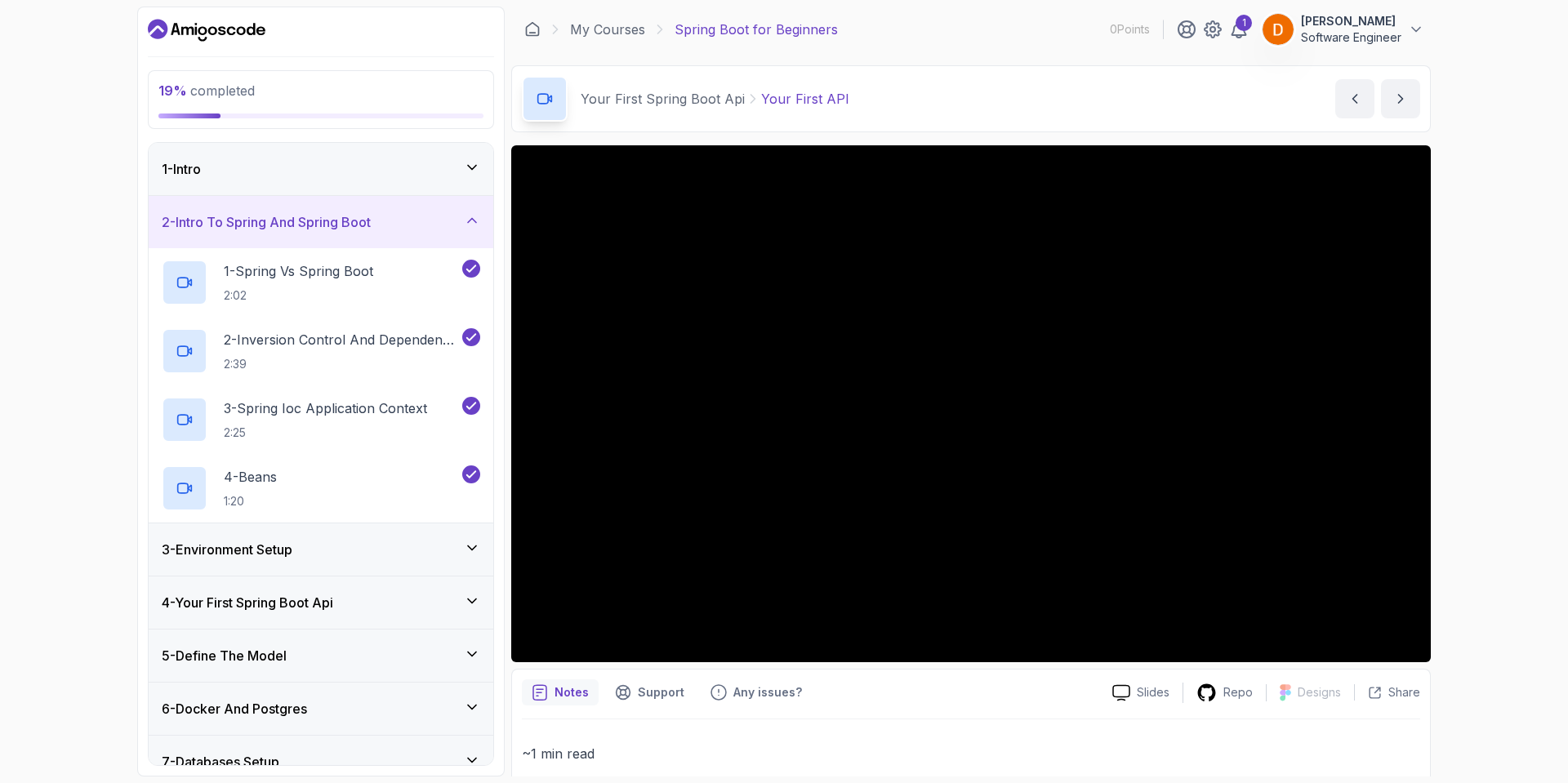
click at [433, 172] on div "1 - Intro" at bounding box center [321, 169] width 319 height 20
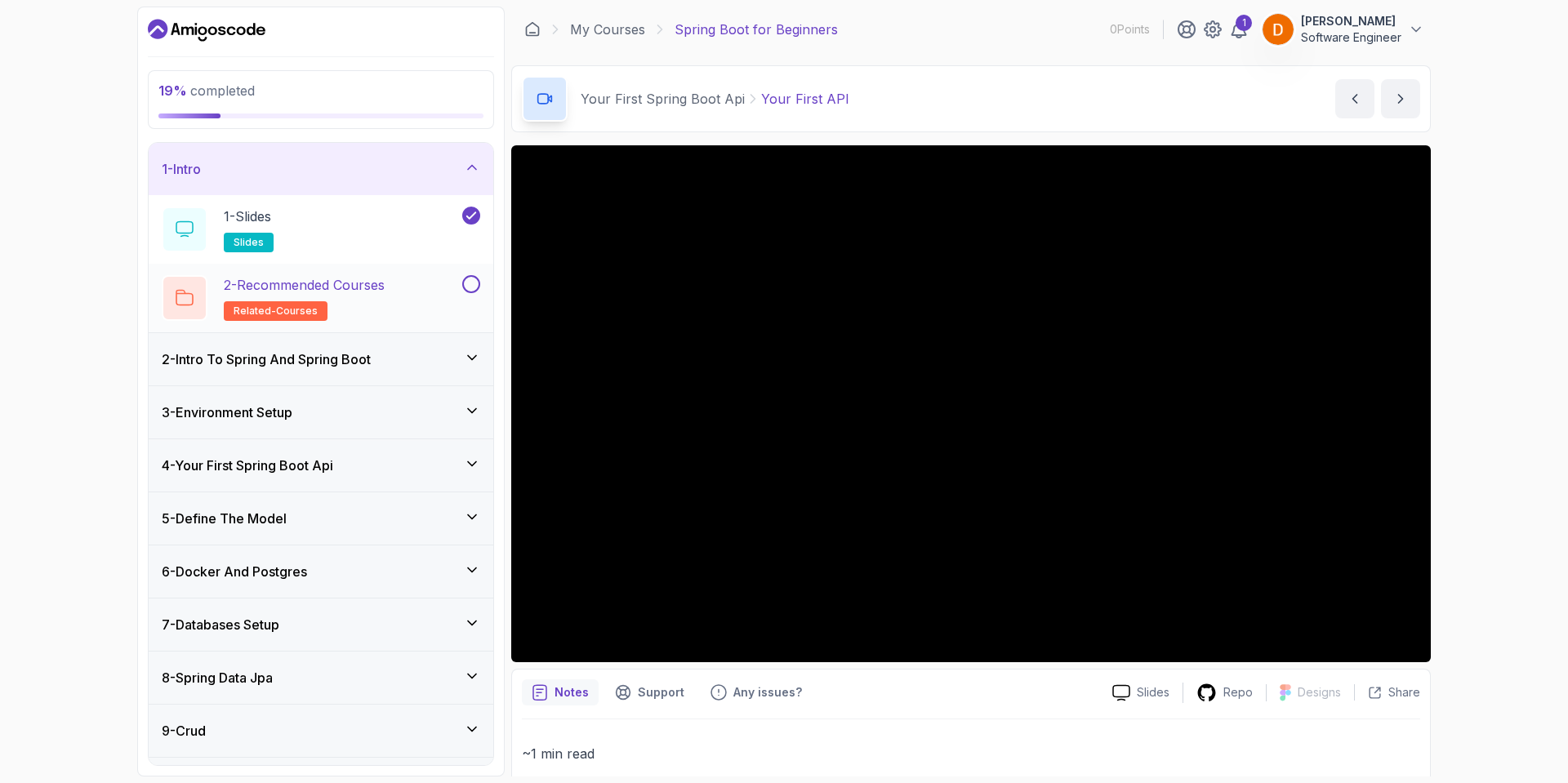
click at [475, 286] on button at bounding box center [471, 283] width 18 height 18
click at [391, 368] on div "2 - Intro To Spring And Spring Boot" at bounding box center [321, 359] width 345 height 52
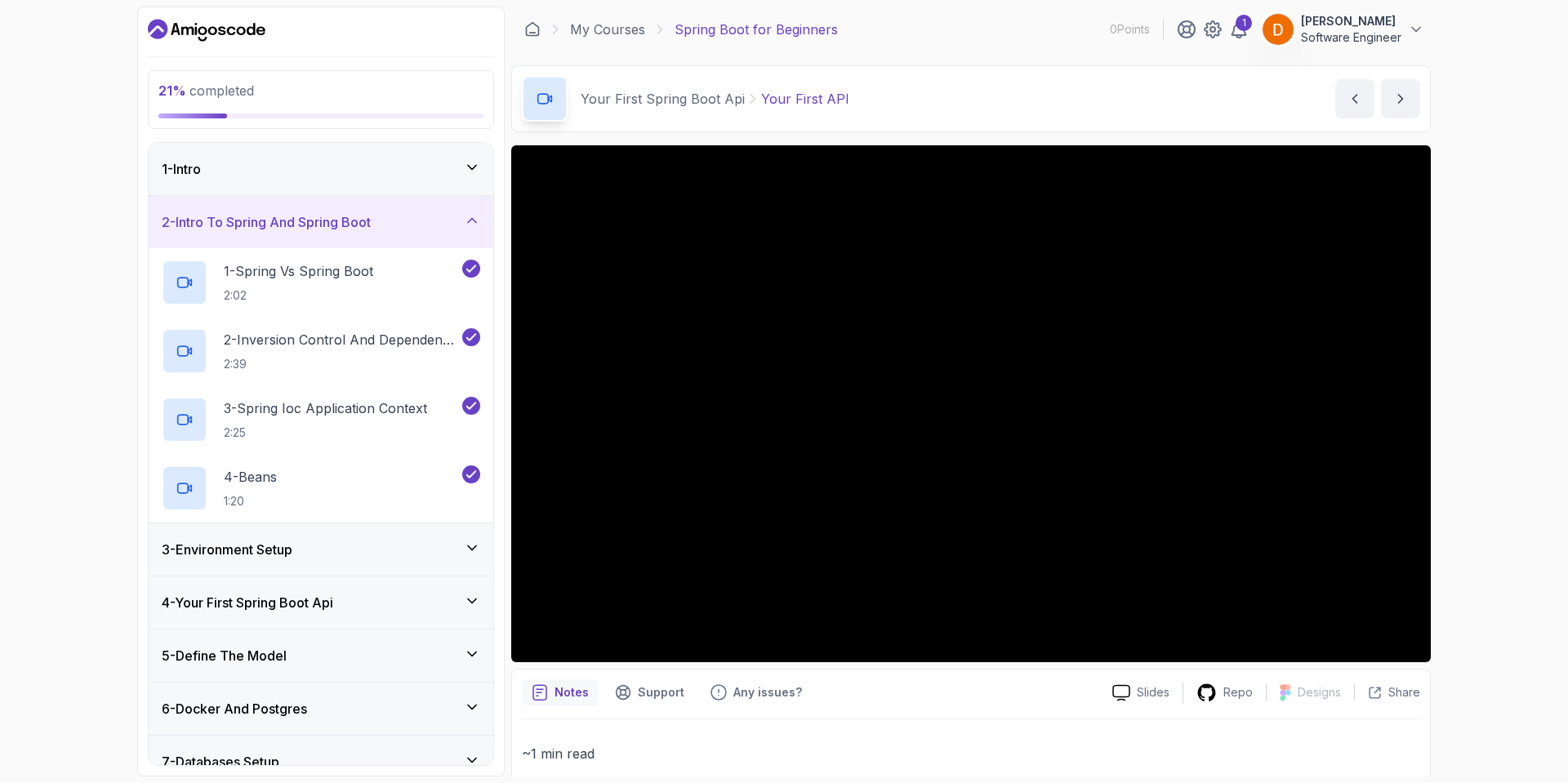
click at [399, 528] on div "3 - Environment Setup" at bounding box center [321, 549] width 345 height 52
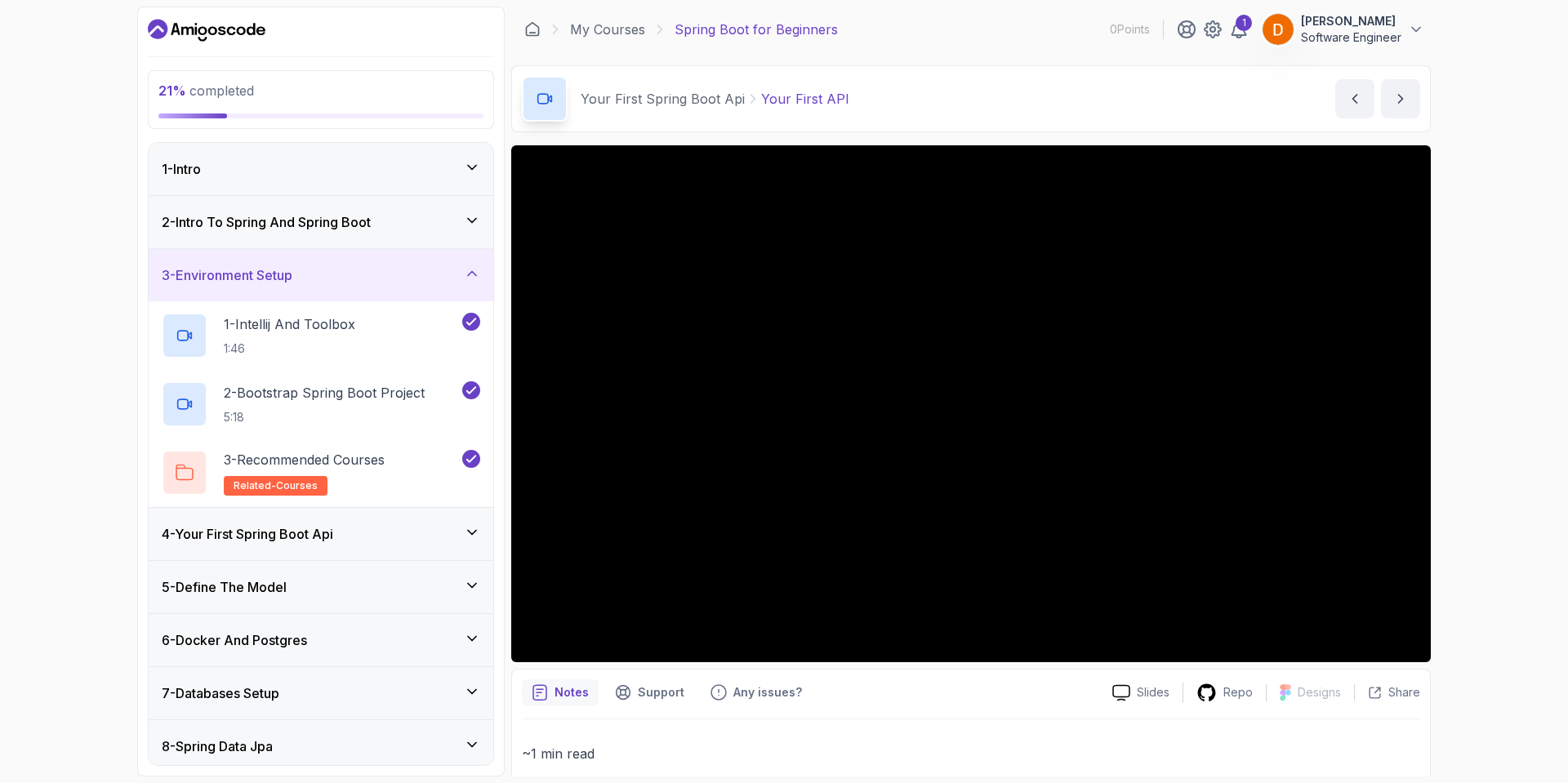
click at [406, 540] on div "4 - Your First Spring Boot Api" at bounding box center [321, 534] width 319 height 20
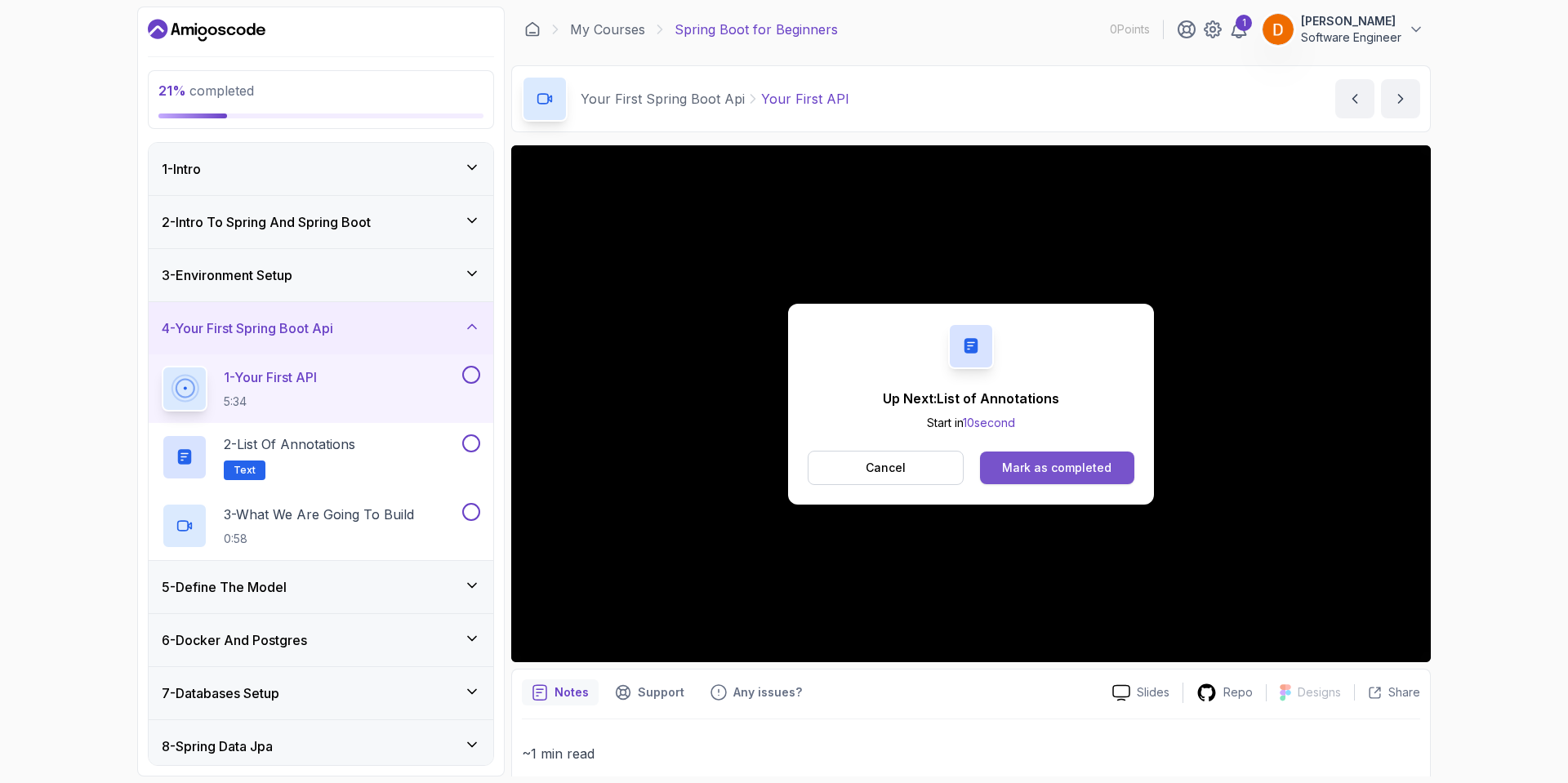
click at [1008, 473] on div "Mark as completed" at bounding box center [1056, 467] width 109 height 16
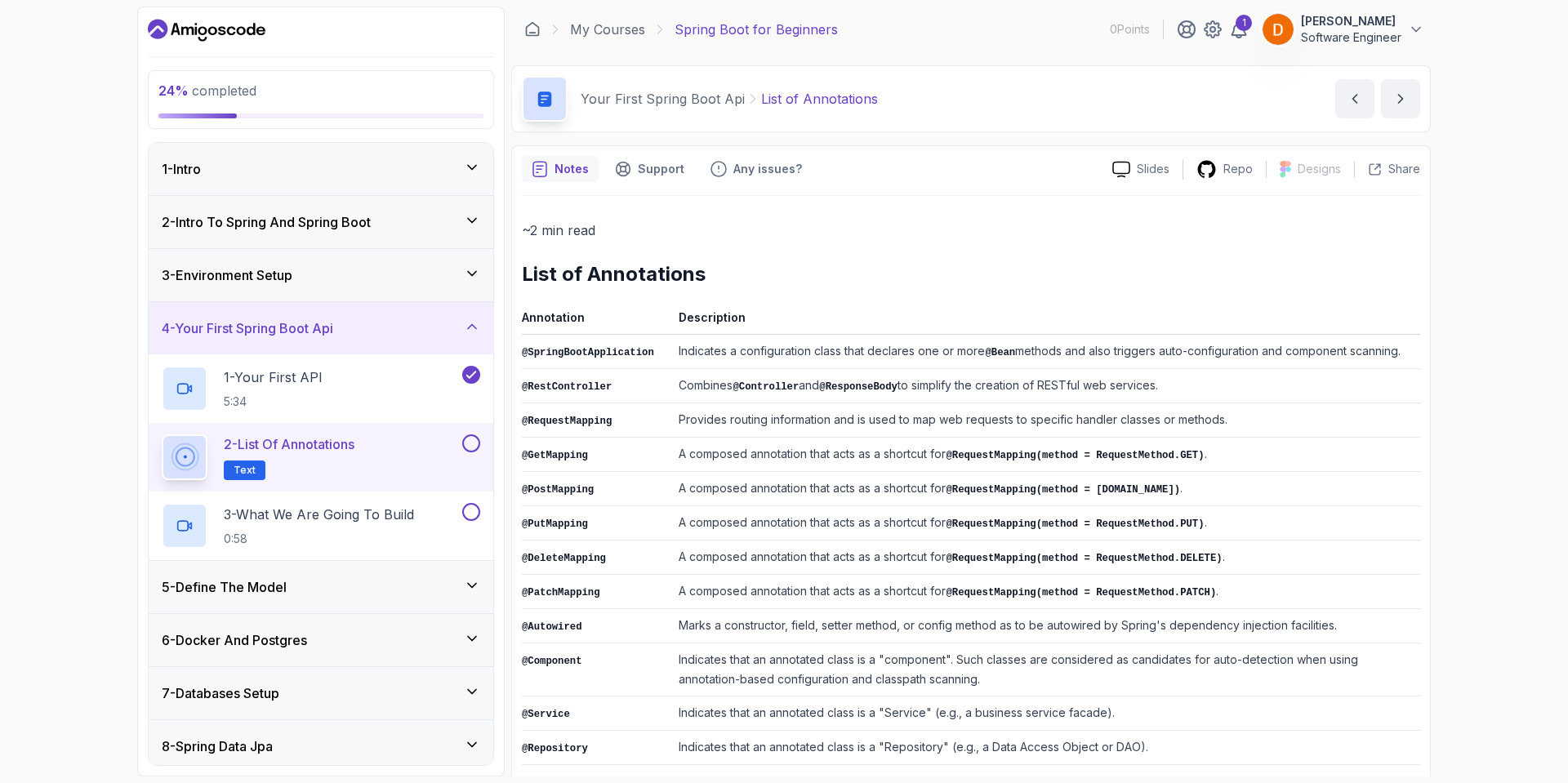
click at [474, 451] on button at bounding box center [471, 443] width 18 height 18
click at [476, 438] on icon at bounding box center [471, 443] width 15 height 16
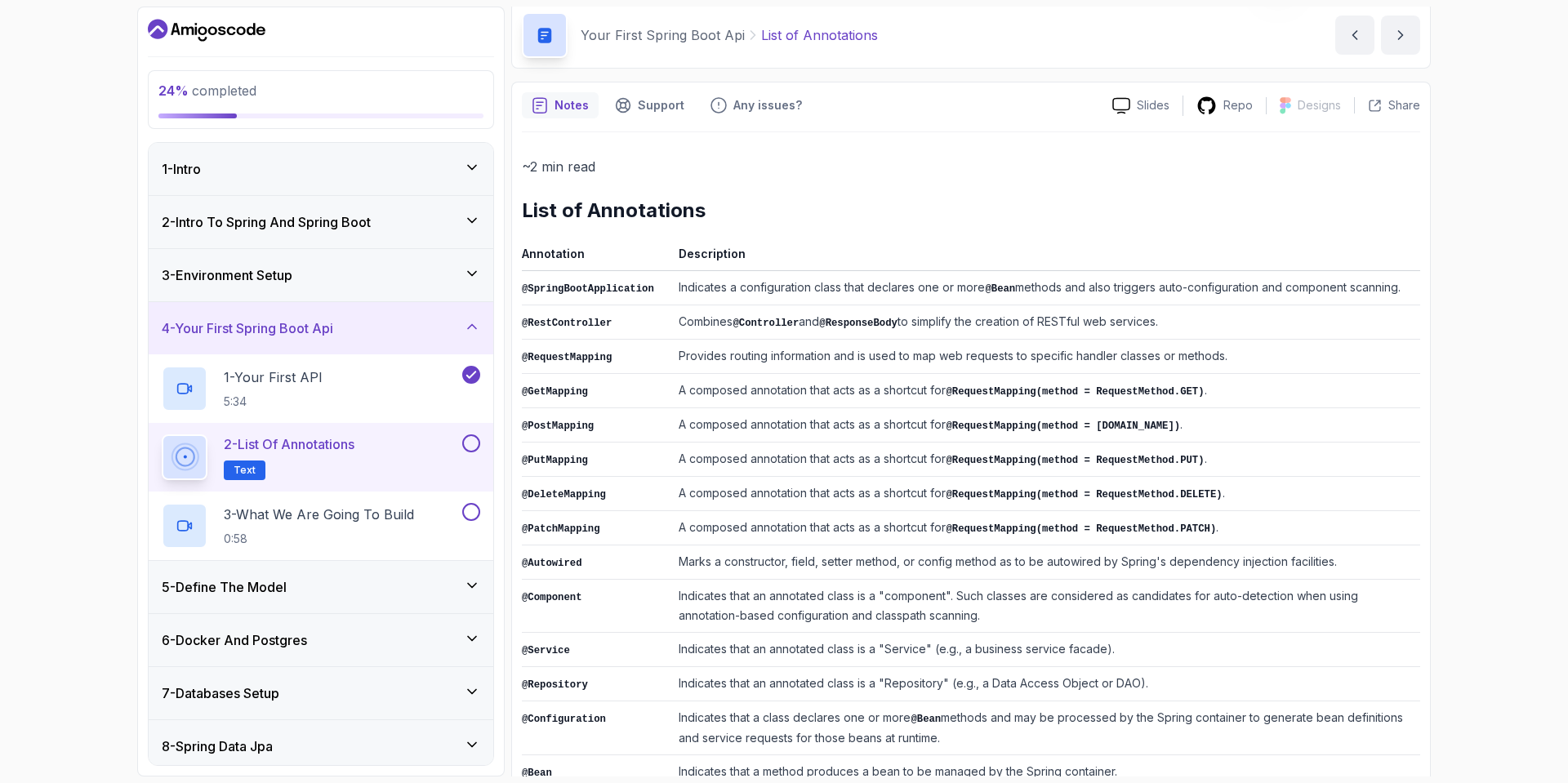
scroll to position [199, 0]
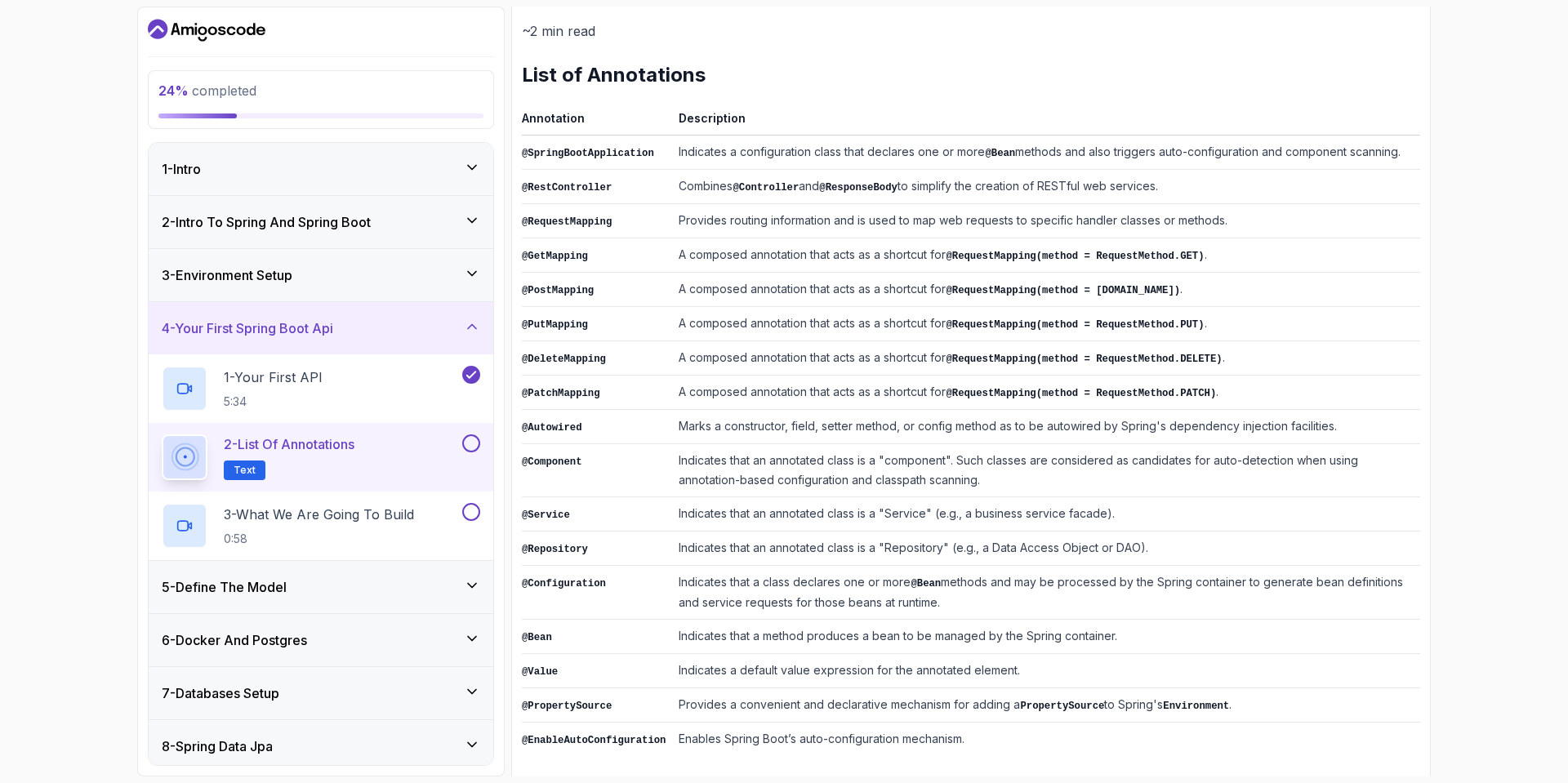
click at [479, 455] on button "2 - List of Annotations Text" at bounding box center [321, 457] width 319 height 46
click at [465, 446] on button at bounding box center [471, 443] width 18 height 18
click at [382, 511] on p "3 - What We Are Going To Build" at bounding box center [319, 514] width 191 height 20
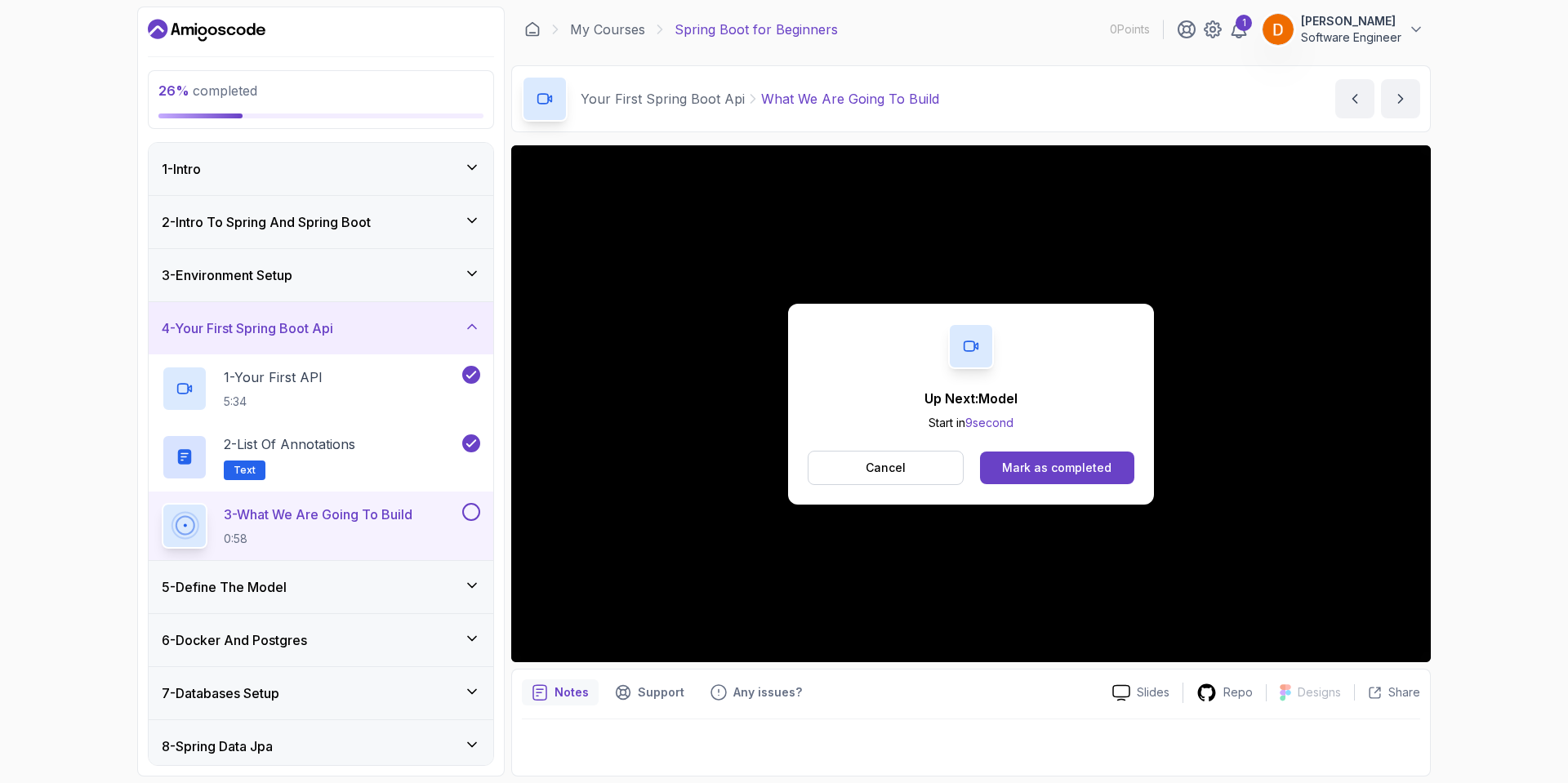
click at [1070, 446] on div "Up Next: Model Start in 9 second Cancel Mark as completed" at bounding box center [971, 405] width 366 height 201
click at [1048, 467] on div "Mark as completed" at bounding box center [1056, 467] width 109 height 16
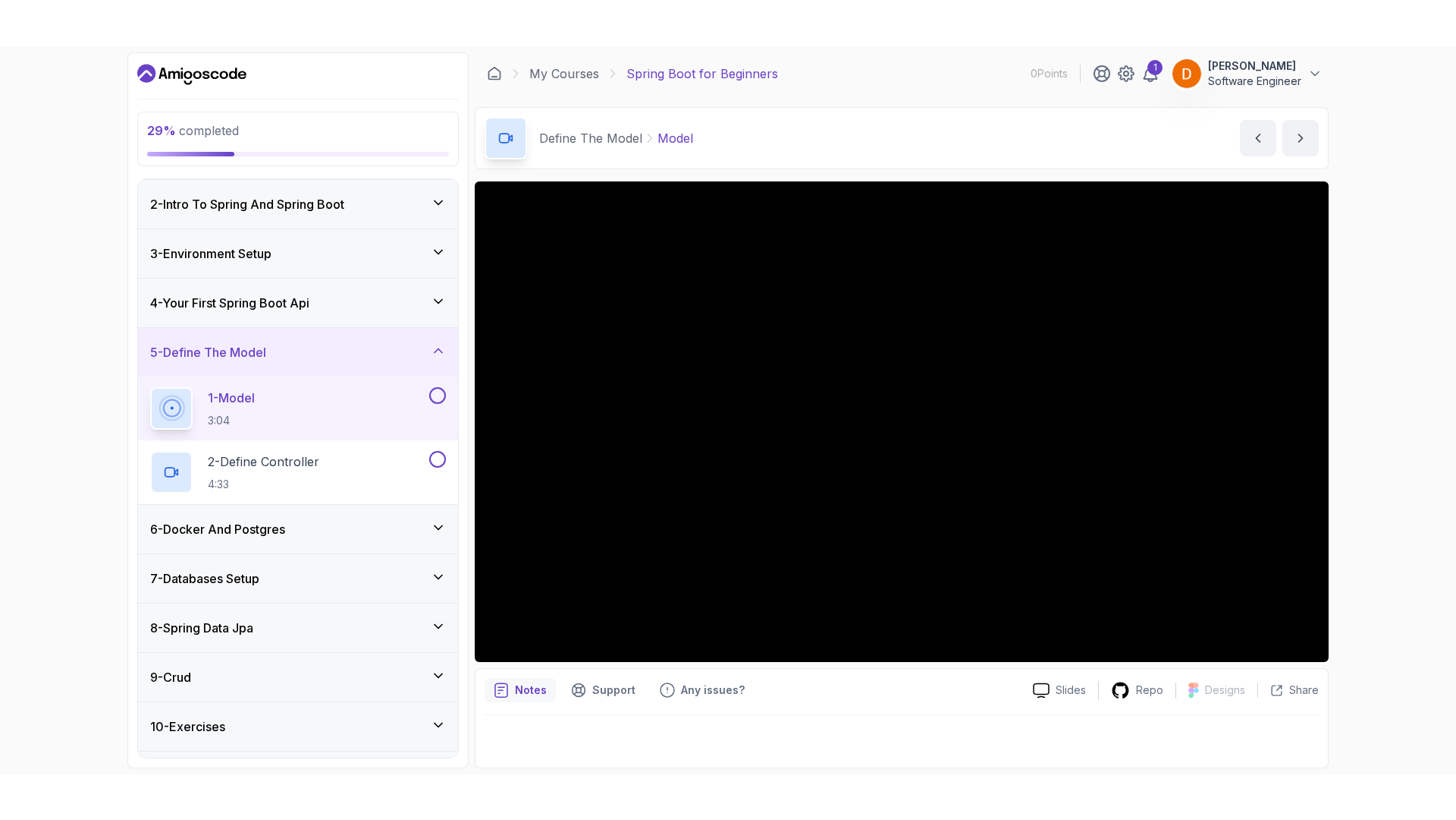
scroll to position [140, 0]
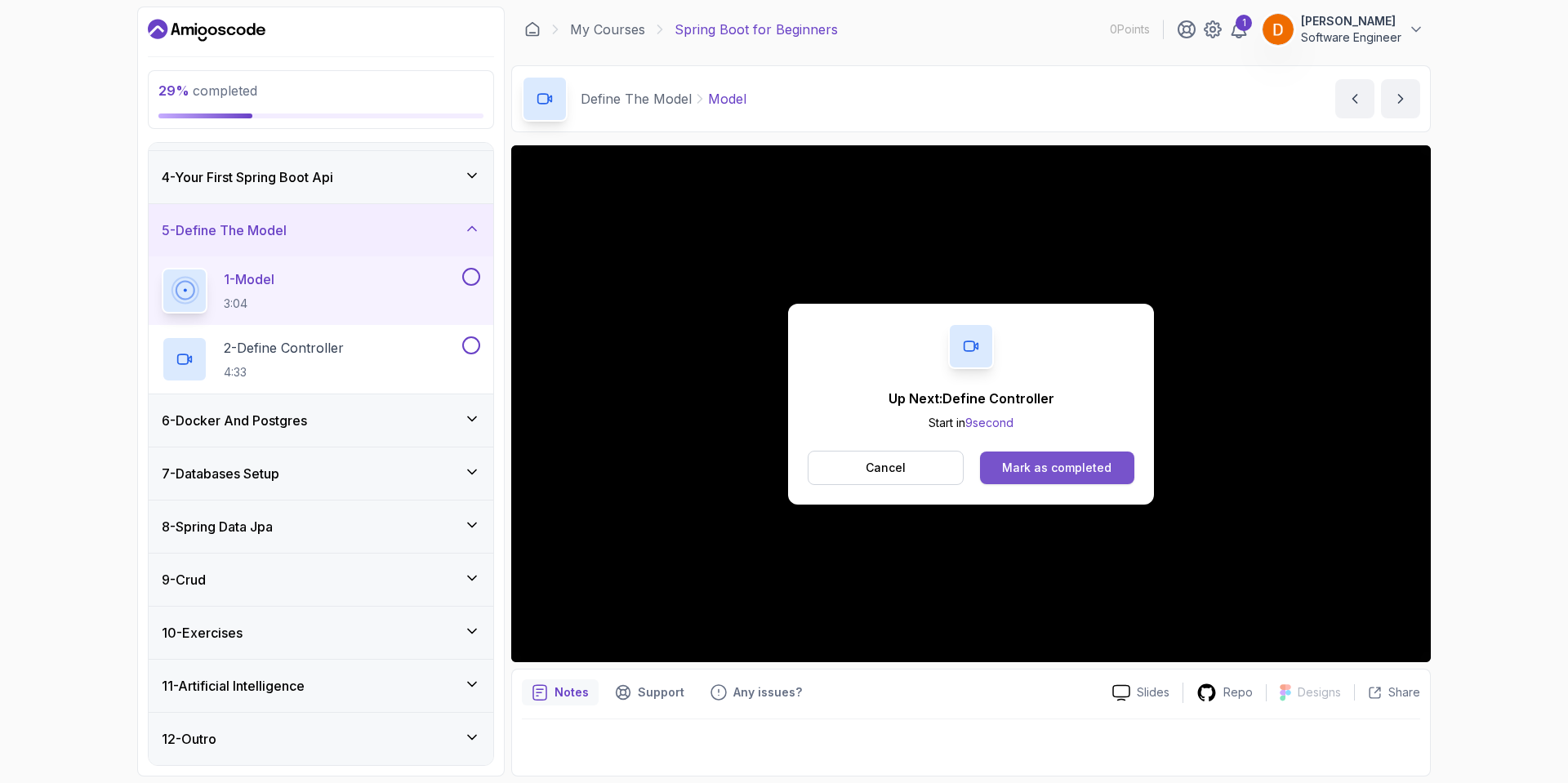
click at [1065, 473] on div "Mark as completed" at bounding box center [1056, 467] width 109 height 16
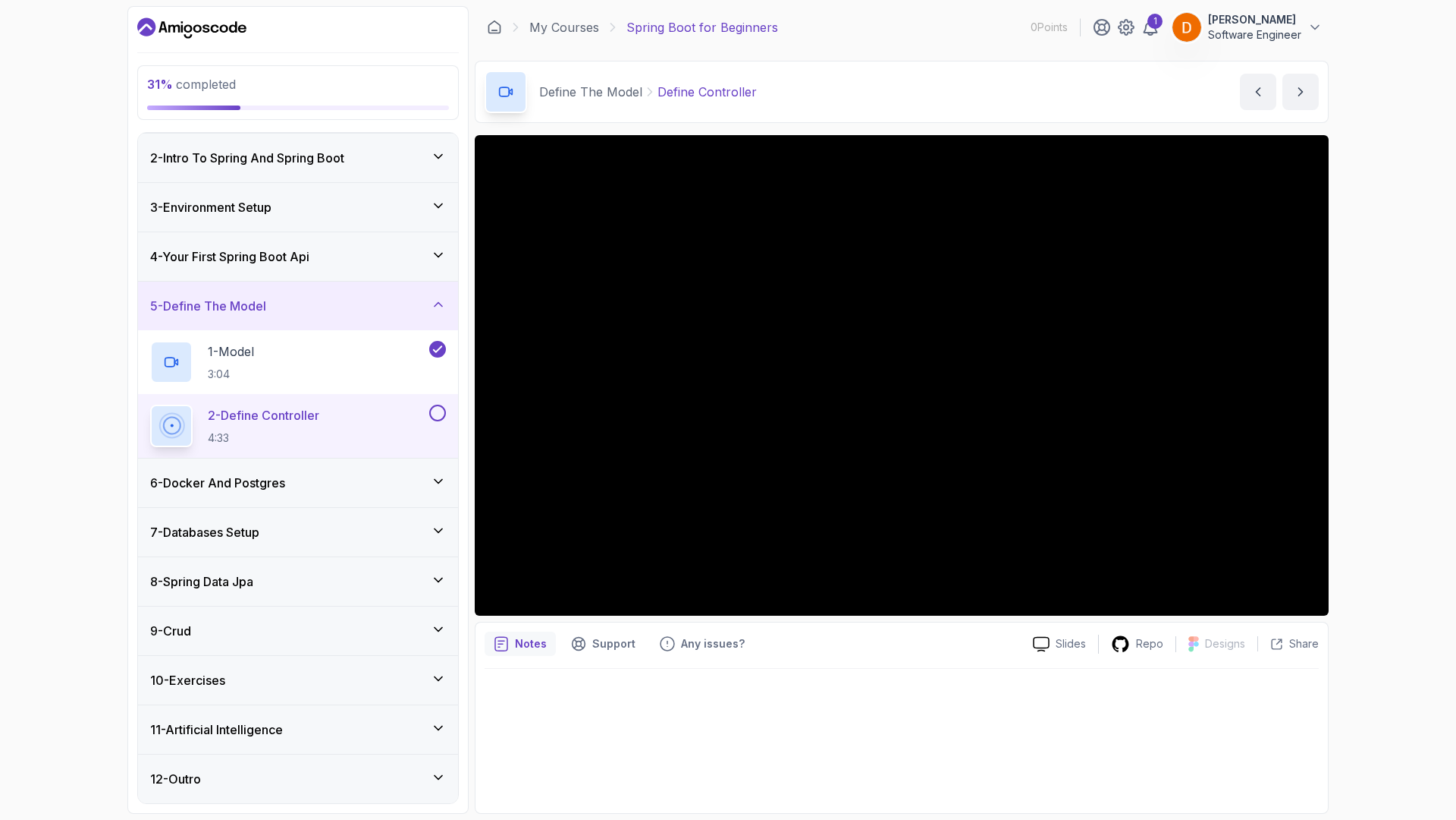
scroll to position [140, 0]
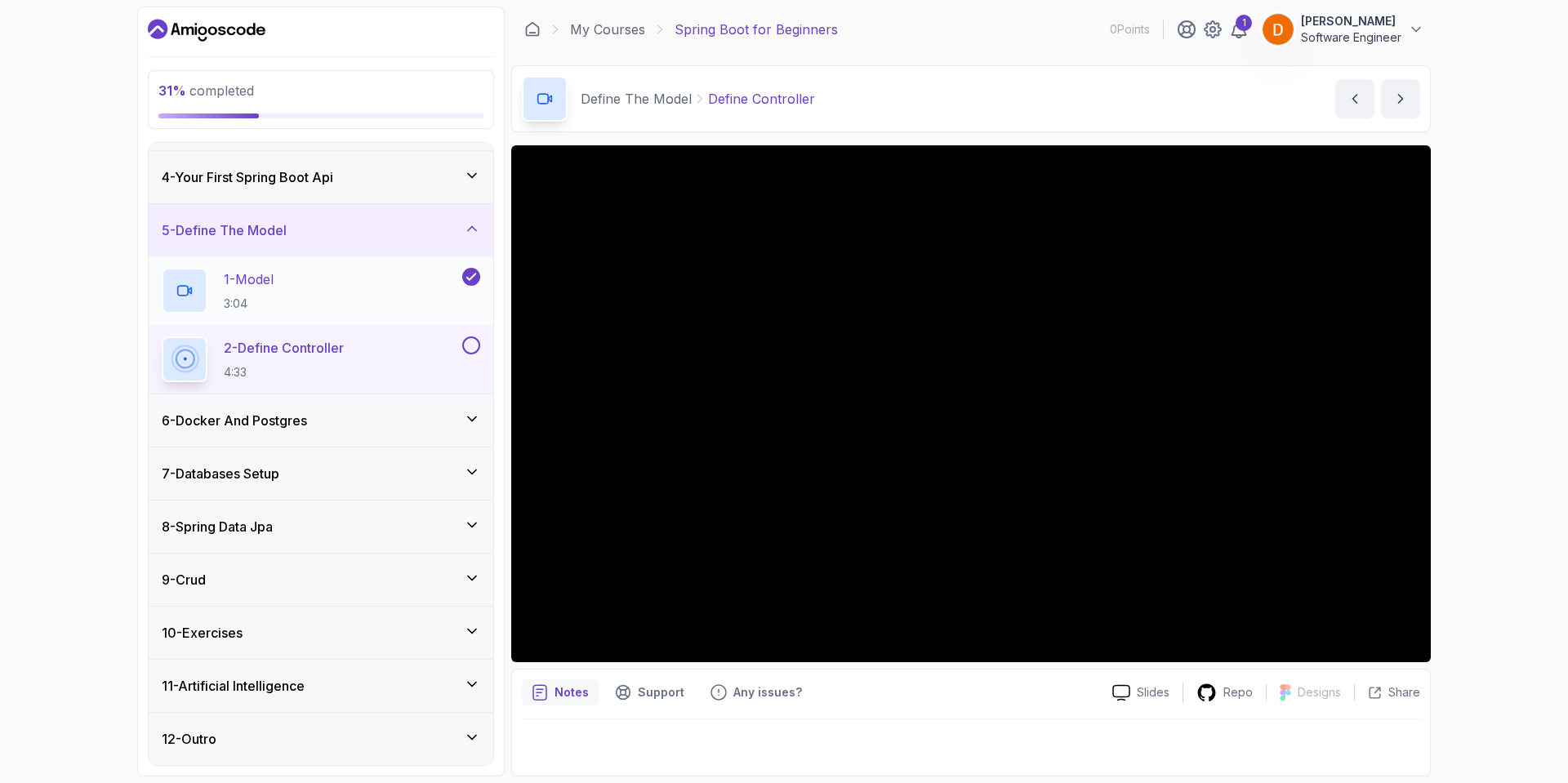
click at [274, 278] on p "1 - Model" at bounding box center [248, 279] width 50 height 20
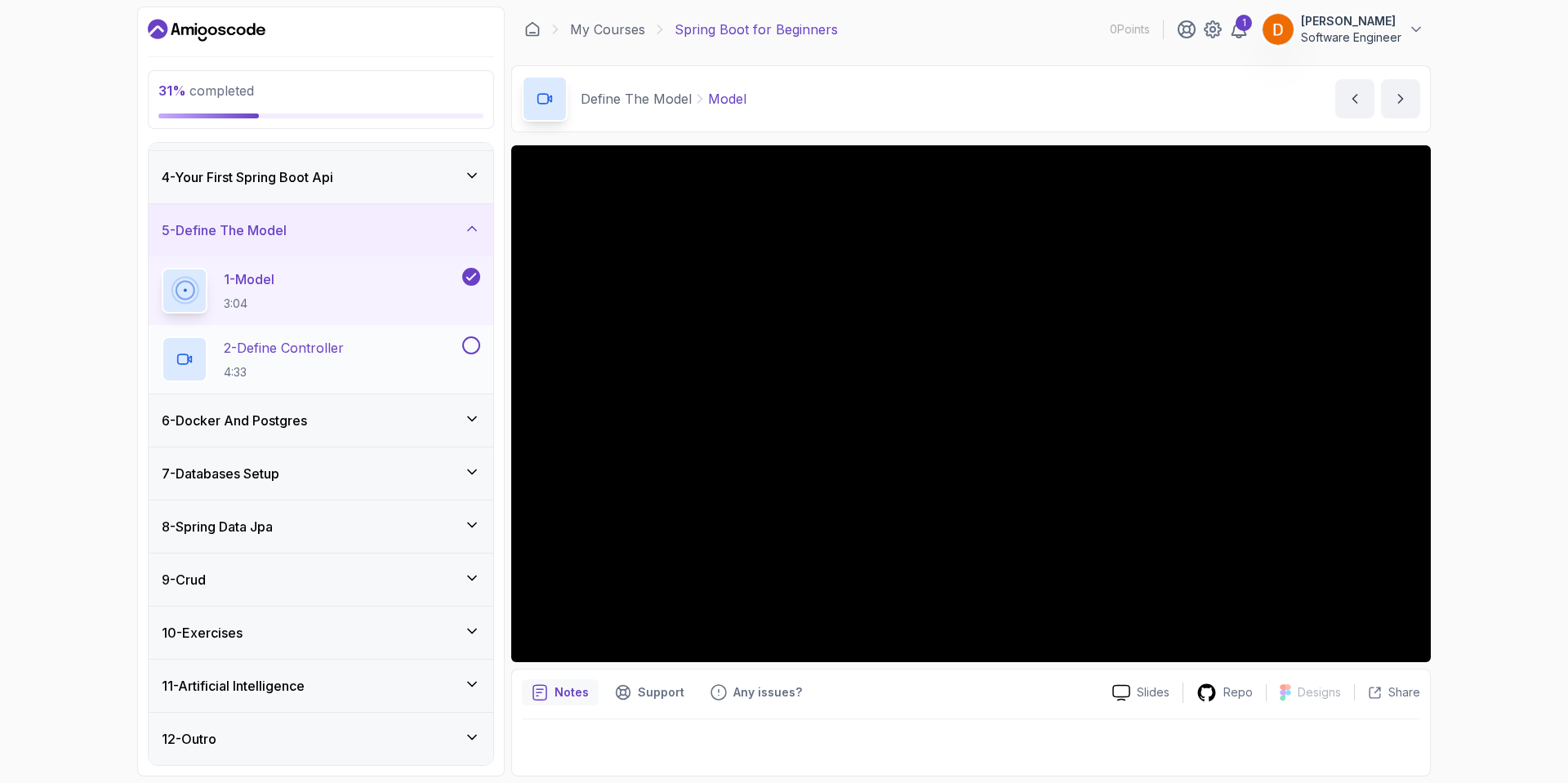
click at [340, 363] on h2 "2 - Define Controller 4:33" at bounding box center [283, 359] width 120 height 43
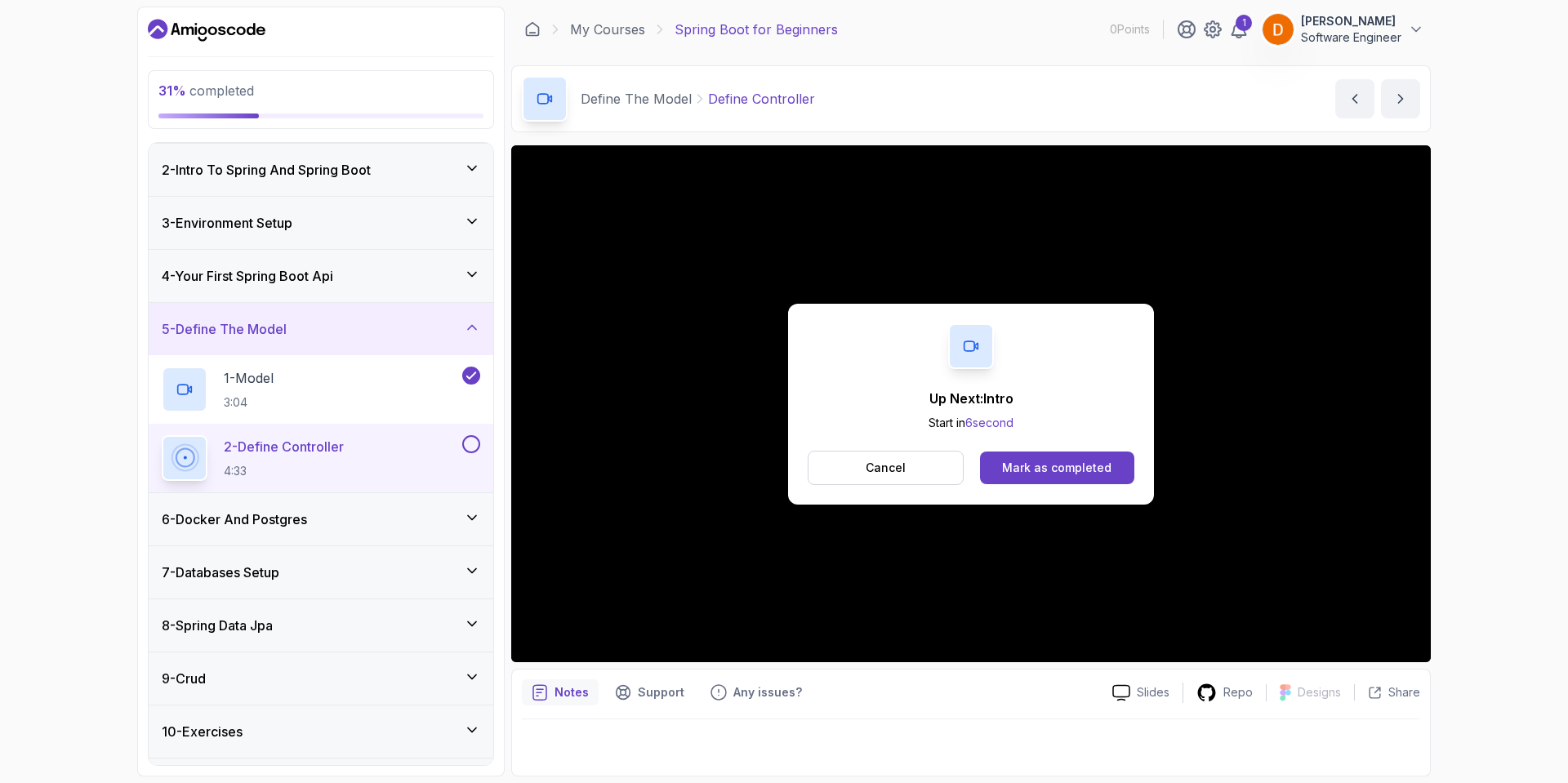
scroll to position [151, 0]
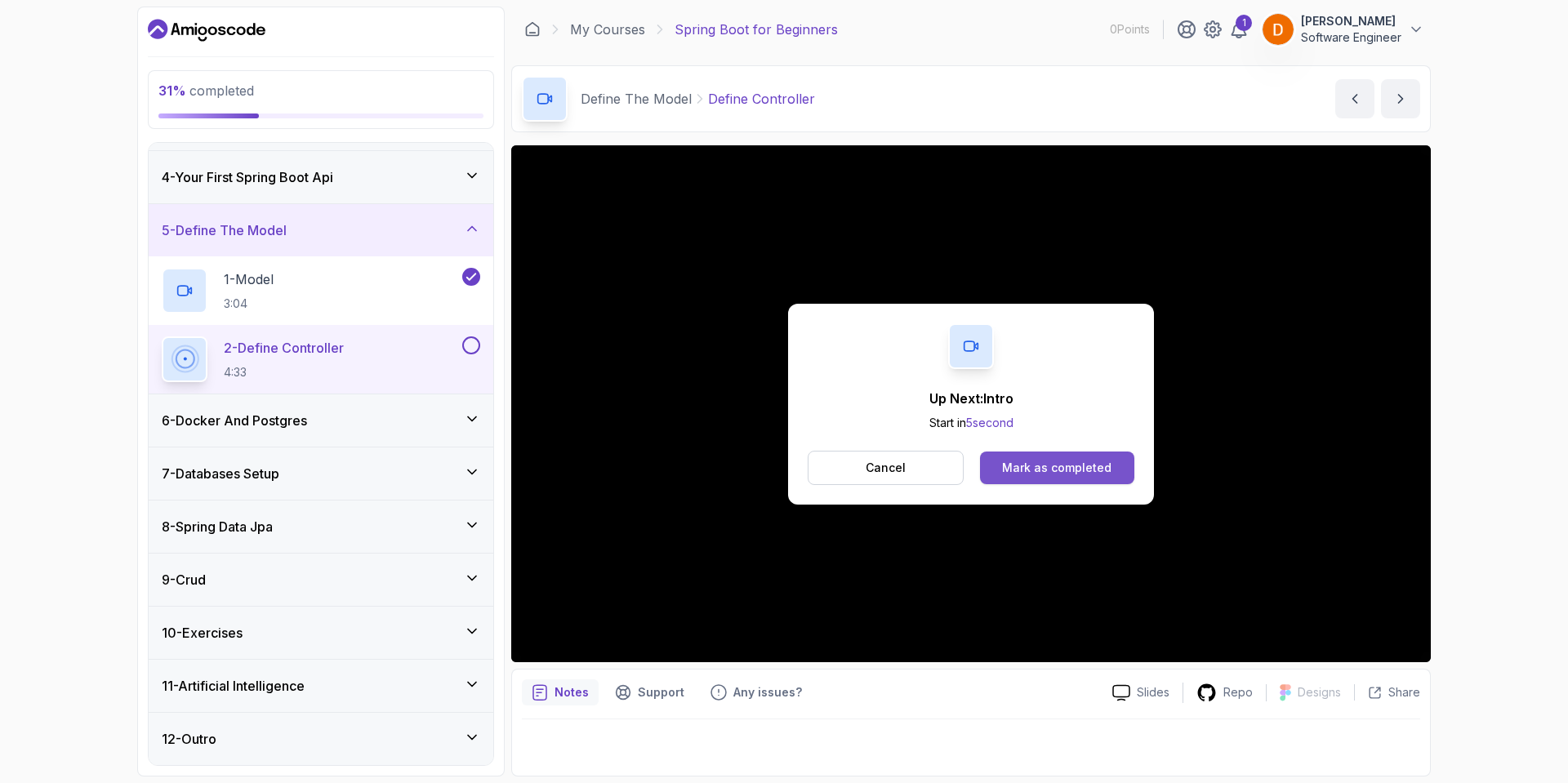
click at [1030, 460] on div "Mark as completed" at bounding box center [1056, 467] width 109 height 16
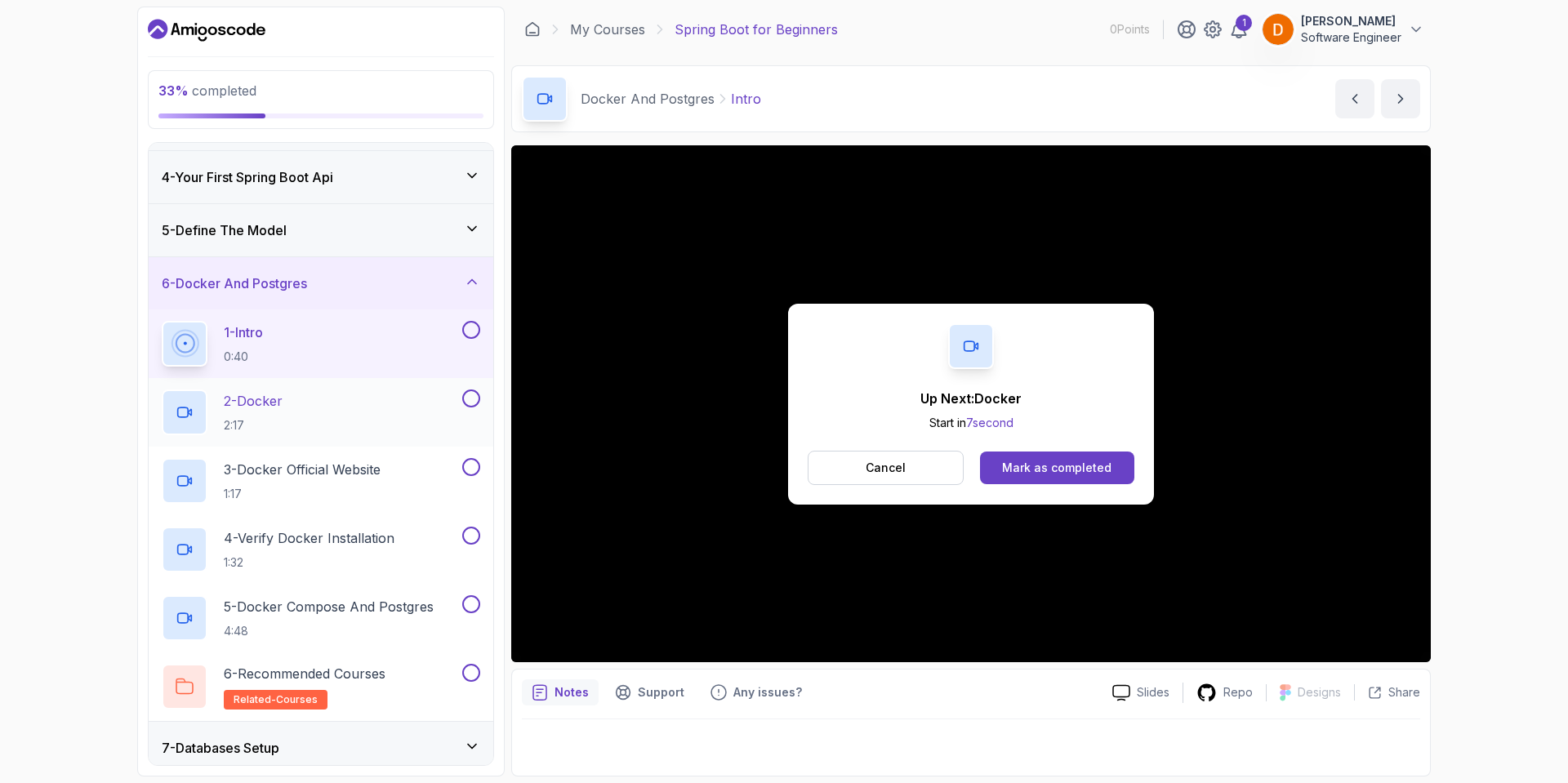
click at [301, 399] on div "2 - Docker 2:17" at bounding box center [311, 412] width 298 height 46
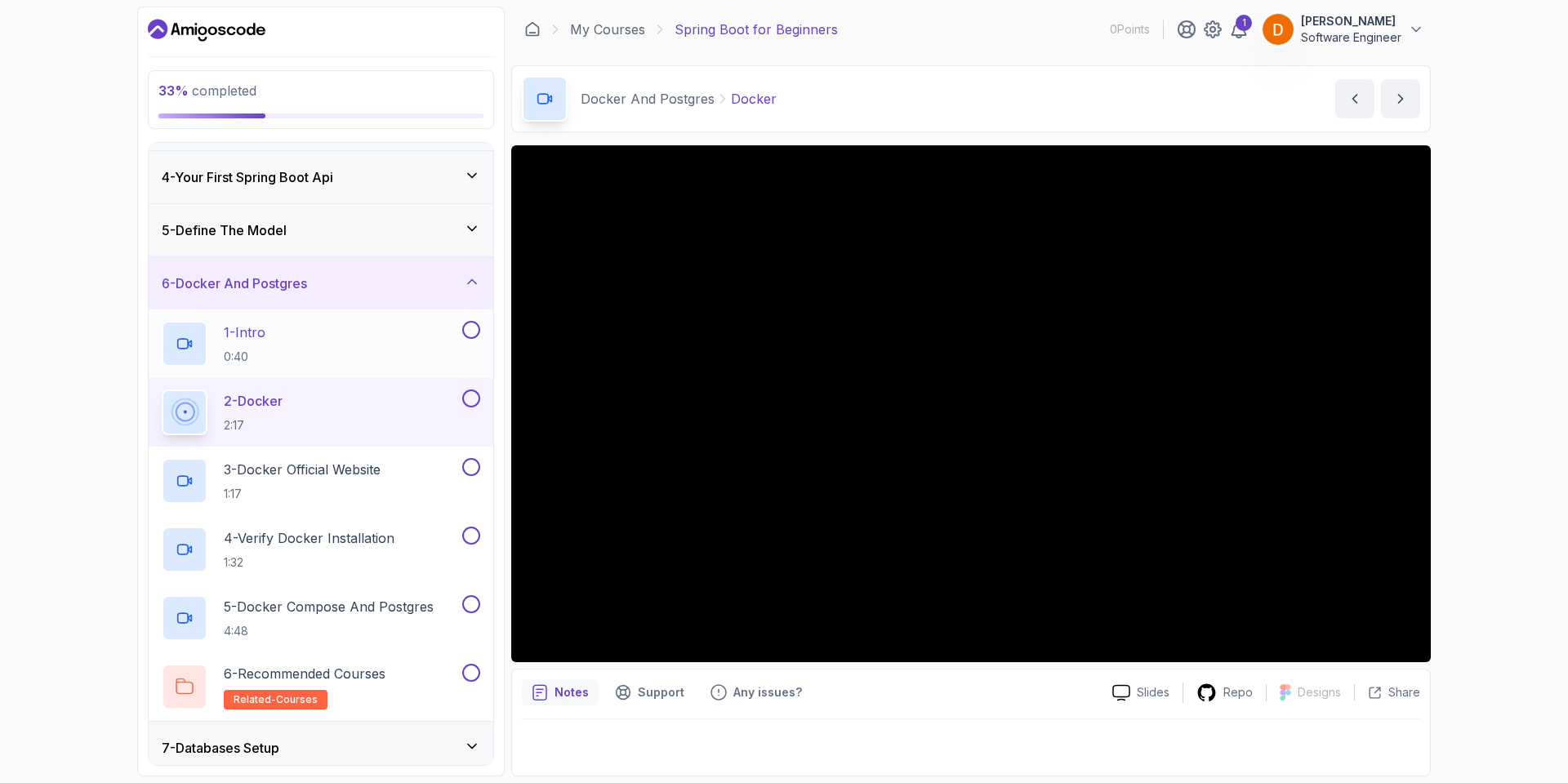
click at [471, 328] on button at bounding box center [471, 330] width 18 height 18
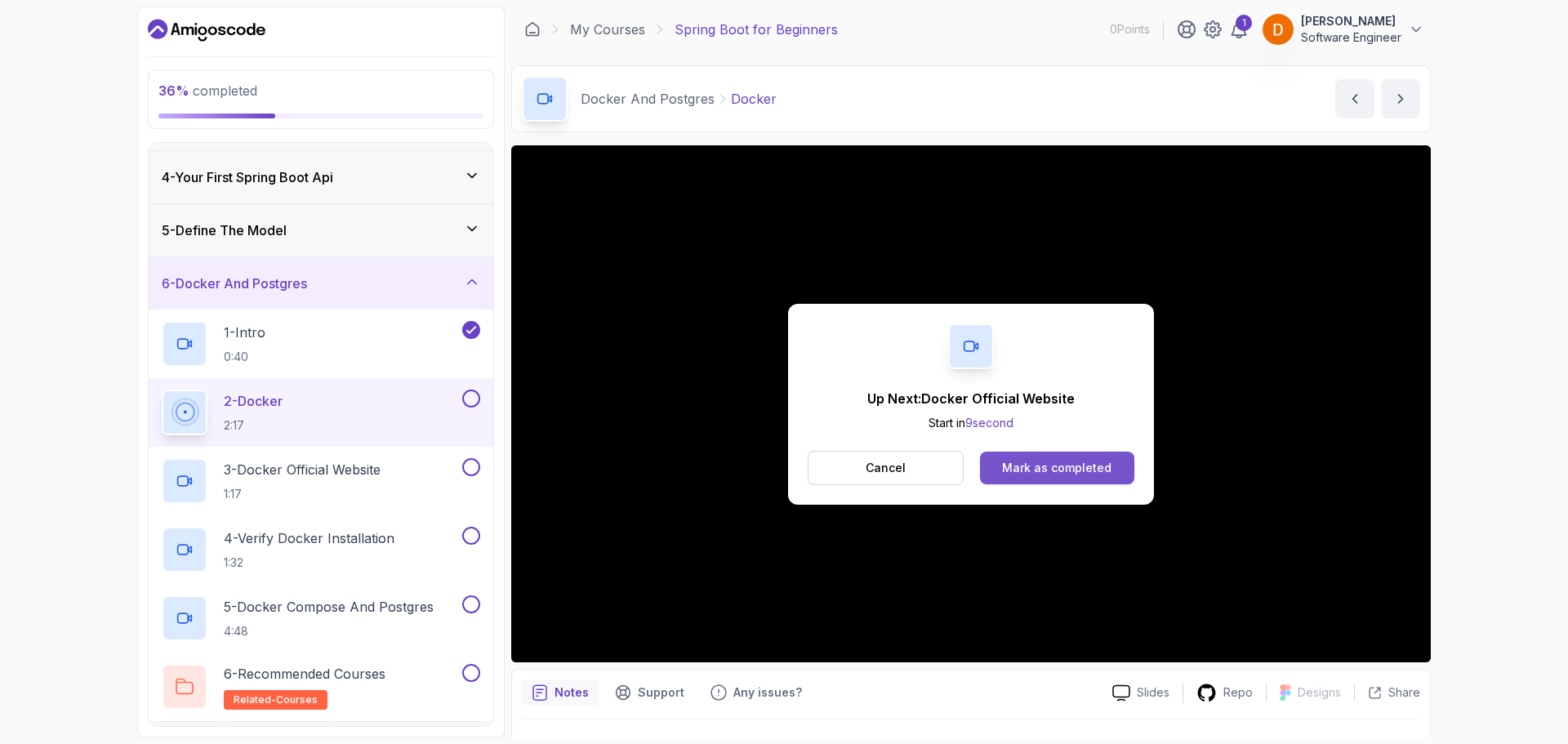
click at [1055, 465] on div "Mark as completed" at bounding box center [1056, 467] width 109 height 16
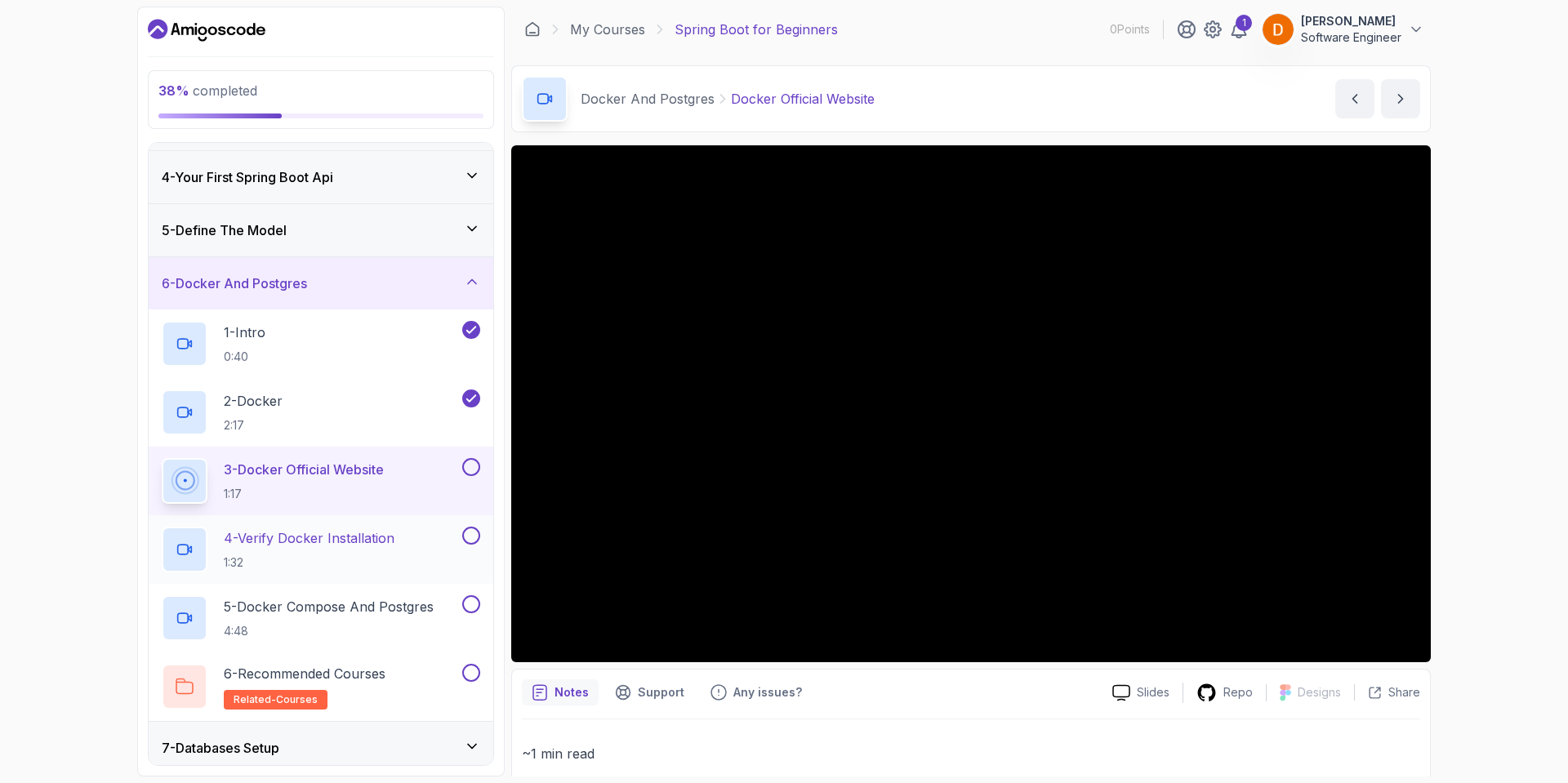
click at [357, 539] on p "4 - Verify Docker Installation" at bounding box center [309, 537] width 171 height 20
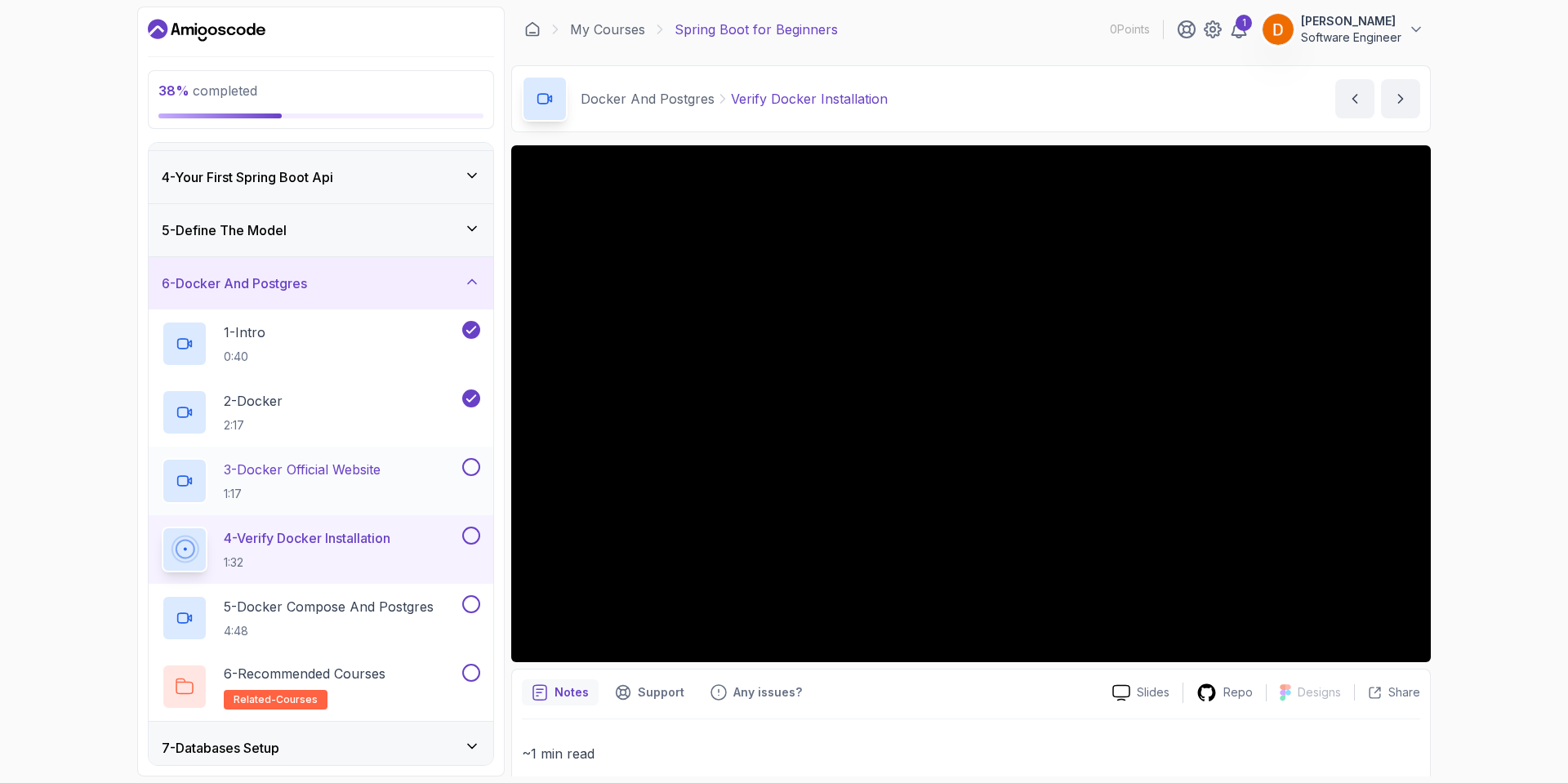
click at [473, 467] on button at bounding box center [471, 466] width 18 height 18
click at [473, 537] on button at bounding box center [471, 536] width 18 height 18
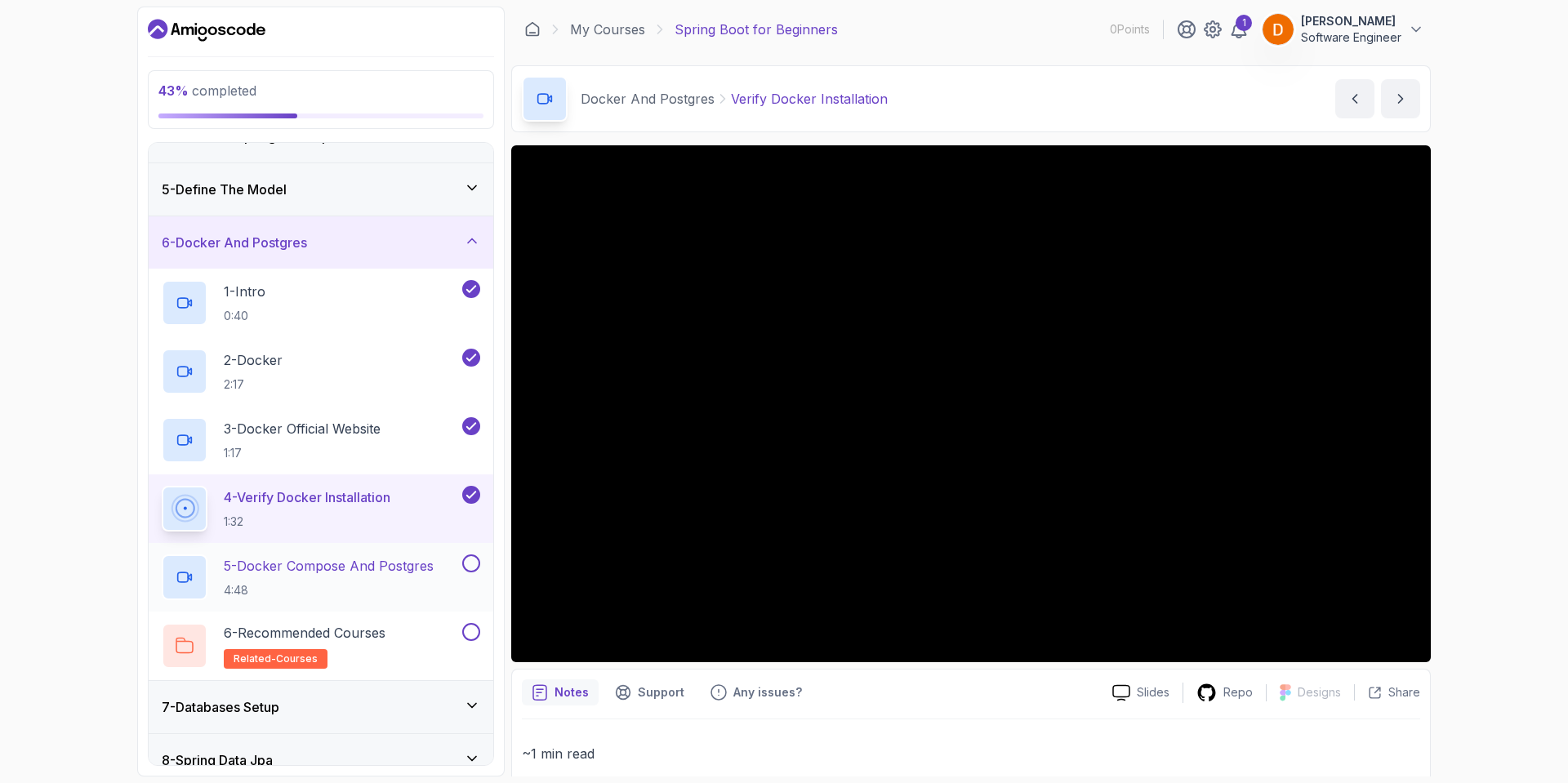
scroll to position [233, 0]
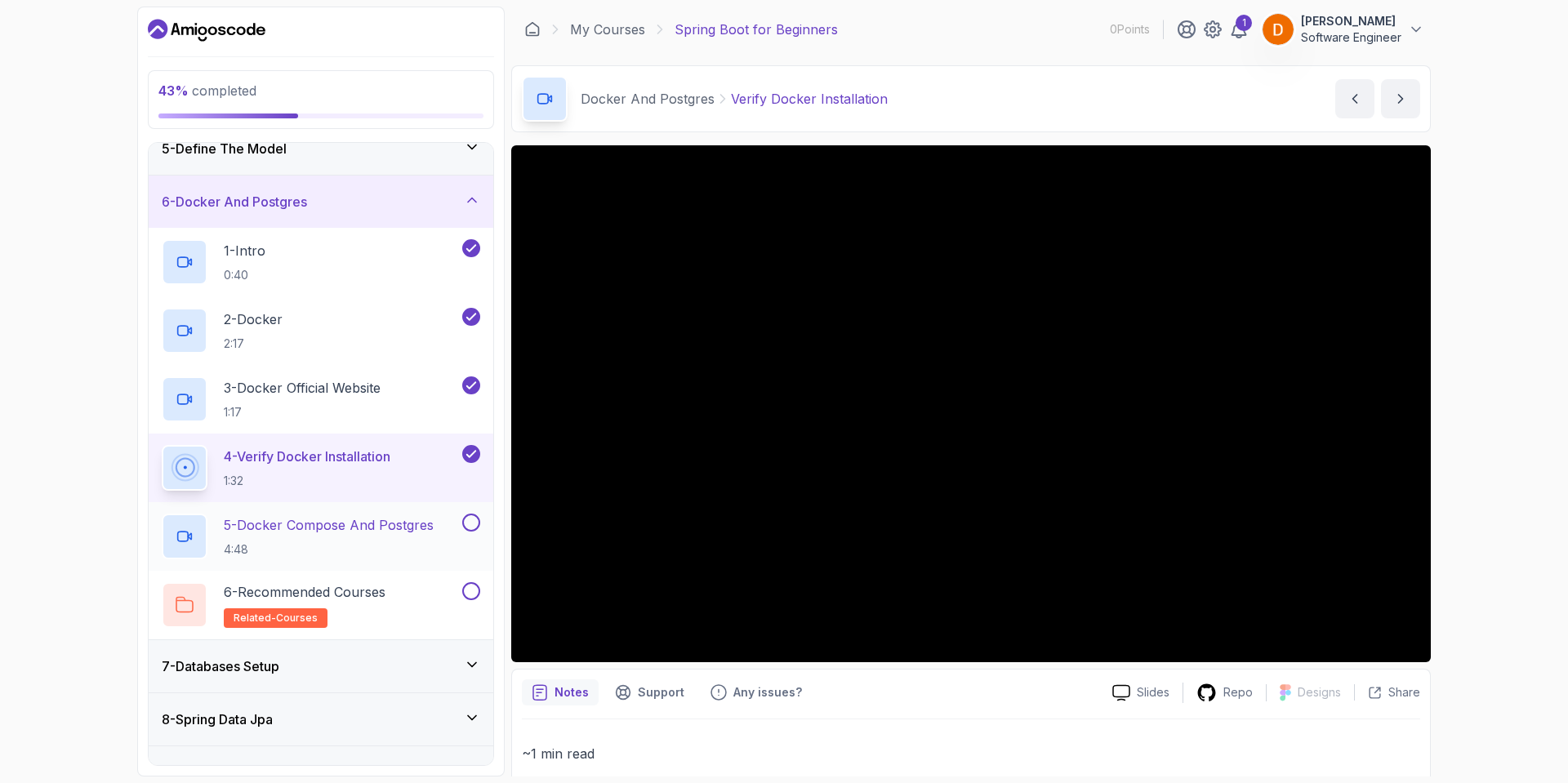
click at [355, 528] on p "5 - Docker Compose And Postgres" at bounding box center [328, 525] width 210 height 20
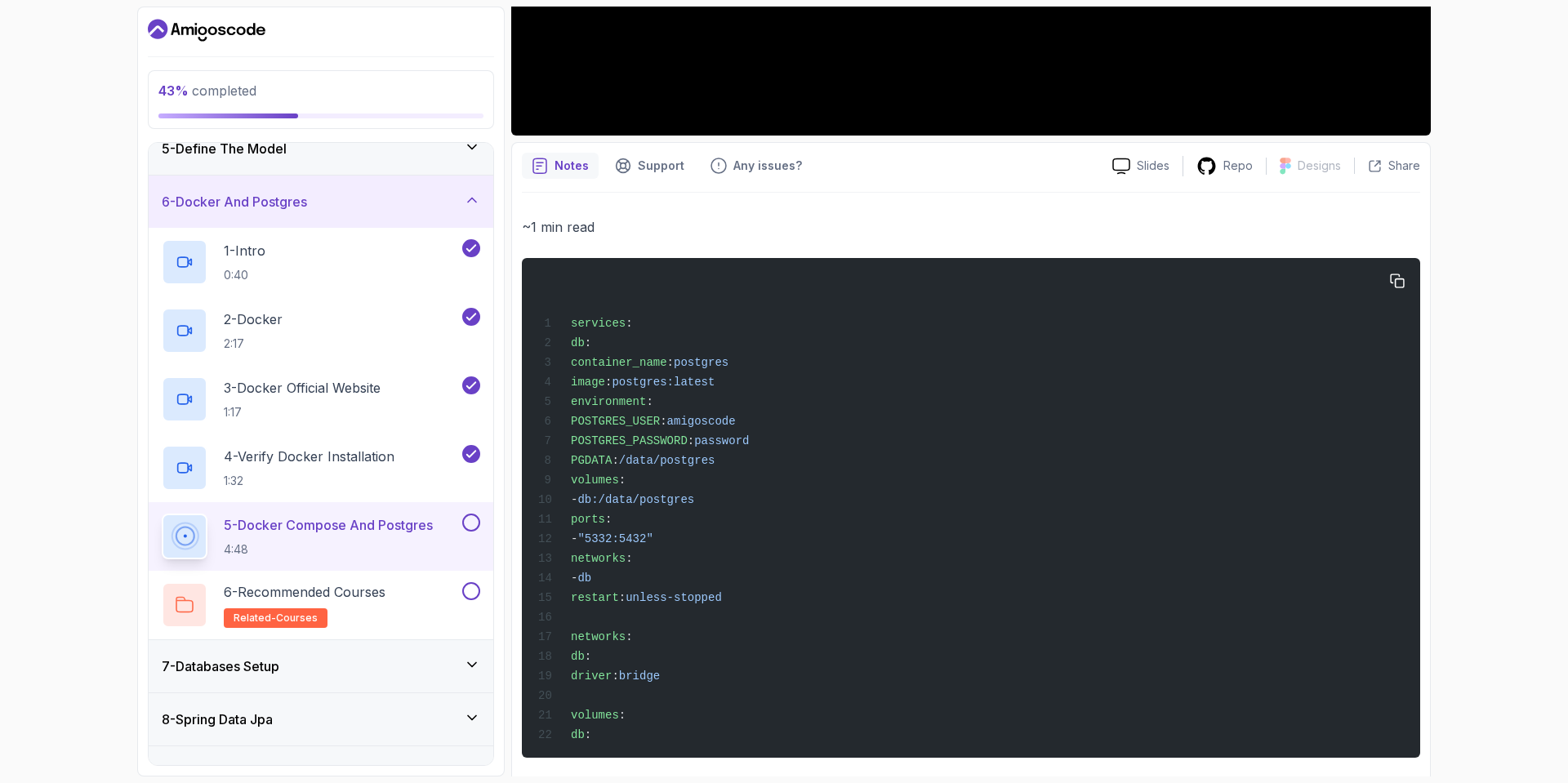
scroll to position [559, 0]
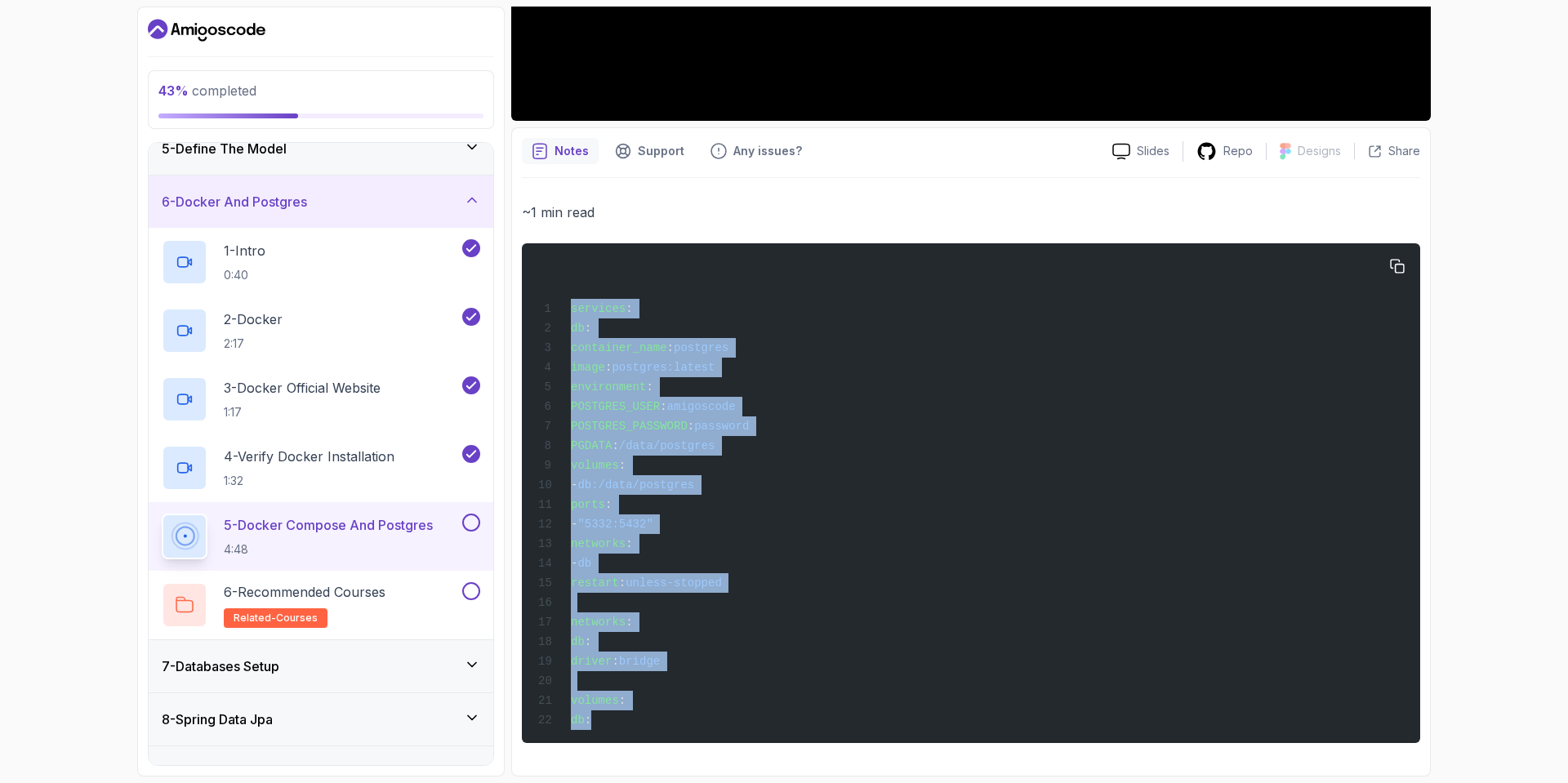
drag, startPoint x: 617, startPoint y: 723, endPoint x: 561, endPoint y: 298, distance: 428.7
click at [561, 298] on div "services : db : container_name : postgres image : postgres:latest environment :…" at bounding box center [971, 493] width 872 height 481
copy code "services : db : container_name : postgres image : postgres:latest environment :…"
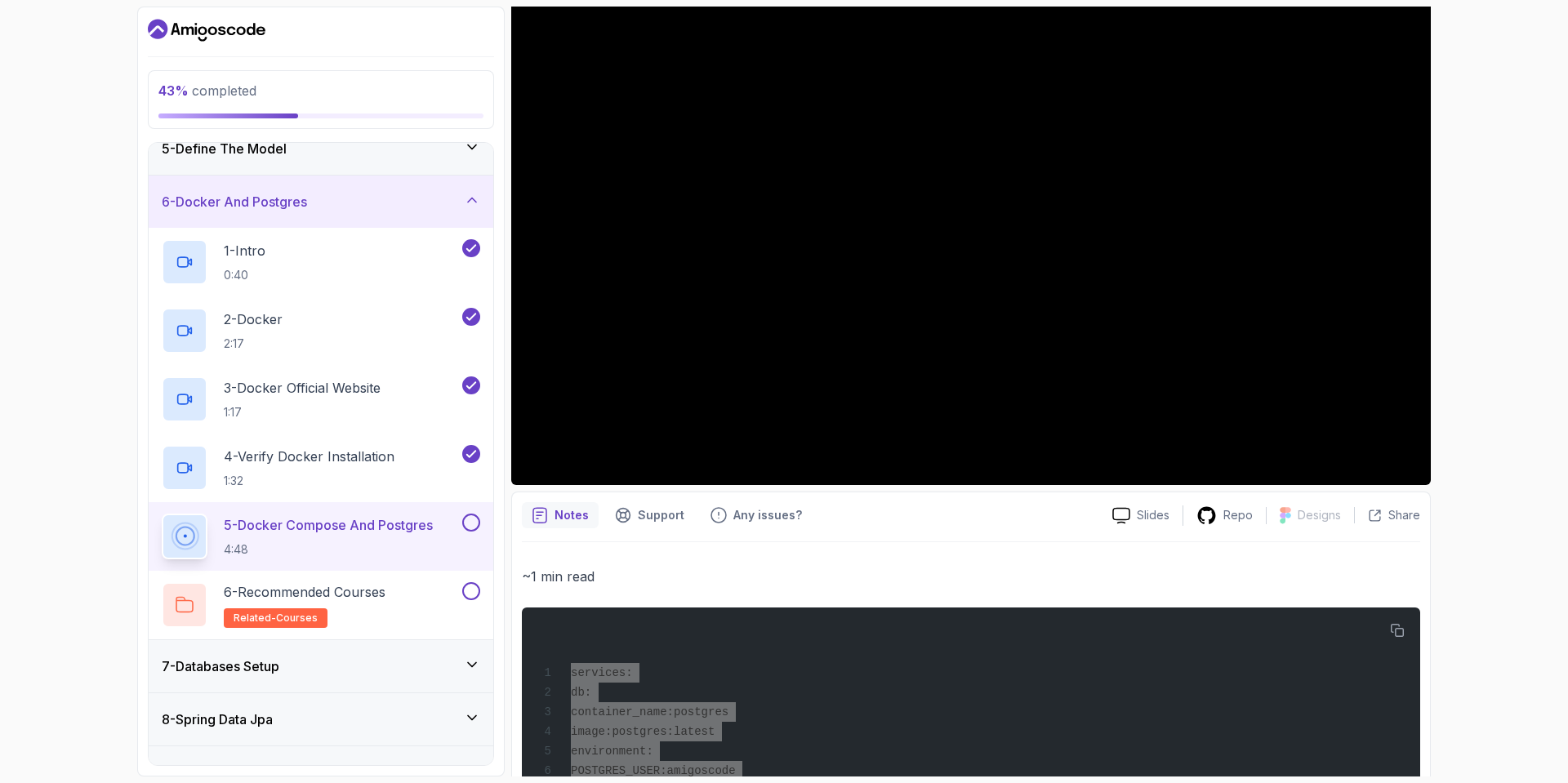
scroll to position [151, 0]
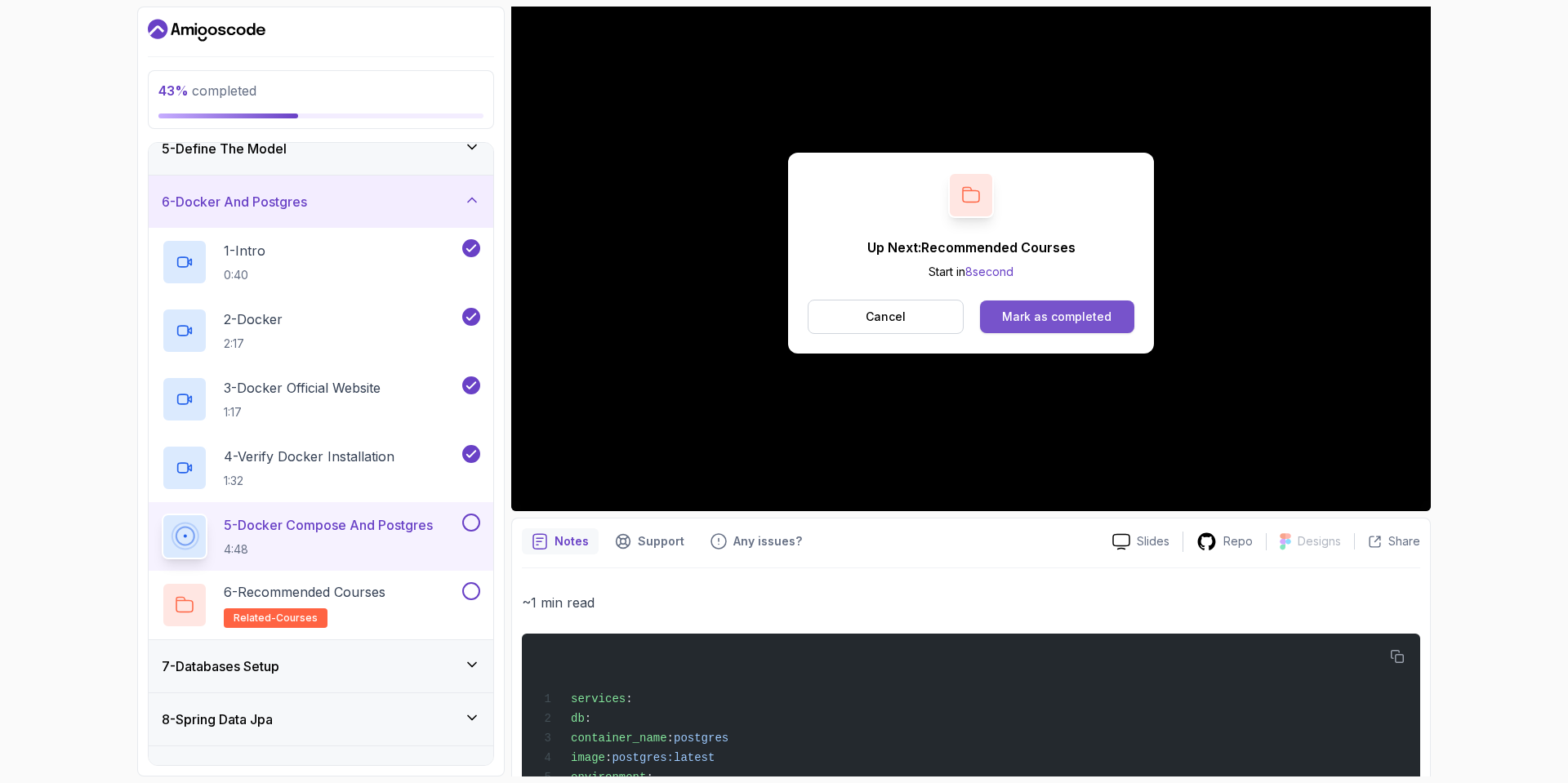
click at [1077, 304] on button "Mark as completed" at bounding box center [1057, 317] width 155 height 32
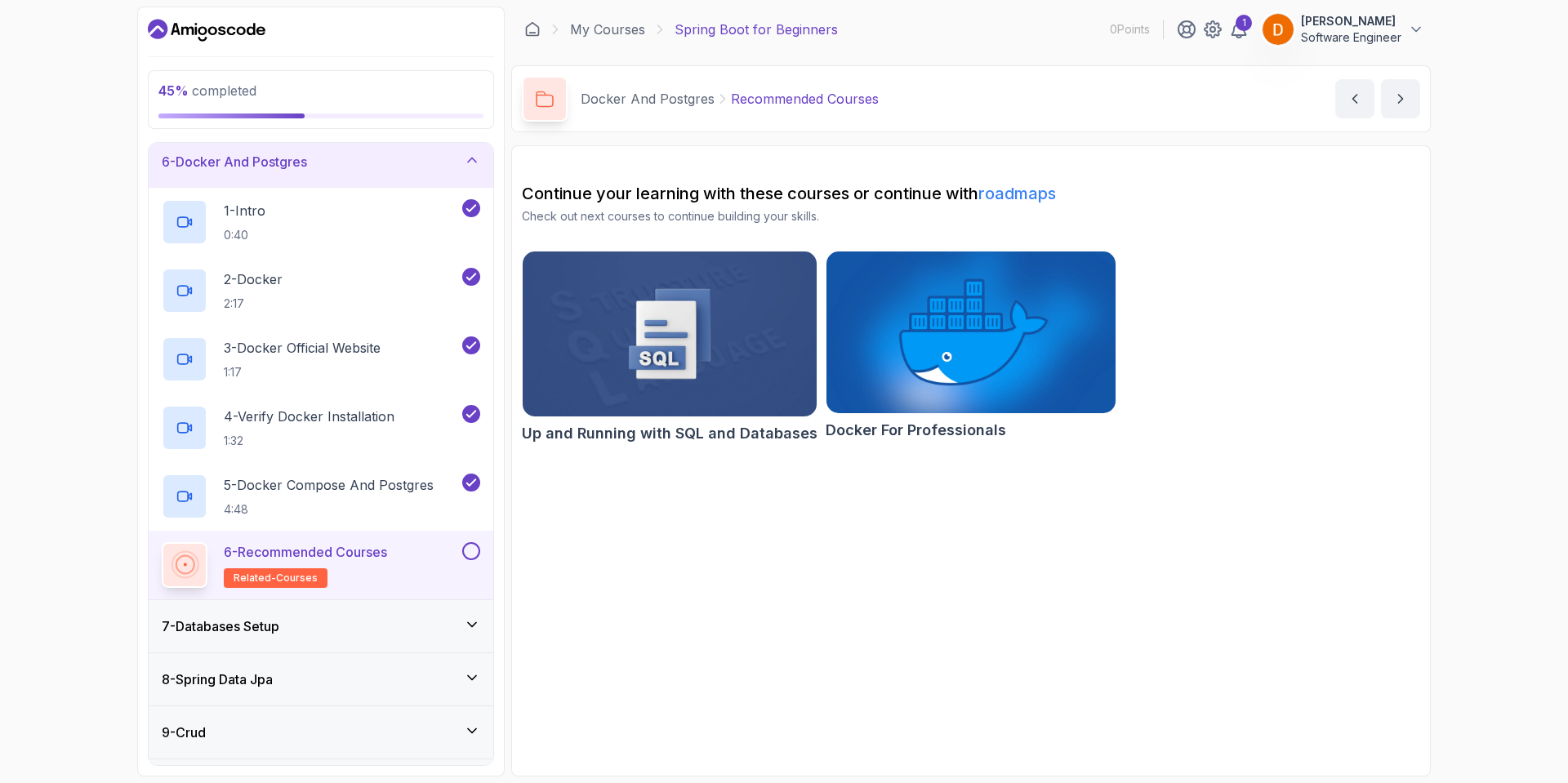
scroll to position [396, 0]
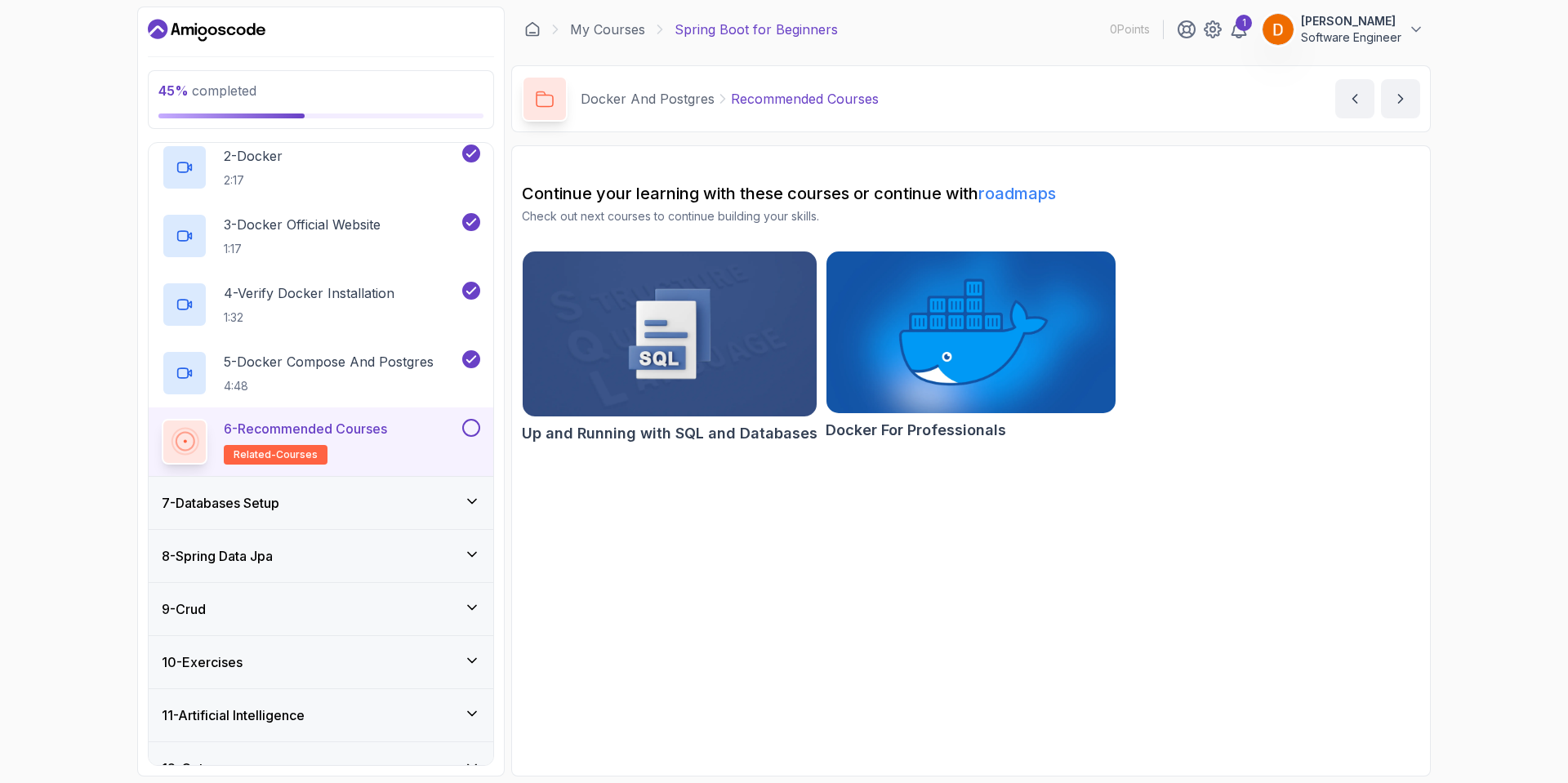
click at [473, 422] on button at bounding box center [471, 428] width 18 height 18
click at [422, 511] on div "7 - Databases Setup" at bounding box center [321, 502] width 319 height 20
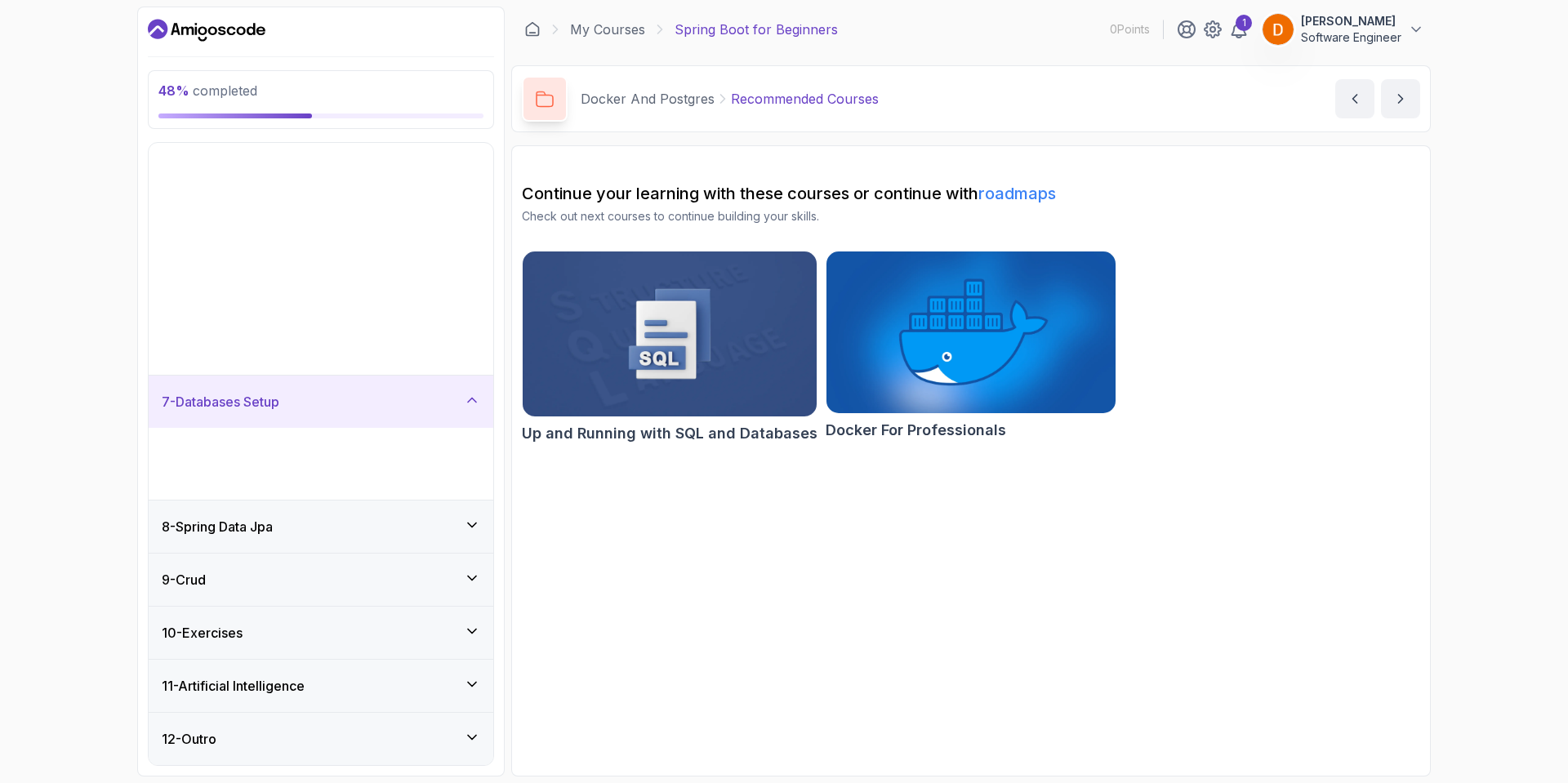
scroll to position [14, 0]
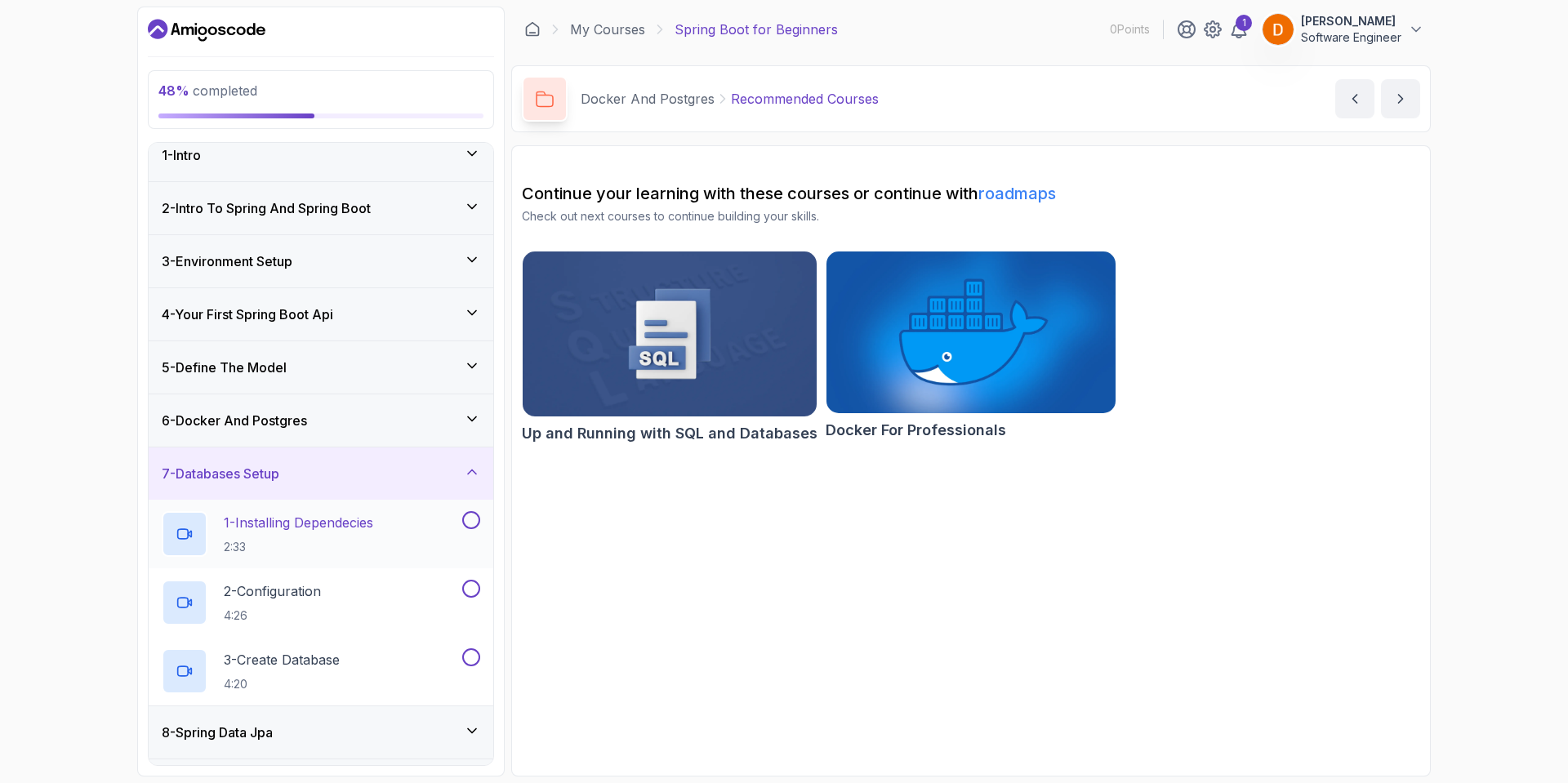
click at [311, 534] on h2 "1 - Installing Dependecies 2:33" at bounding box center [299, 534] width 150 height 43
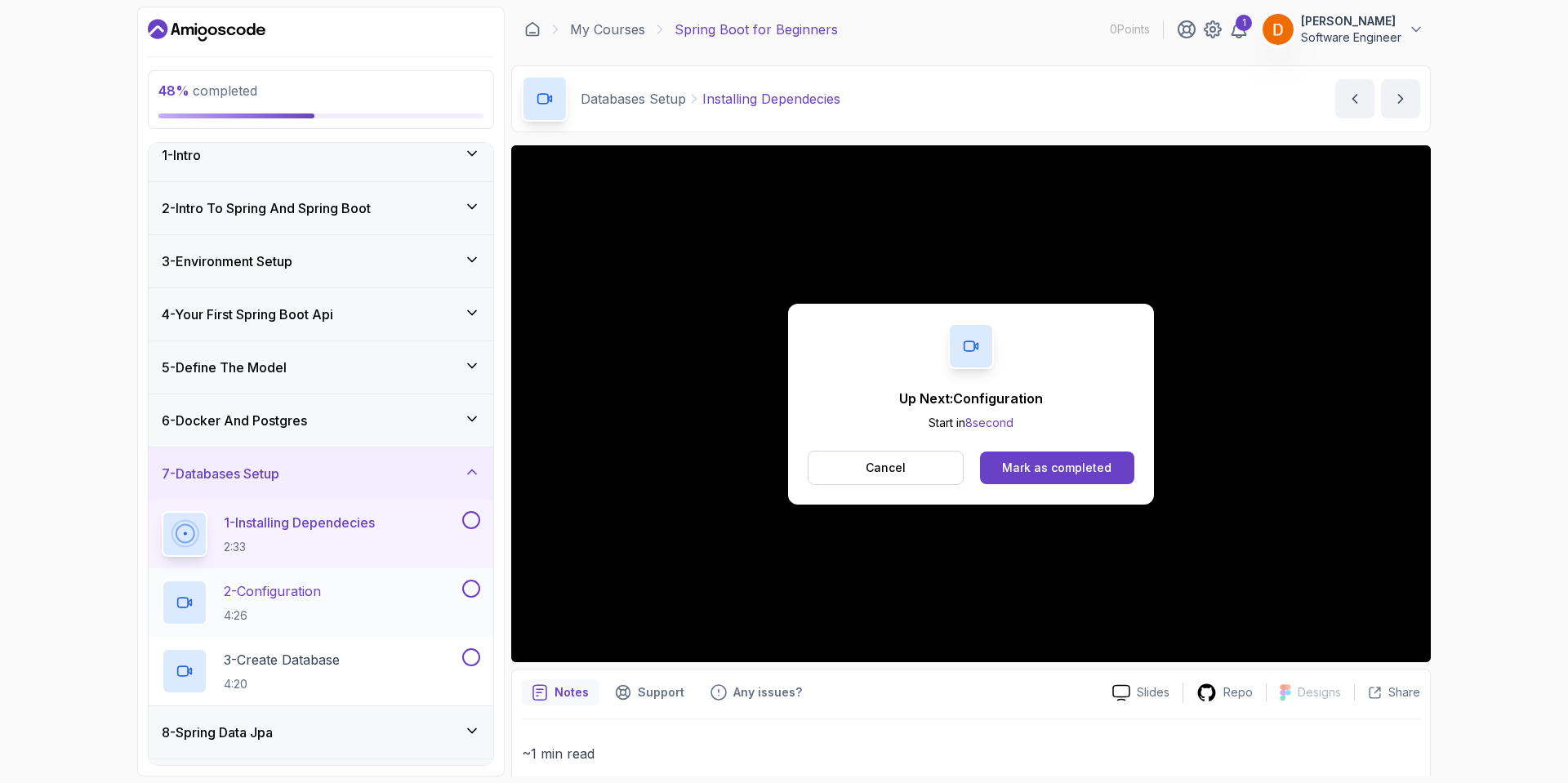
click at [309, 610] on p "4:26" at bounding box center [272, 615] width 98 height 16
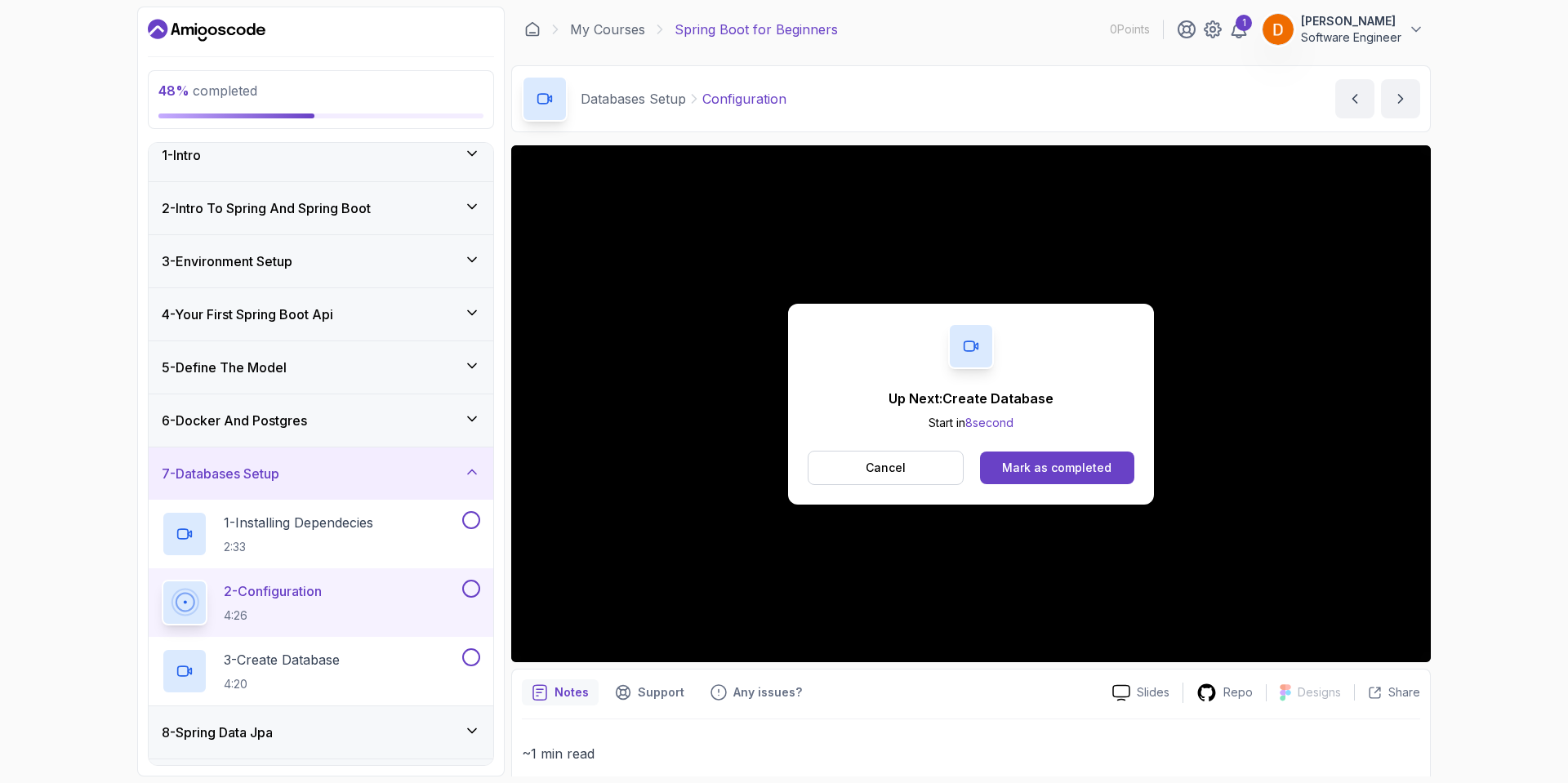
click at [1029, 440] on div "Up Next: Create Database Start in 8 second Cancel Mark as completed" at bounding box center [971, 405] width 366 height 201
click at [1026, 470] on div "Mark as completed" at bounding box center [1056, 467] width 109 height 16
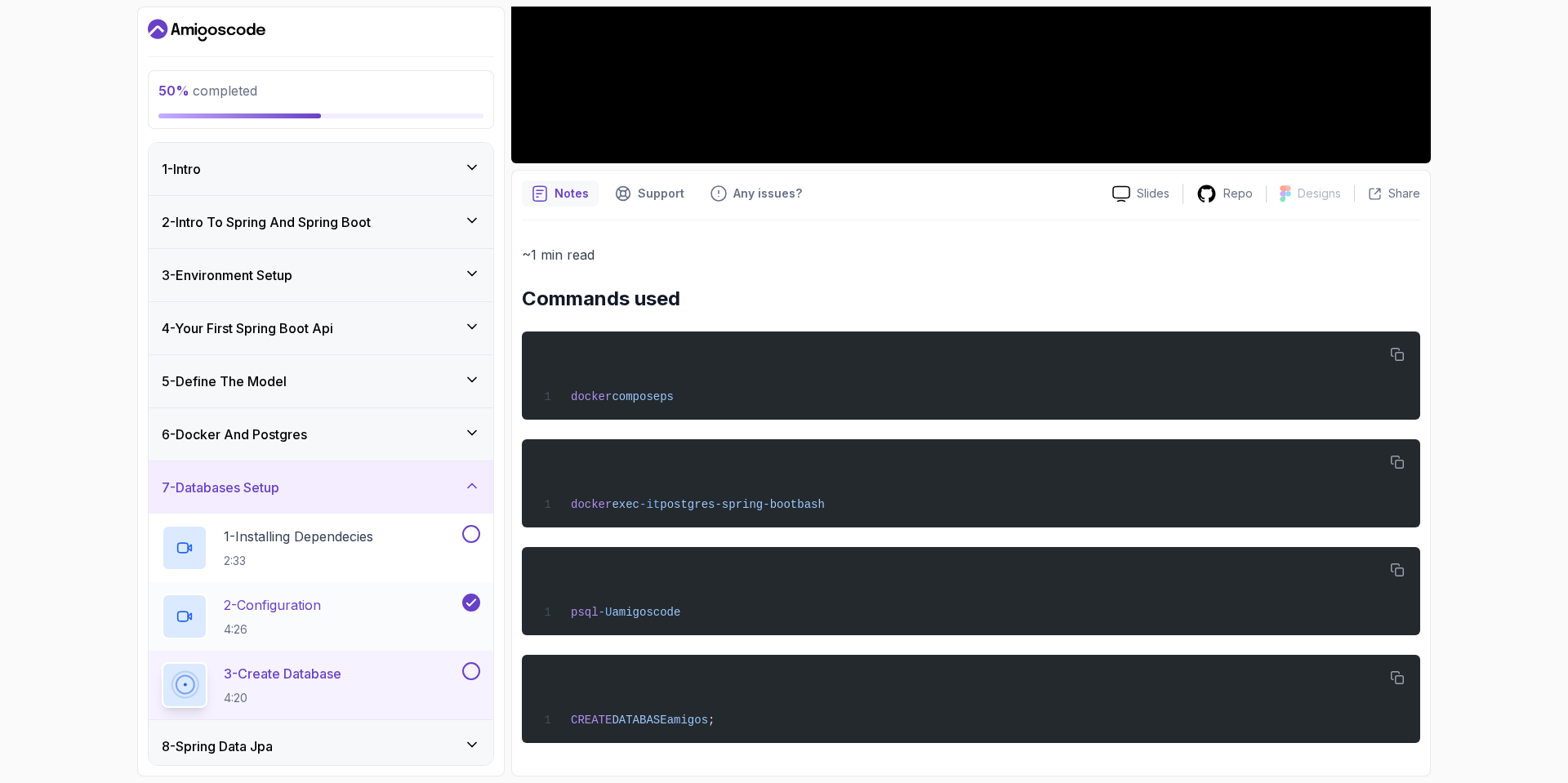
click at [351, 596] on div "2 - Configuration 4:26" at bounding box center [311, 616] width 298 height 46
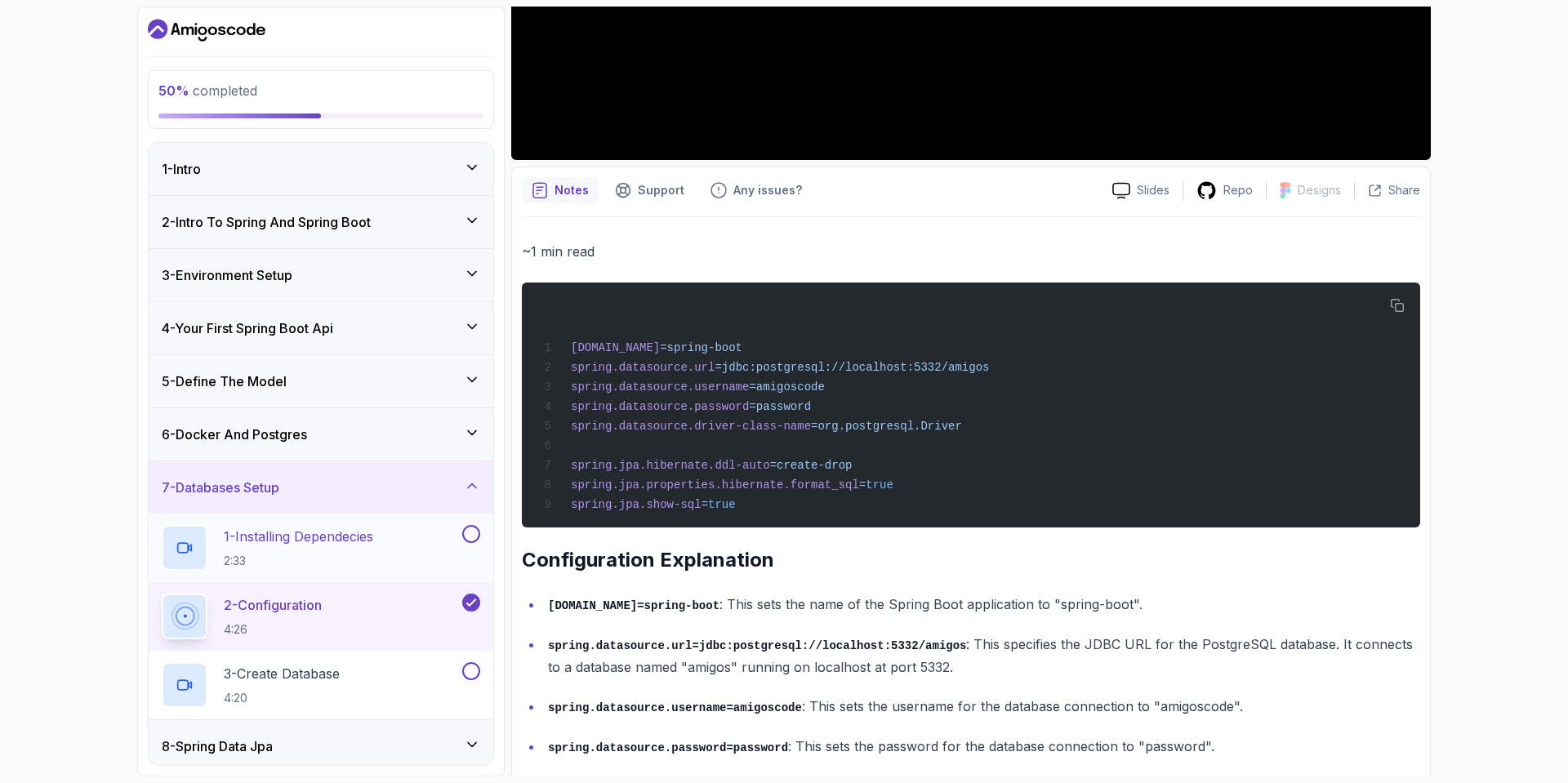
click at [477, 532] on button at bounding box center [471, 534] width 18 height 18
click at [1393, 300] on icon "button" at bounding box center [1397, 306] width 15 height 15
drag, startPoint x: 315, startPoint y: 674, endPoint x: 317, endPoint y: 665, distance: 9.2
click at [317, 669] on p "3 - Create Database" at bounding box center [282, 673] width 116 height 20
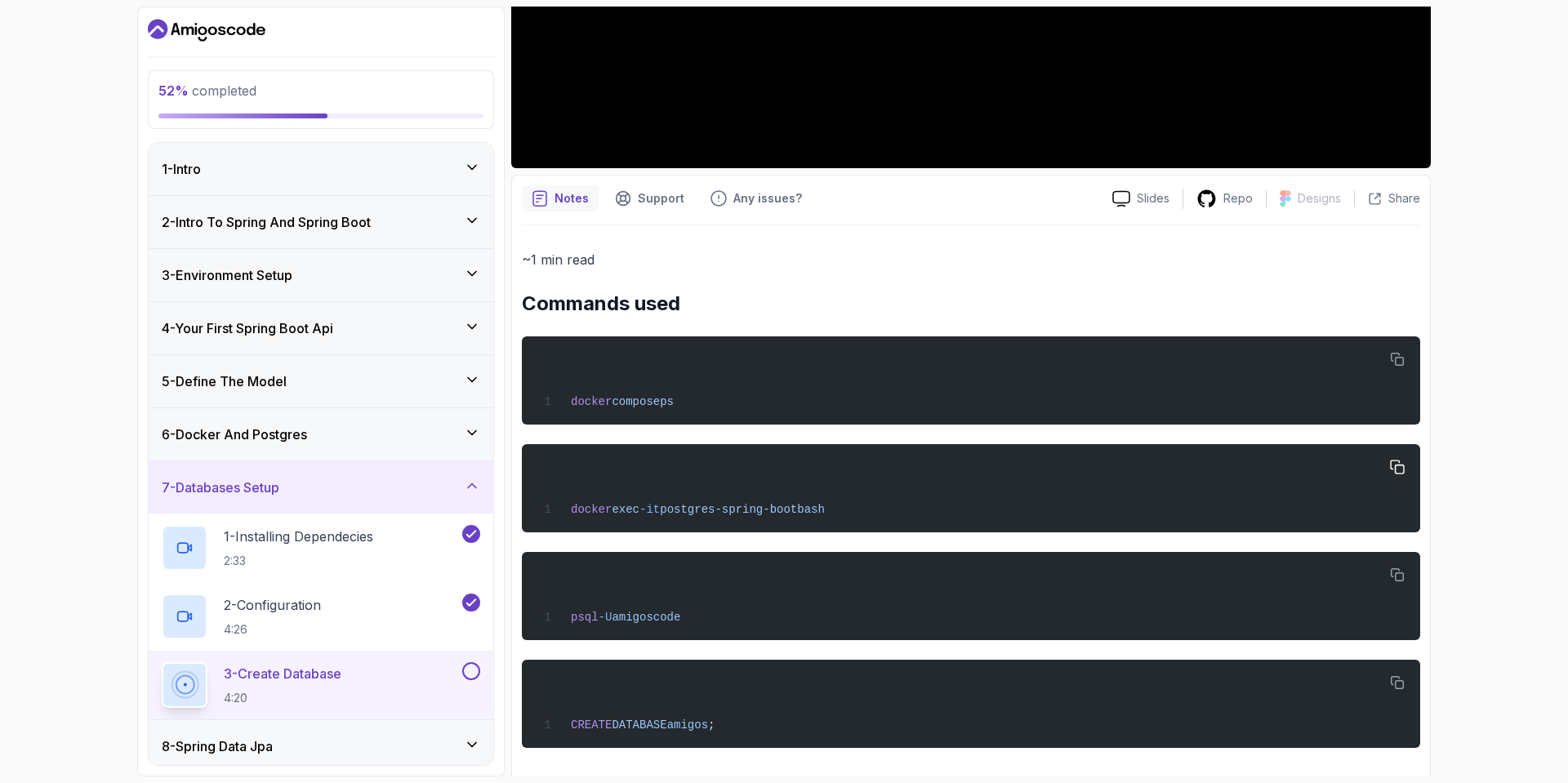
scroll to position [502, 0]
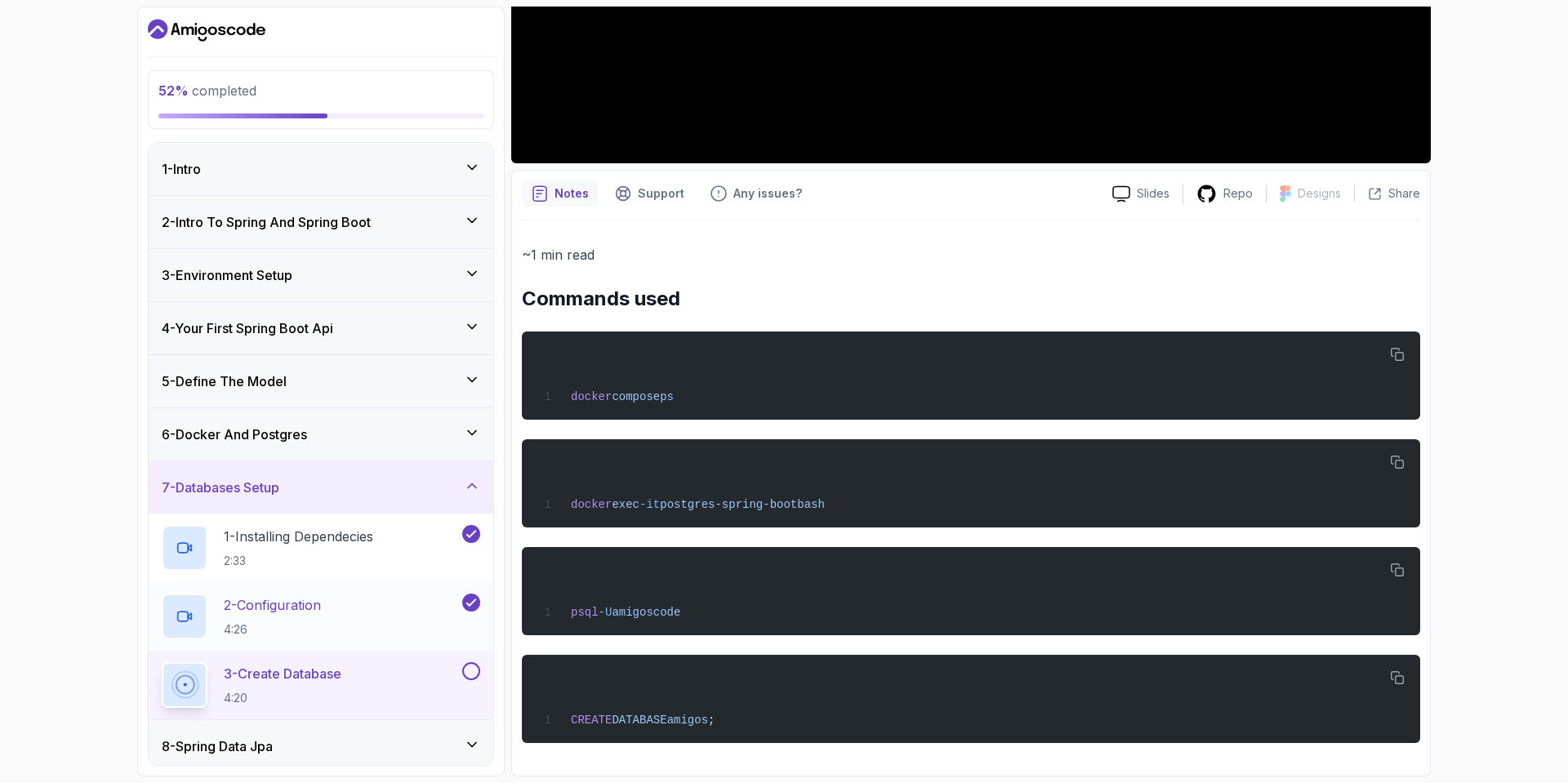
click at [385, 605] on div "2 - Configuration 4:26" at bounding box center [311, 616] width 298 height 46
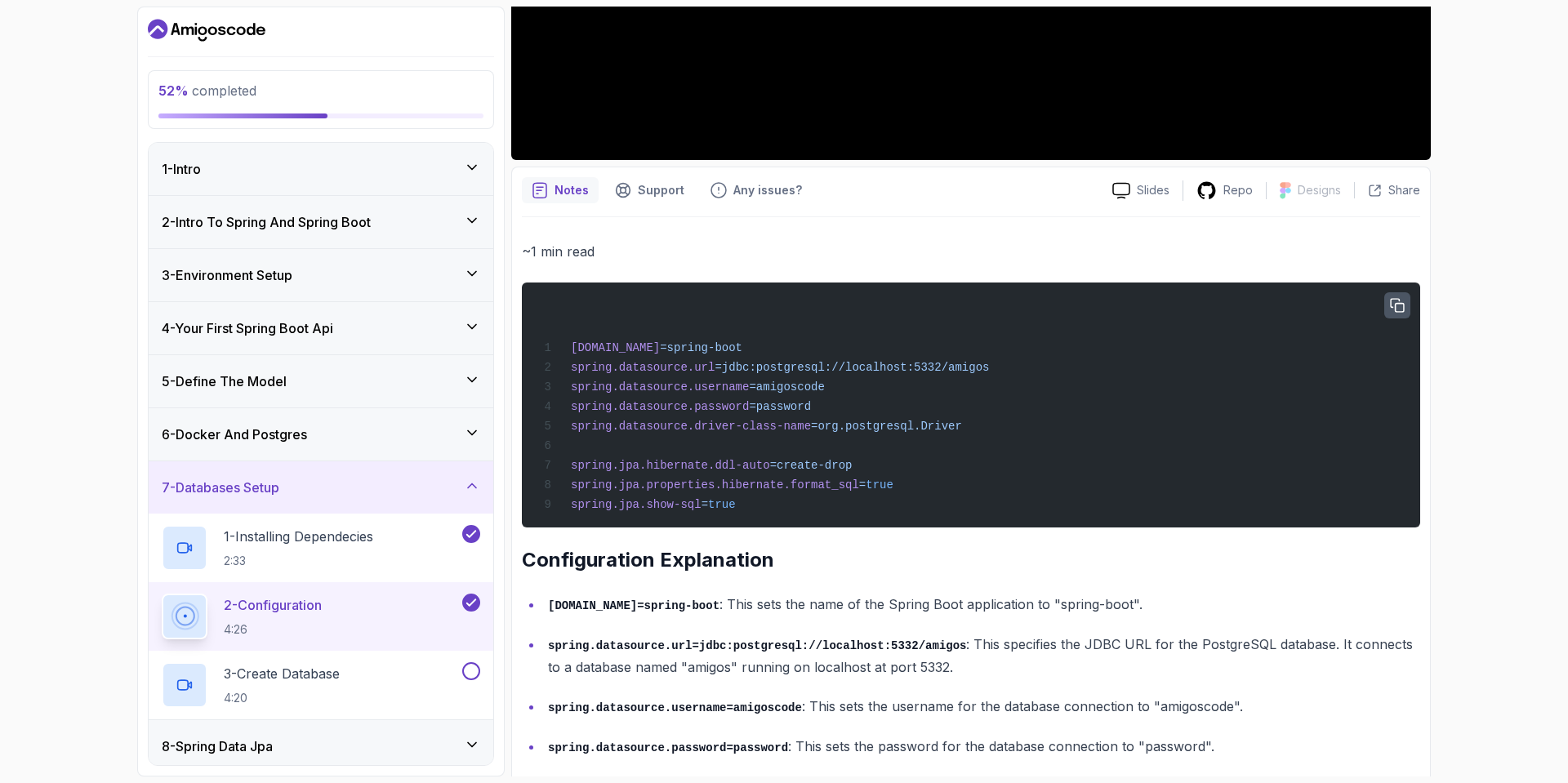
click at [1393, 299] on icon "button" at bounding box center [1397, 306] width 15 height 15
click at [421, 676] on div "3 - Create Database 4:20" at bounding box center [311, 685] width 298 height 46
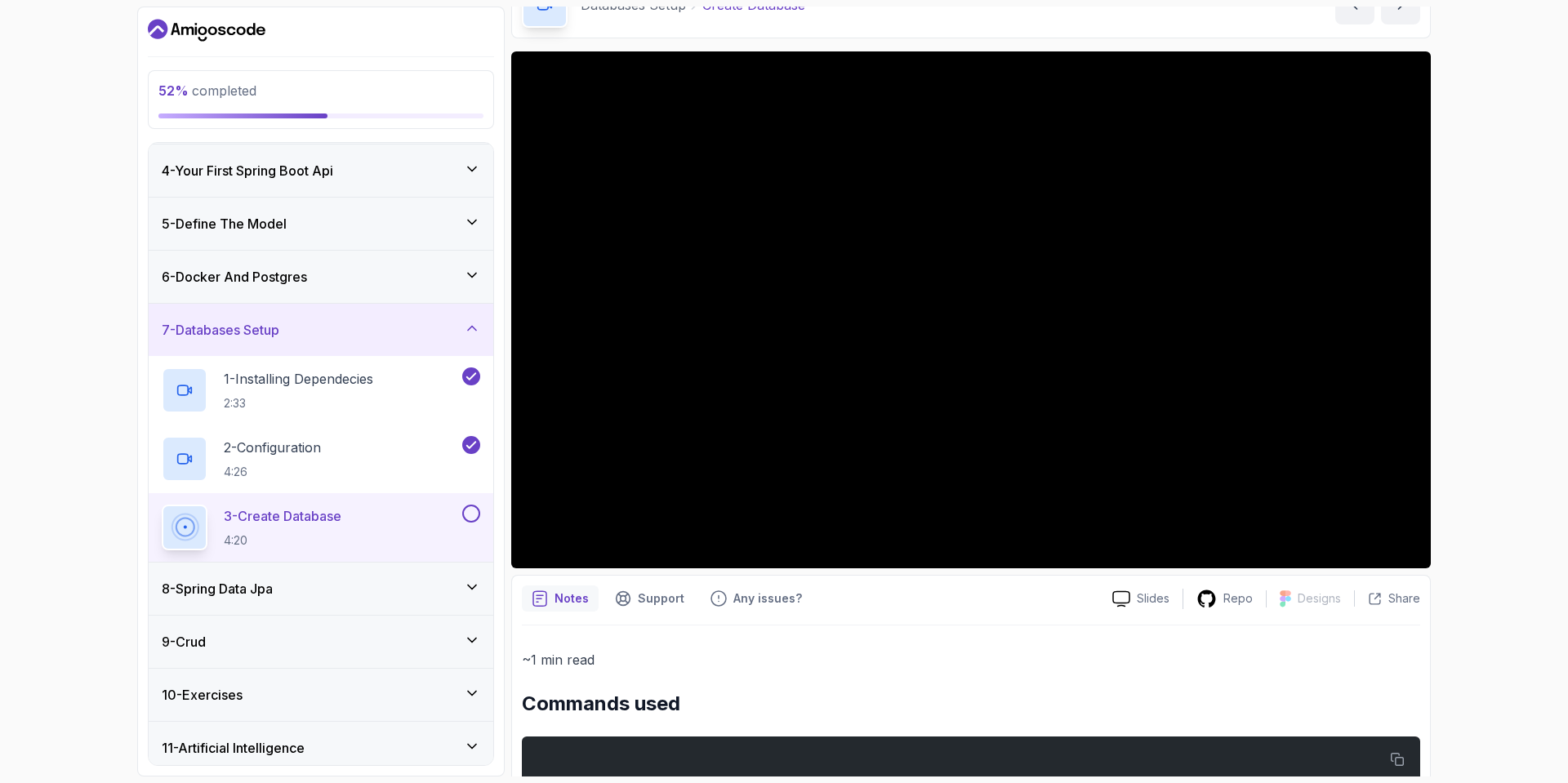
scroll to position [163, 0]
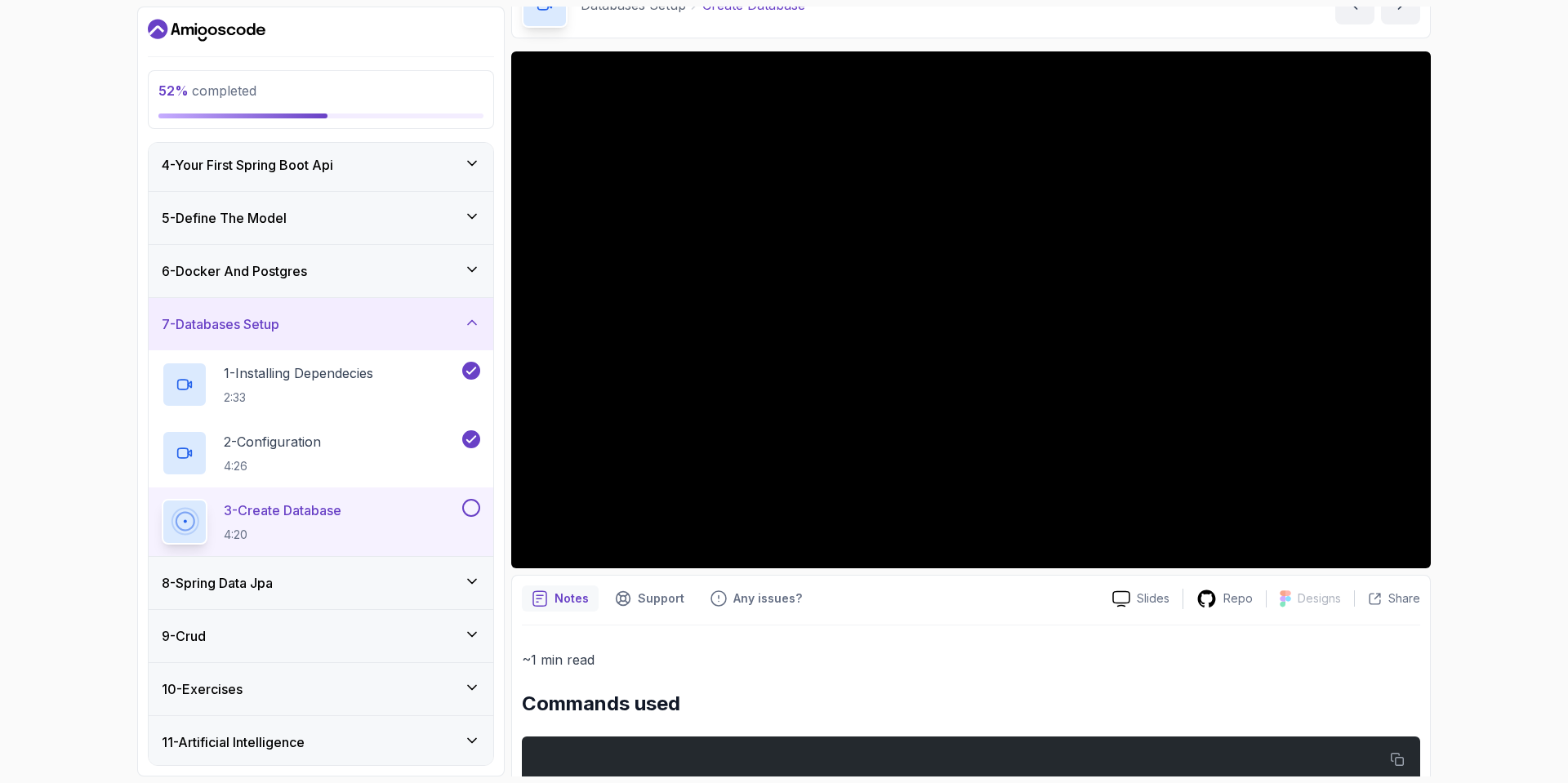
click at [458, 583] on div "8 - Spring Data Jpa" at bounding box center [321, 583] width 319 height 20
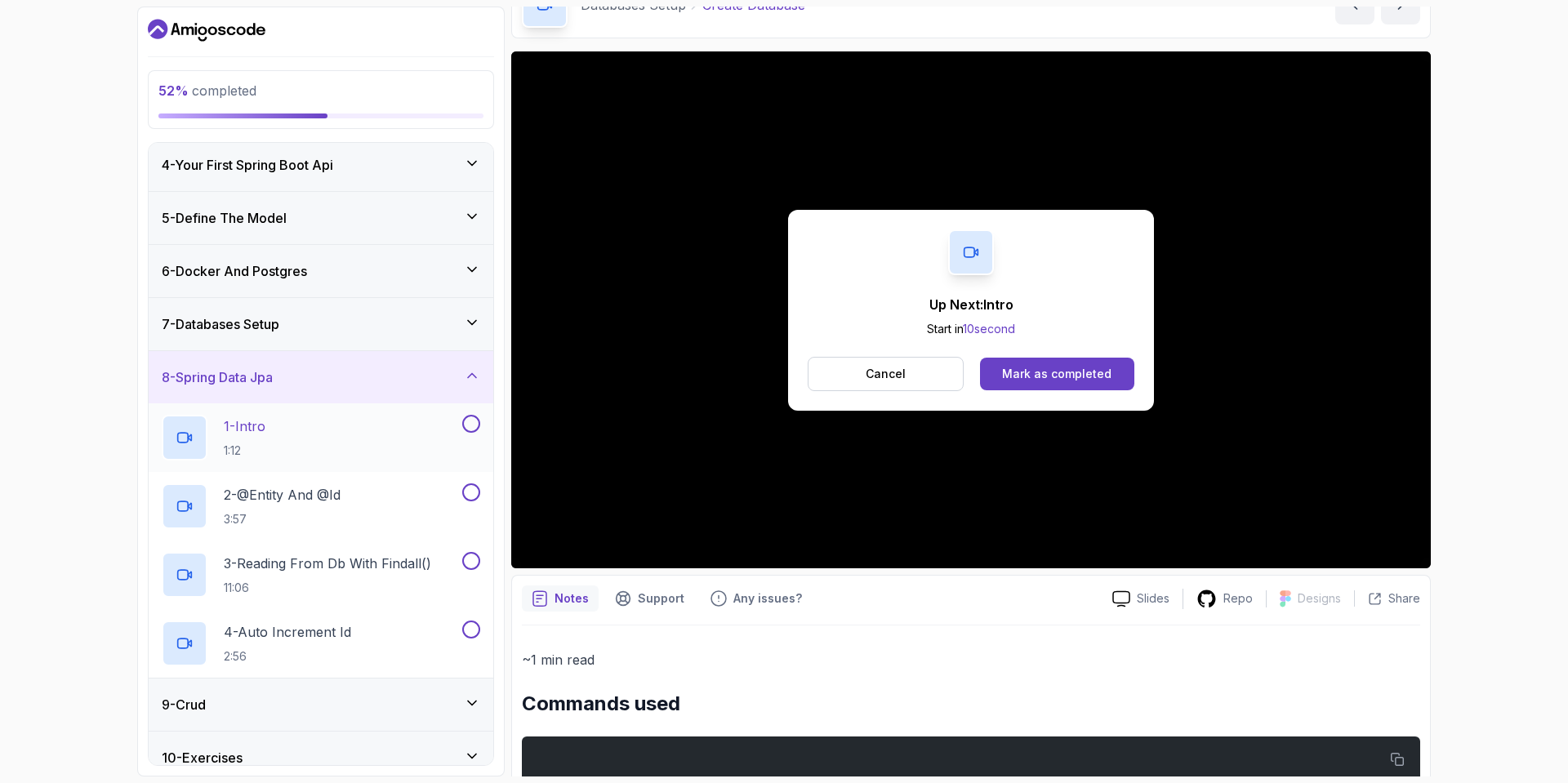
click at [424, 435] on div "1 - Intro 1:12" at bounding box center [311, 438] width 298 height 46
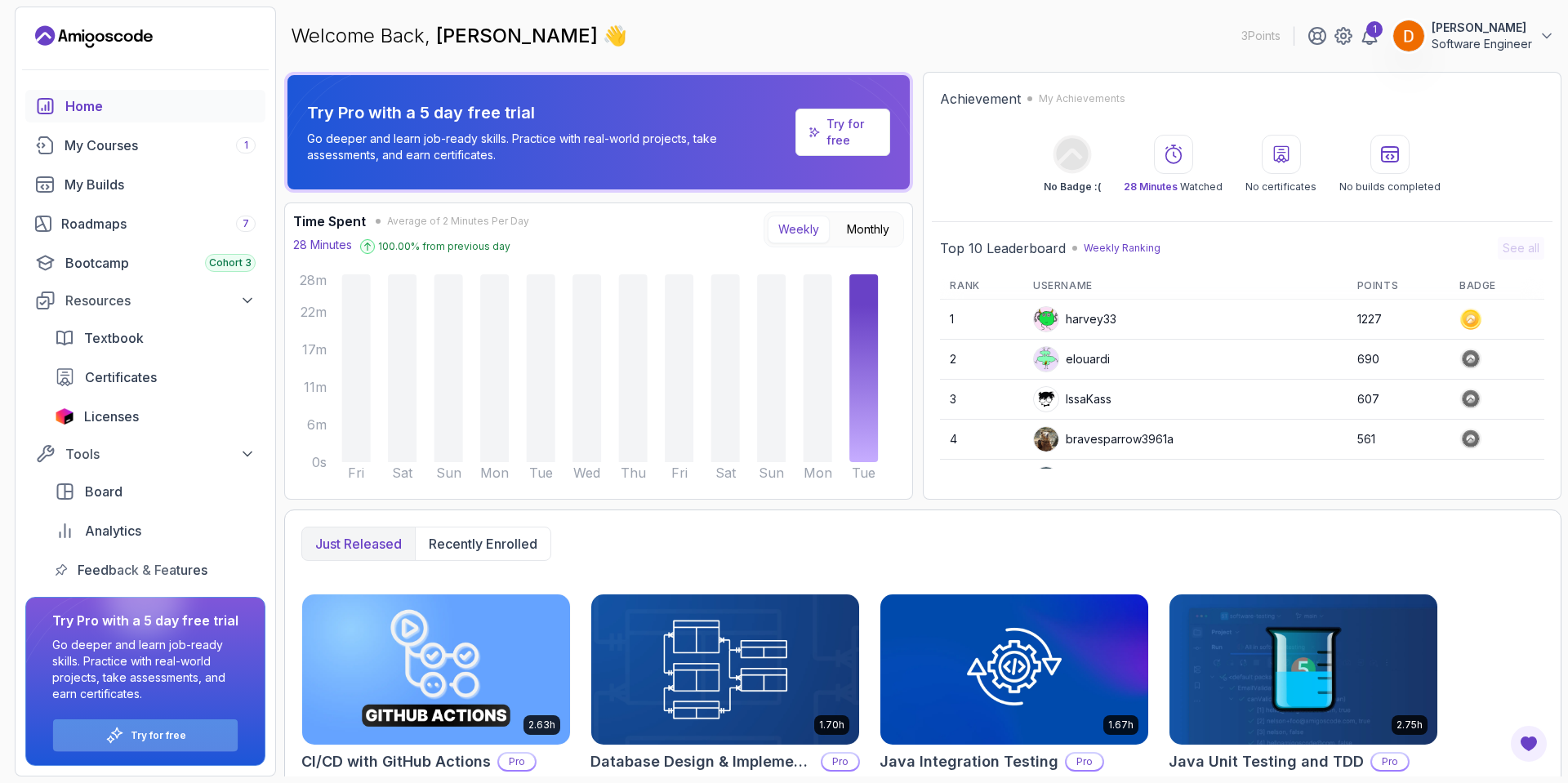
click at [124, 742] on icon at bounding box center [115, 736] width 19 height 19
click at [143, 730] on p "Try for free" at bounding box center [158, 736] width 56 height 13
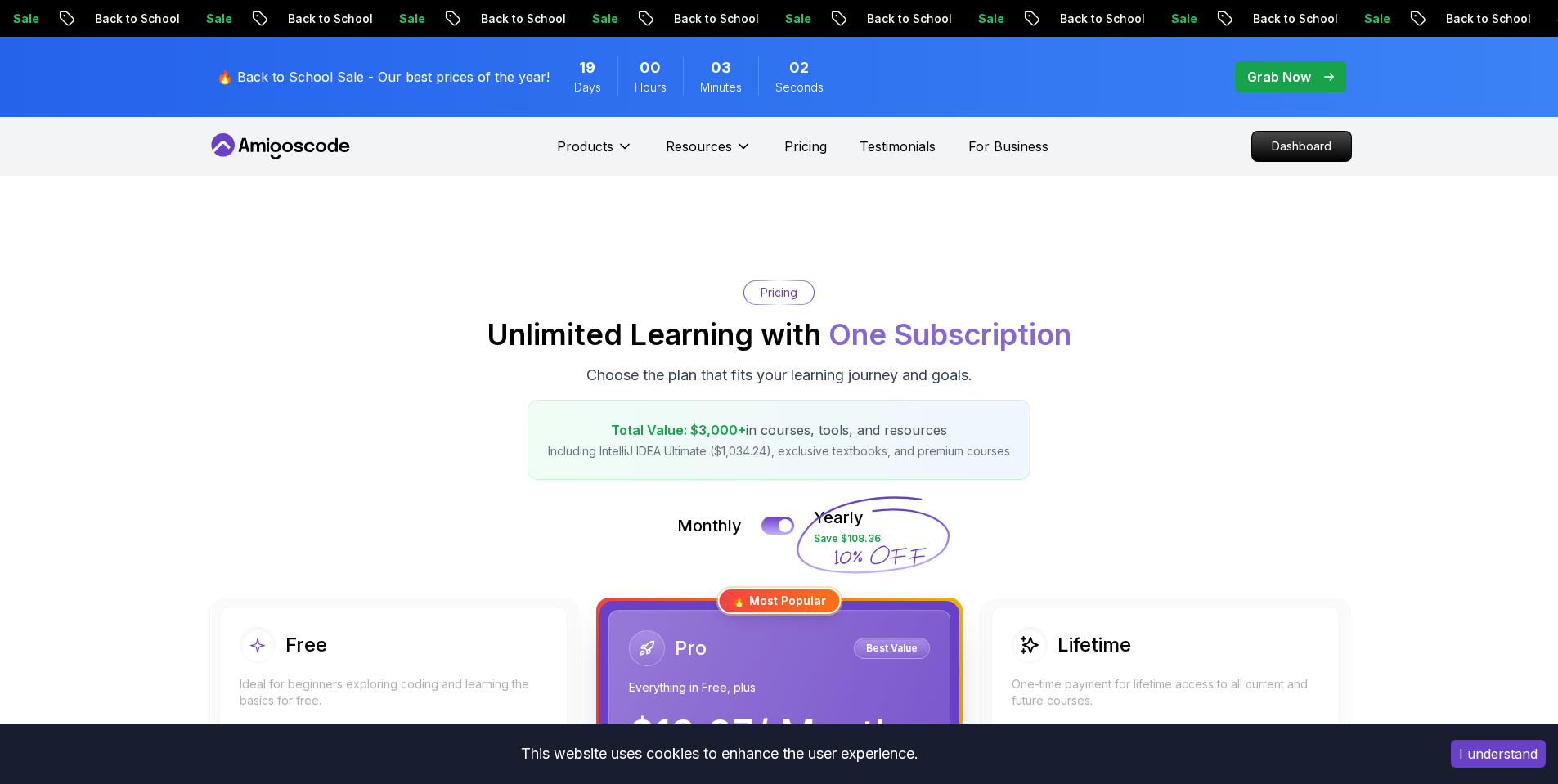
scroll to position [245, 0]
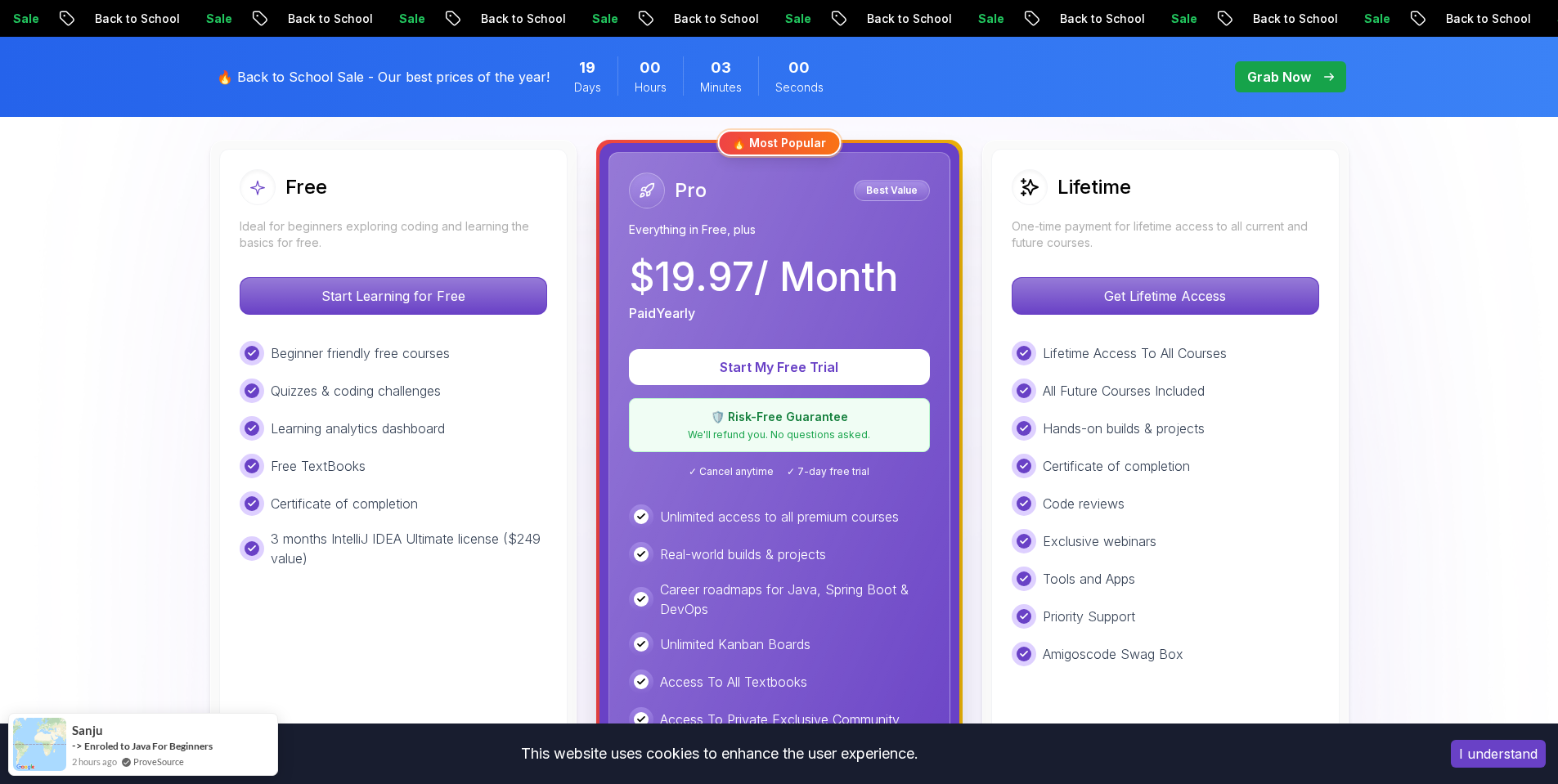
scroll to position [491, 0]
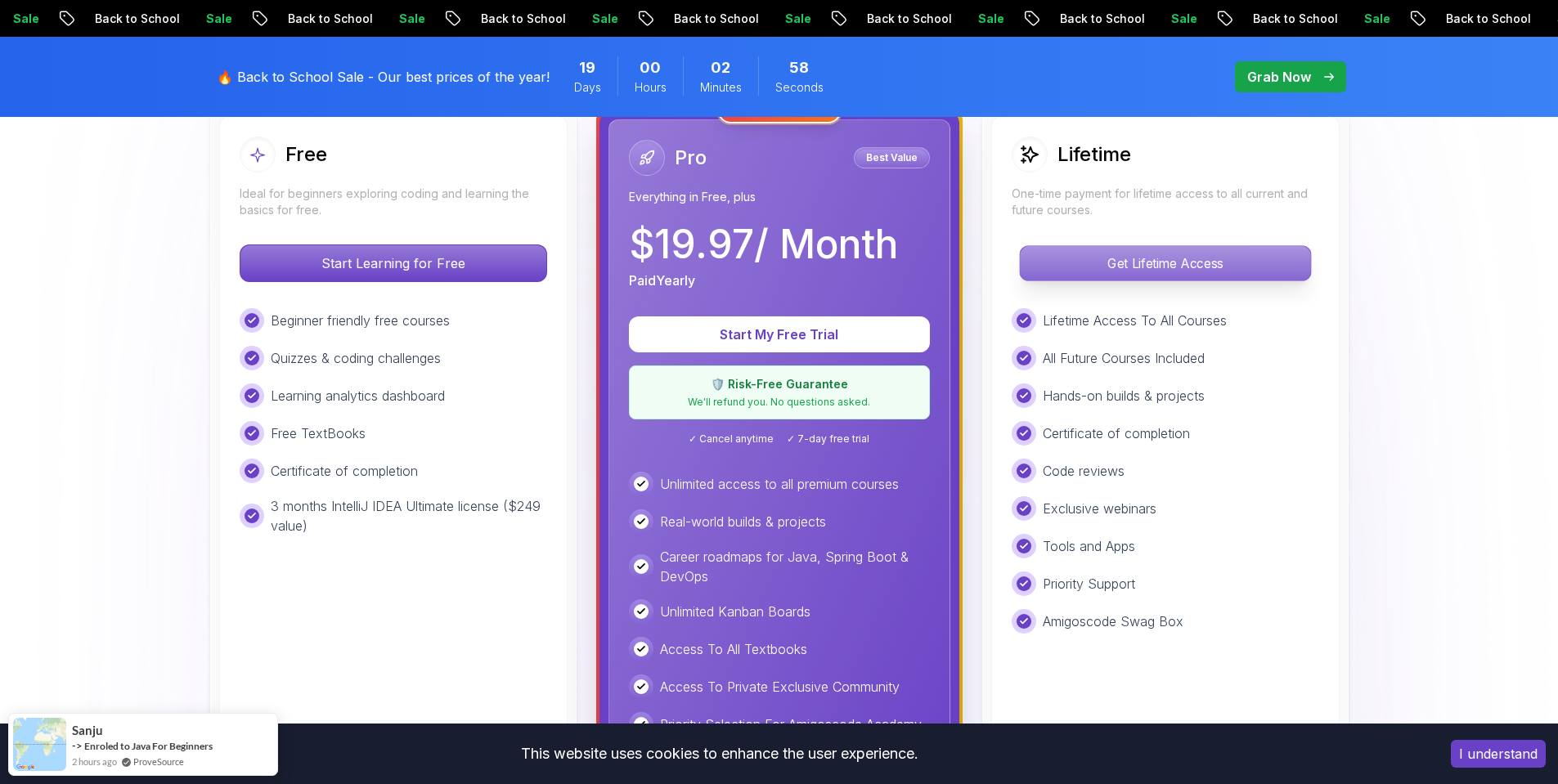
click at [1127, 262] on p "Get Lifetime Access" at bounding box center [1165, 263] width 291 height 34
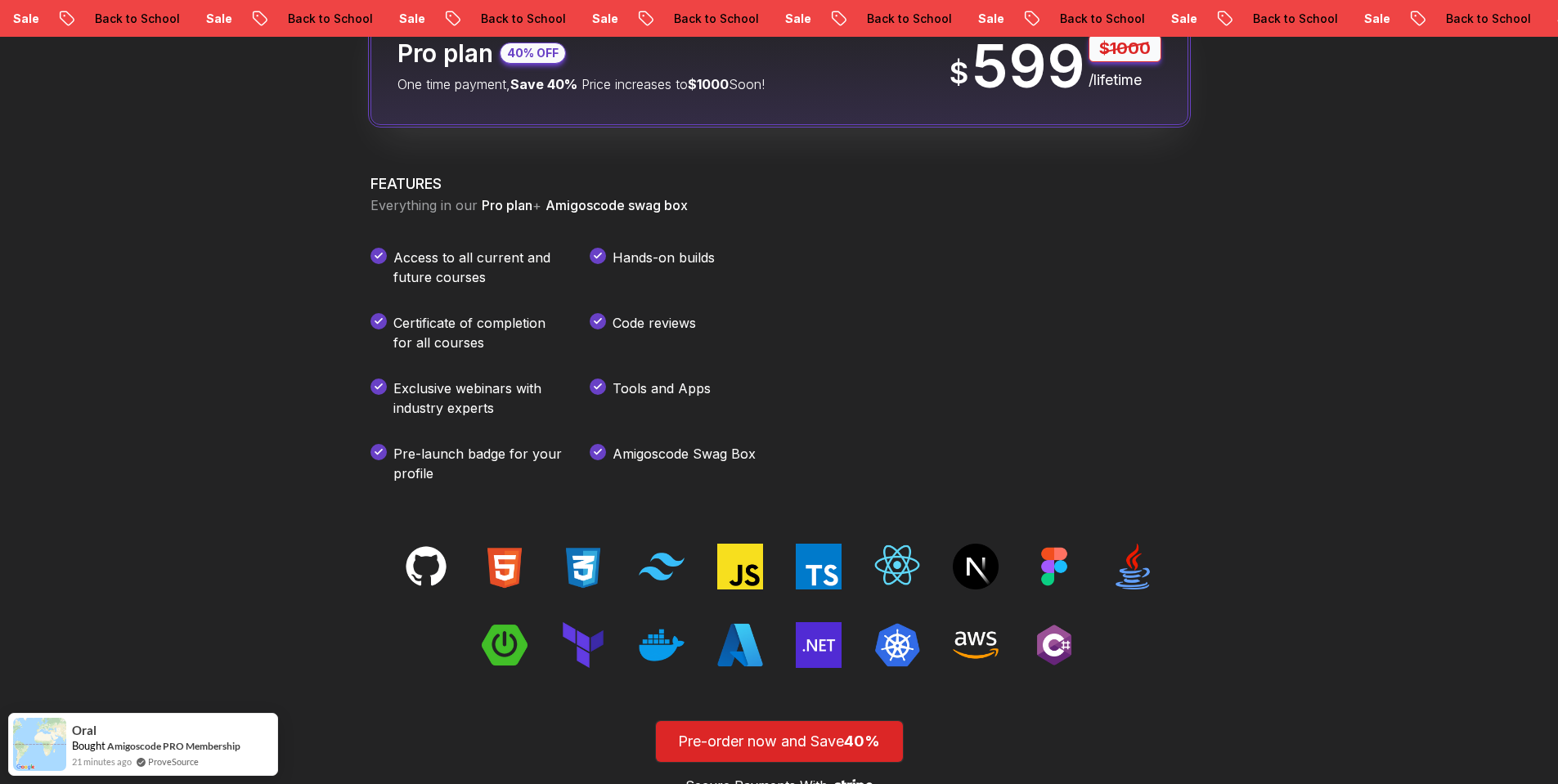
scroll to position [2372, 0]
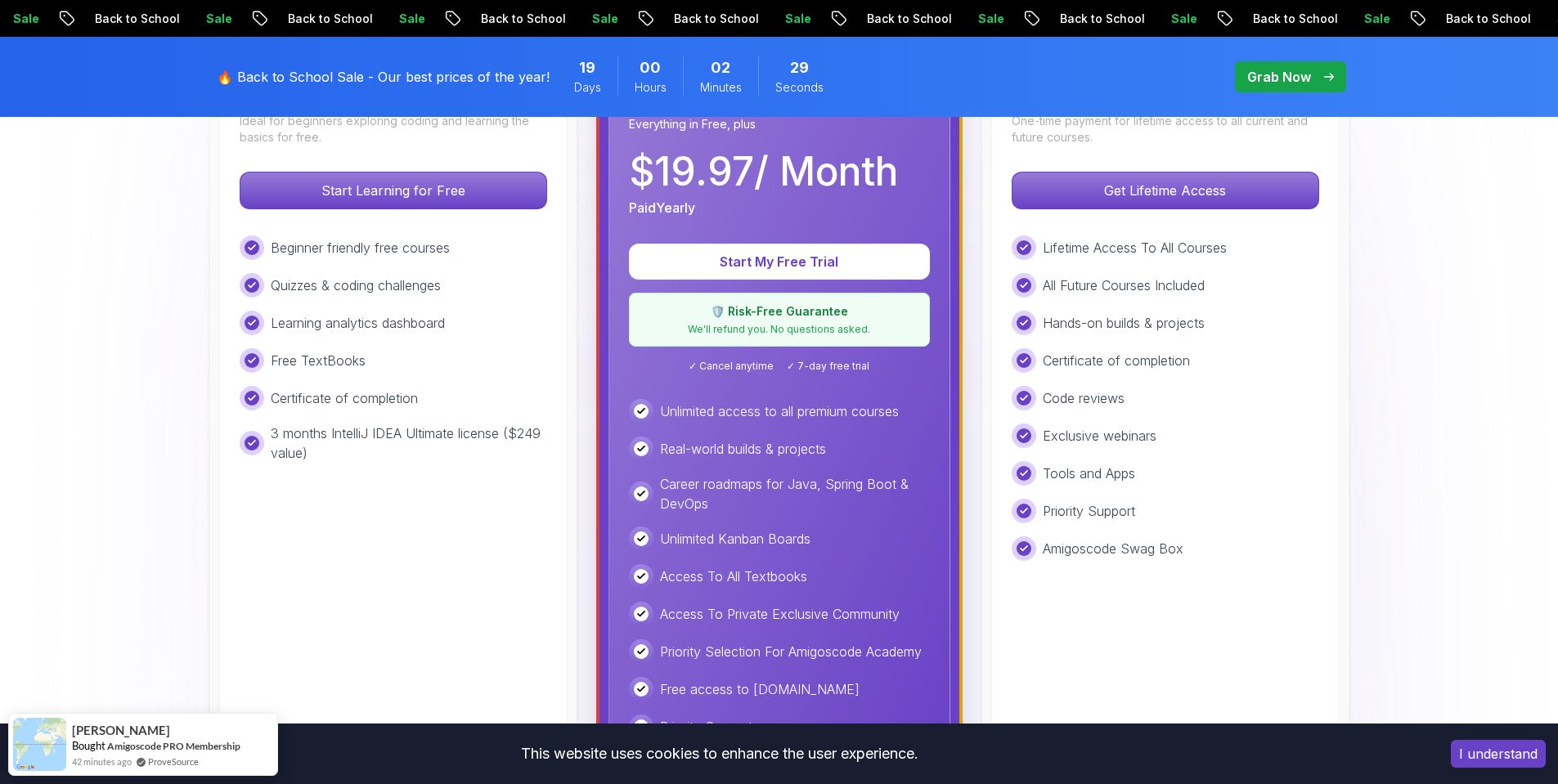
scroll to position [572, 0]
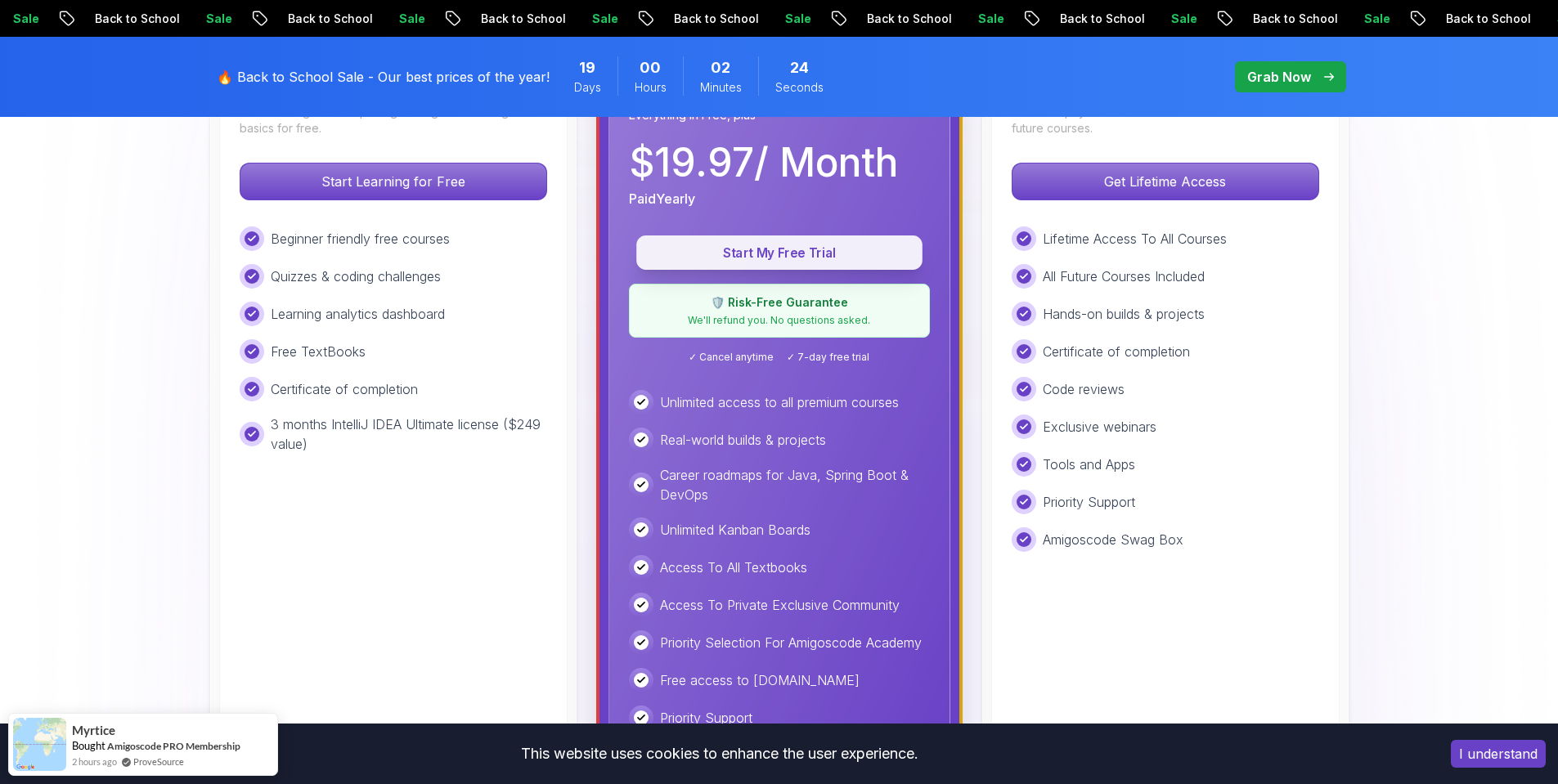
click at [670, 235] on button "Start My Free Trial" at bounding box center [779, 252] width 287 height 34
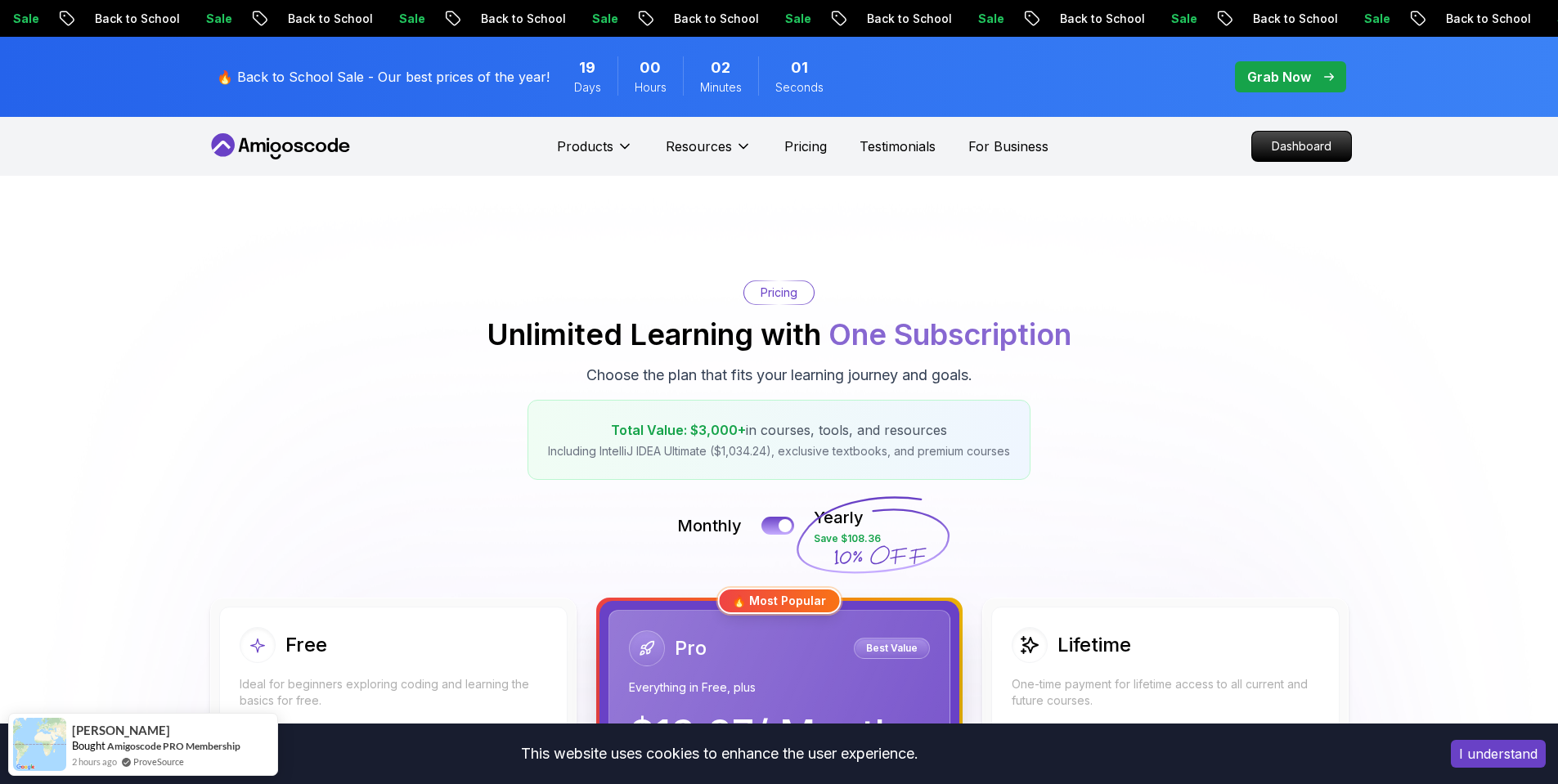
click at [1476, 752] on button "I understand" at bounding box center [1498, 754] width 95 height 28
